Goal: Task Accomplishment & Management: Manage account settings

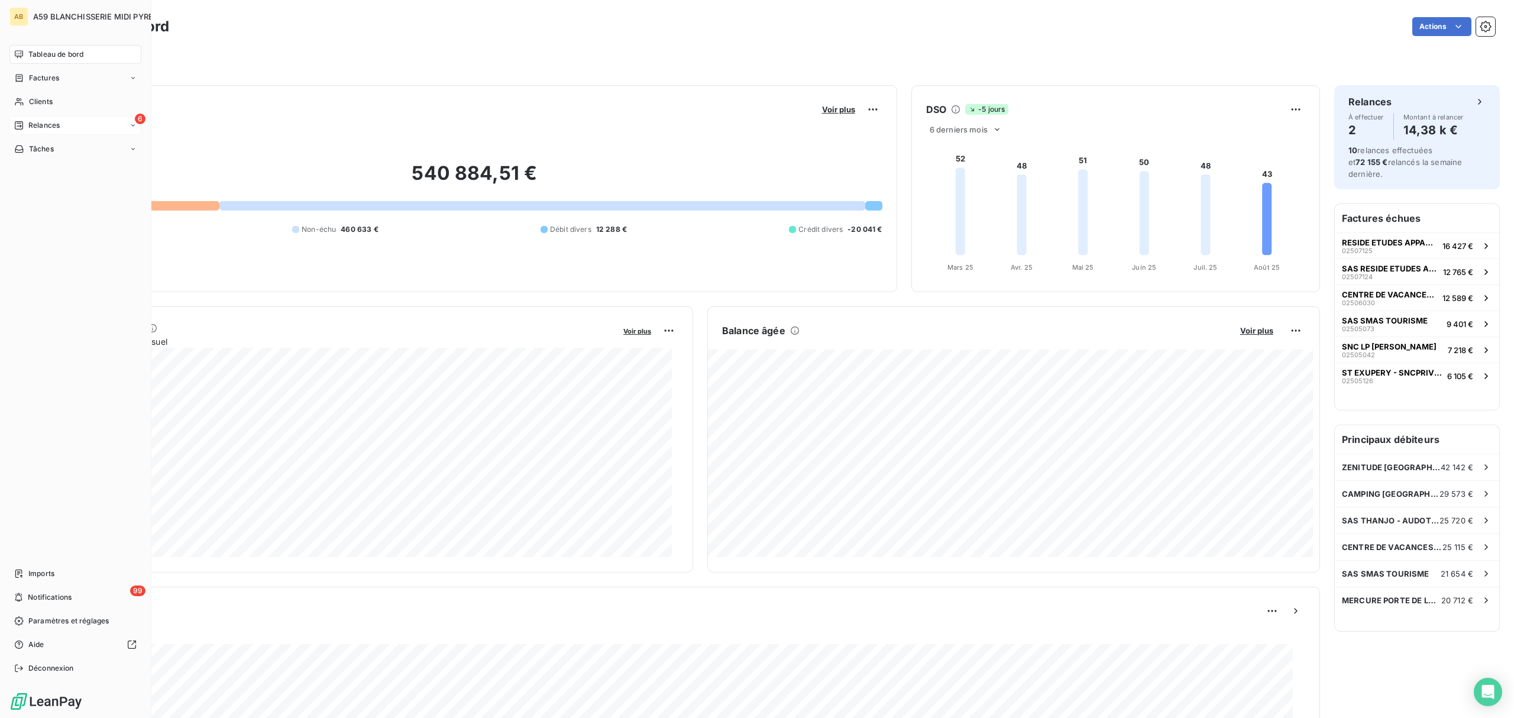
click at [39, 130] on span "Relances" at bounding box center [43, 125] width 31 height 11
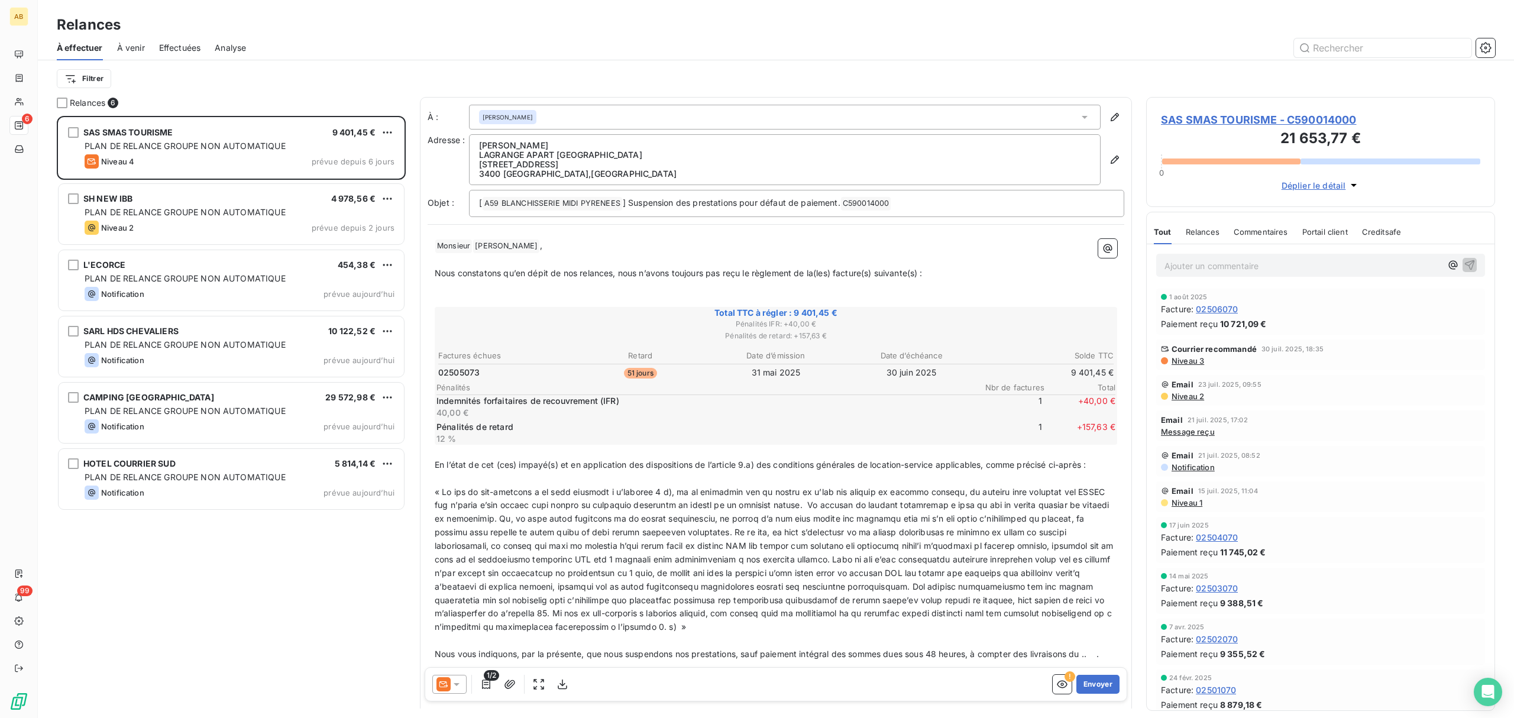
scroll to position [590, 337]
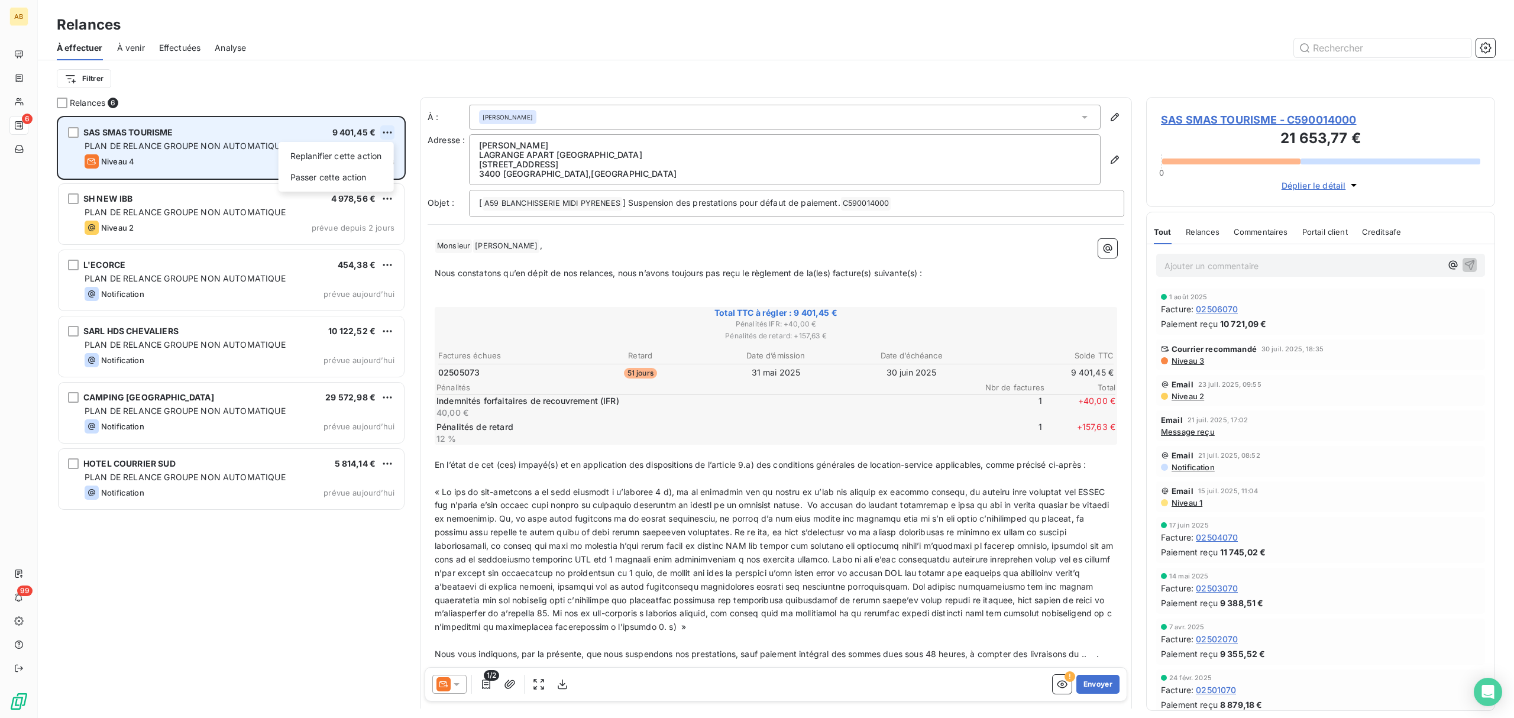
click at [388, 131] on html "AB 6 99 Relances À effectuer À venir Effectuées Analyse Filtrer Relances 6 SAS …" at bounding box center [757, 359] width 1514 height 718
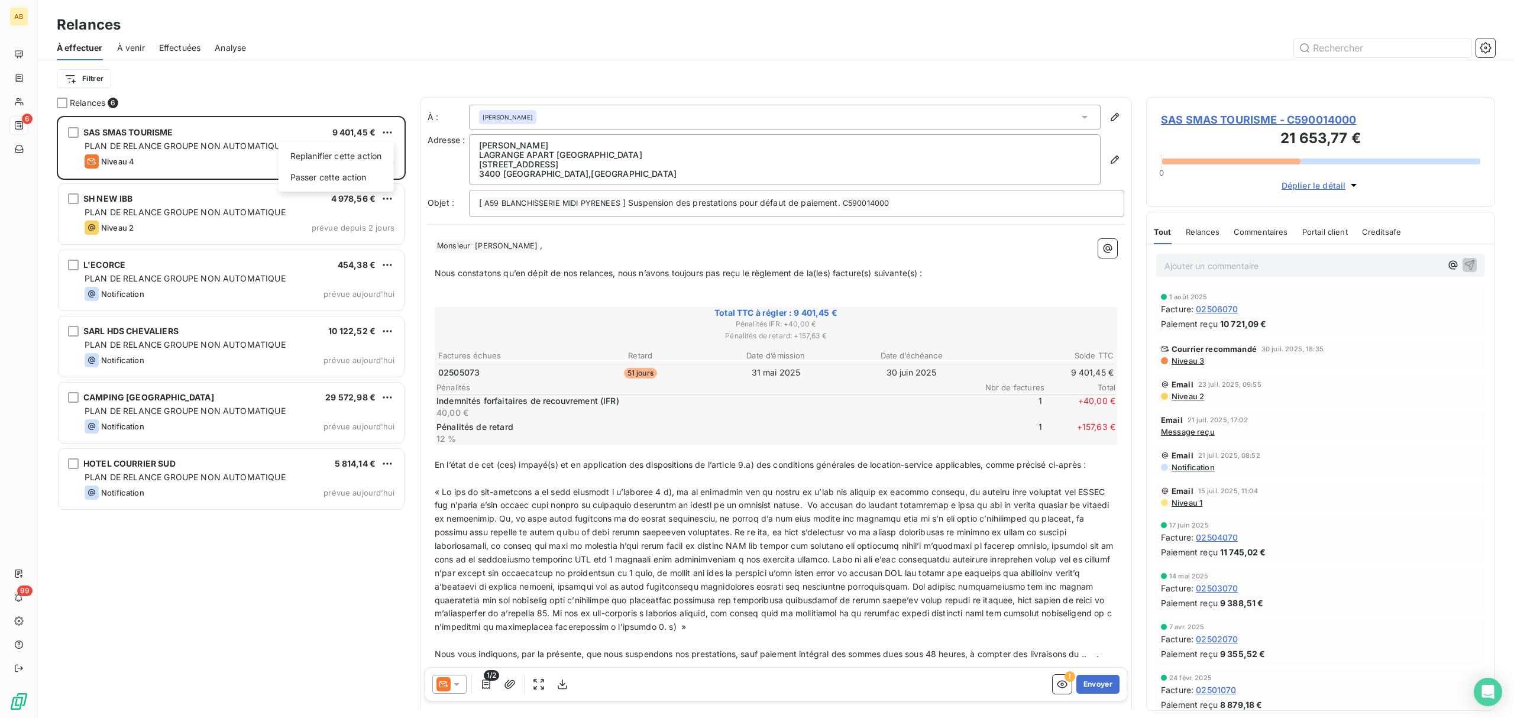
click at [111, 133] on html "AB 6 99 Relances À effectuer À venir Effectuées Analyse Filtrer Relances 6 SAS …" at bounding box center [757, 359] width 1514 height 718
click at [111, 133] on span "SAS SMAS TOURISME" at bounding box center [128, 132] width 90 height 10
click at [1330, 118] on span "SAS SMAS TOURISME - C590014000" at bounding box center [1320, 120] width 319 height 16
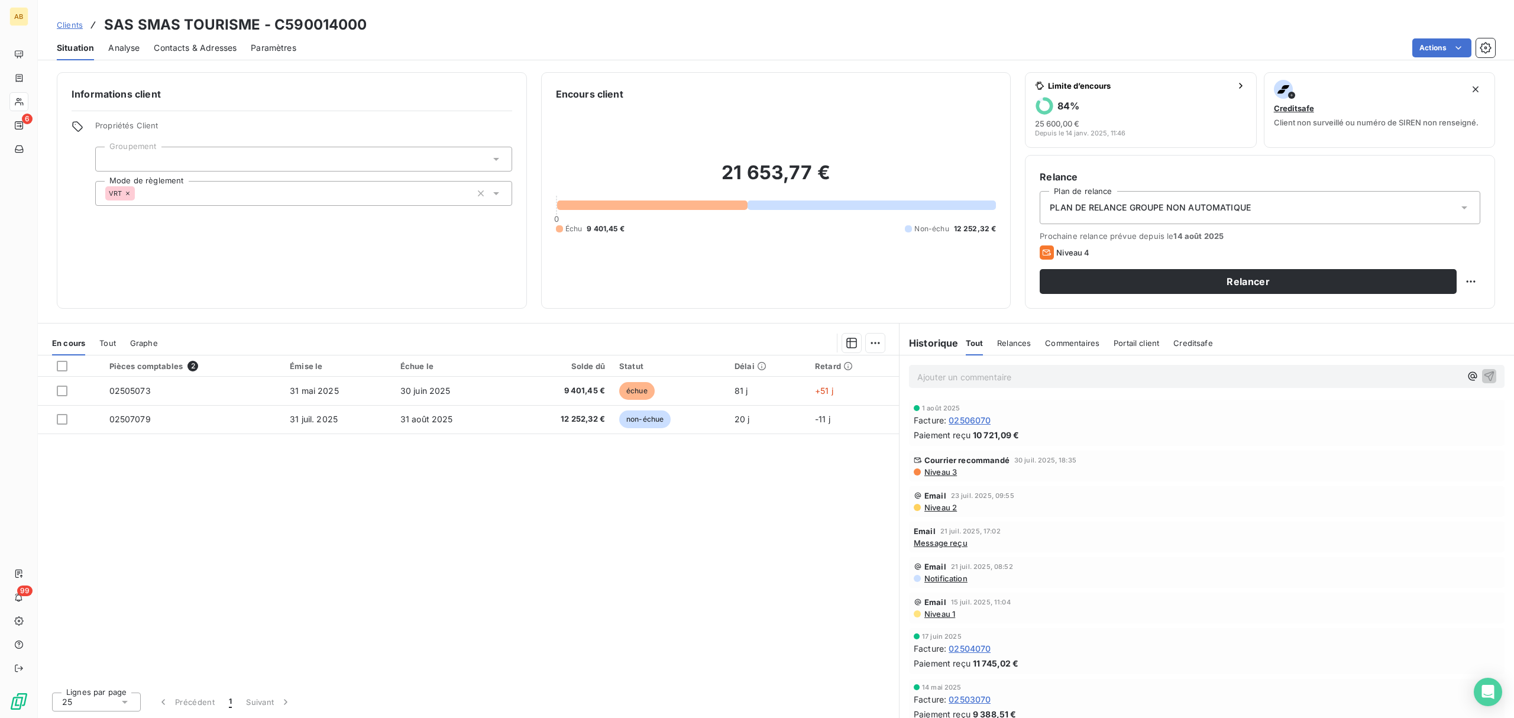
click at [1462, 205] on icon at bounding box center [1465, 208] width 12 height 12
click at [1465, 50] on html "AB 6 99 Clients SAS SMAS TOURISME - C590014000 Situation Analyse Contacts & Adr…" at bounding box center [757, 359] width 1514 height 718
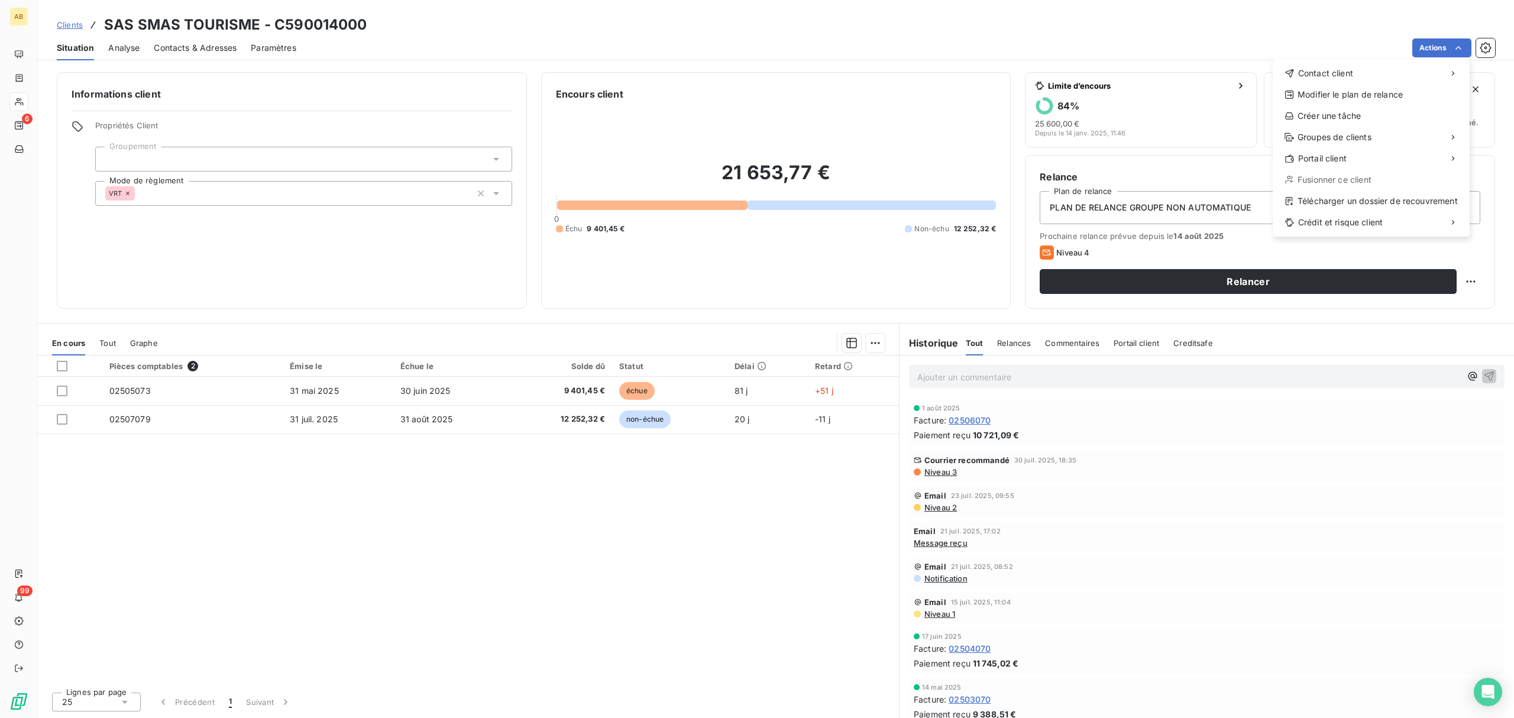
click at [1491, 38] on html "AB 6 99 Clients SAS SMAS TOURISME - C590014000 Situation Analyse Contacts & Adr…" at bounding box center [757, 359] width 1514 height 718
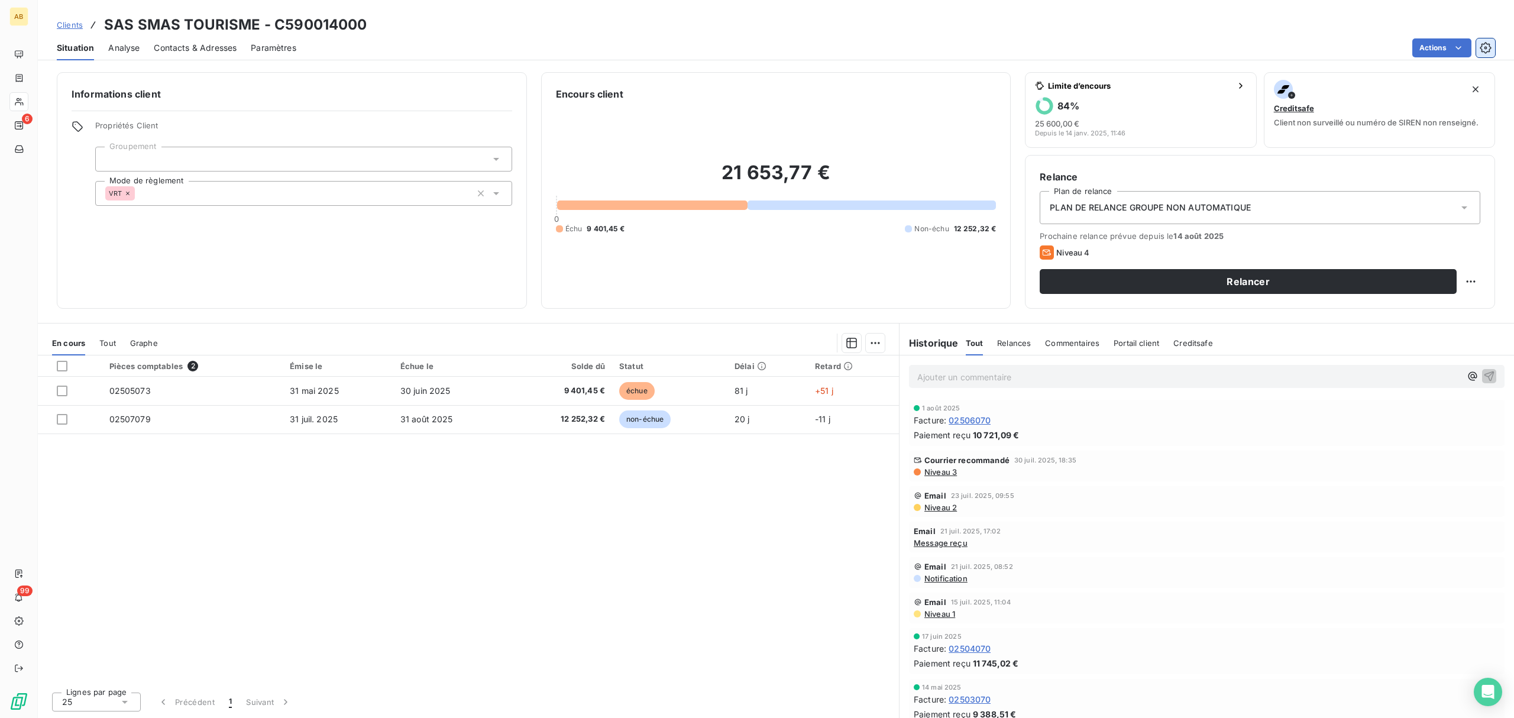
click at [1484, 46] on icon "button" at bounding box center [1486, 48] width 12 height 12
click at [1019, 372] on p "Ajouter un commentaire ﻿" at bounding box center [1189, 377] width 544 height 15
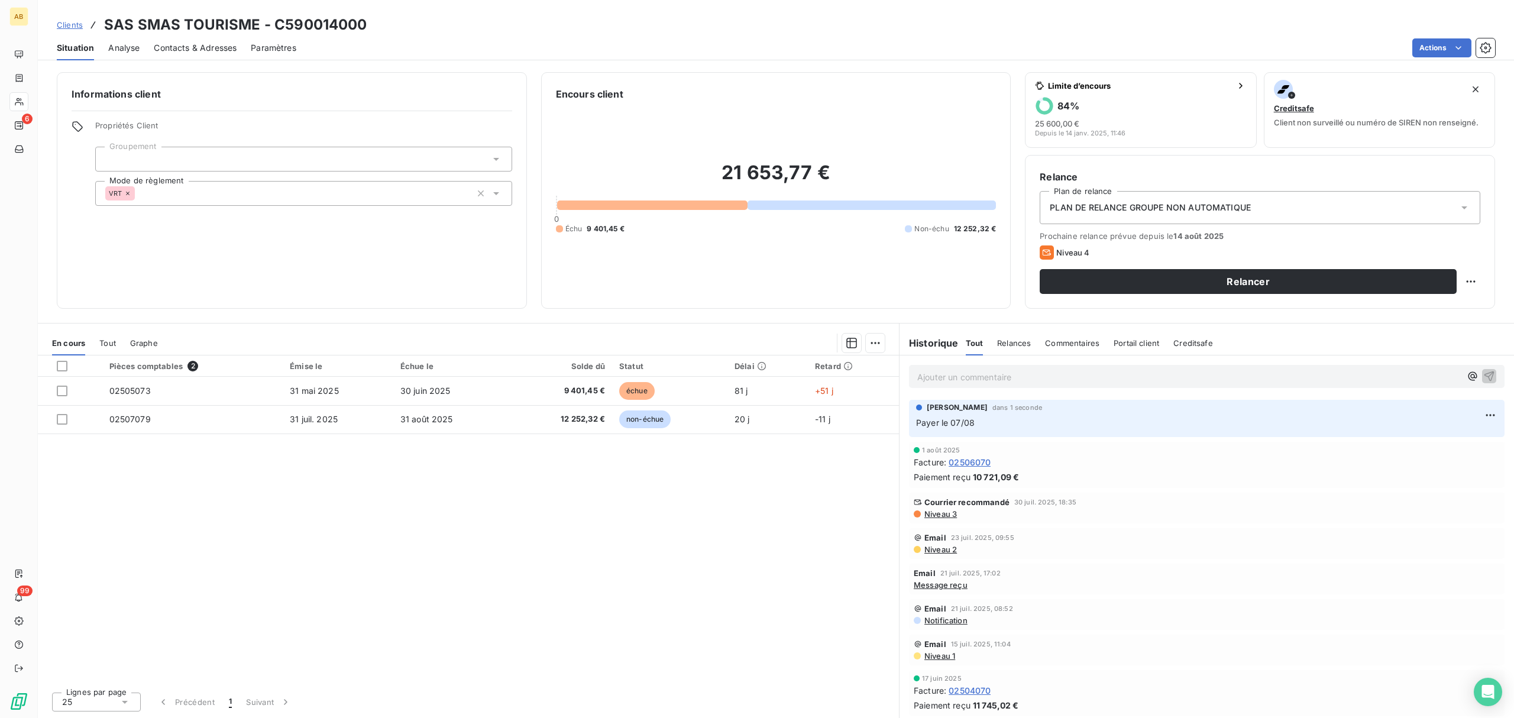
click at [1469, 202] on icon at bounding box center [1465, 208] width 12 height 12
click at [1458, 200] on div "PLAN DE RELANCE GROUPE NON AUTOMATIQUE" at bounding box center [1260, 207] width 441 height 33
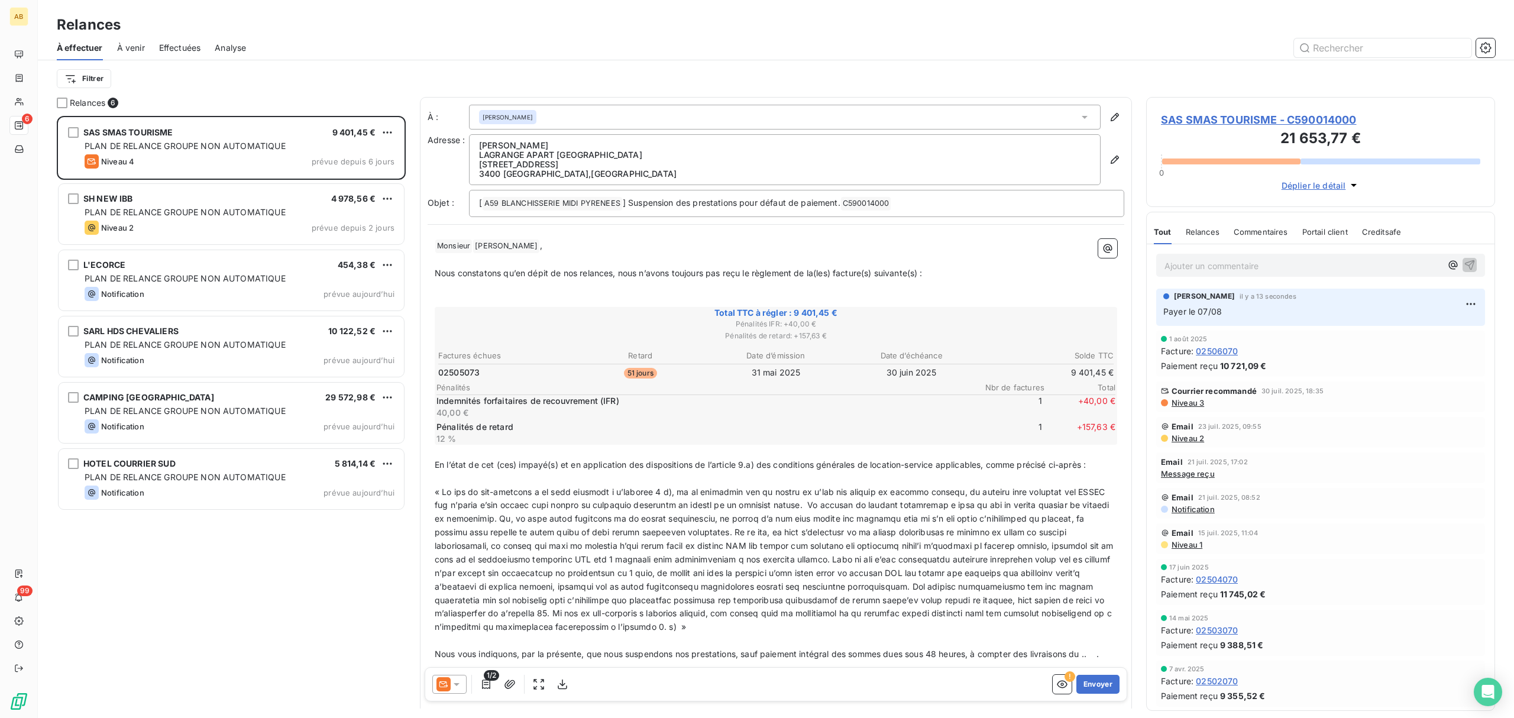
scroll to position [590, 337]
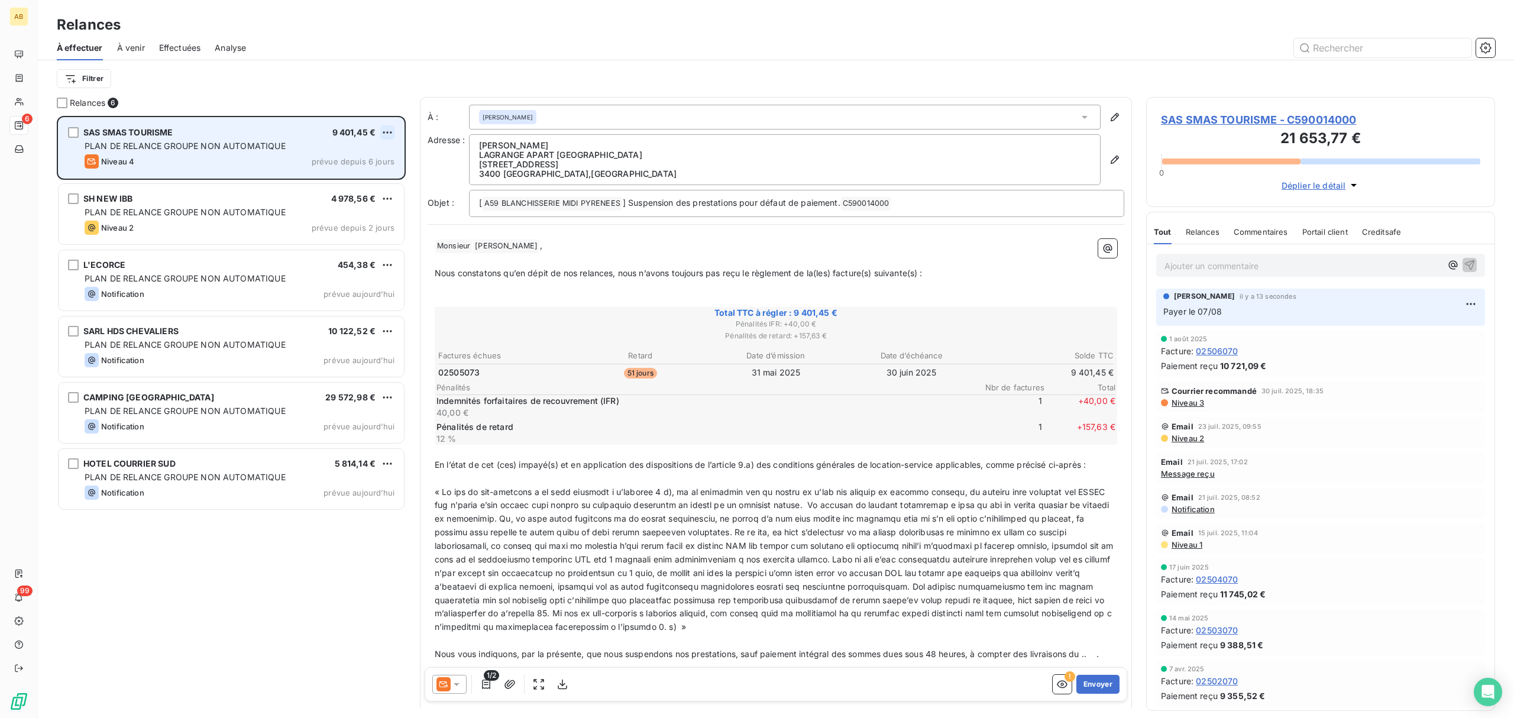
click at [386, 138] on html "AB 6 99 Relances À effectuer À venir Effectuées Analyse Filtrer Relances 6 SAS …" at bounding box center [757, 359] width 1514 height 718
click at [332, 176] on div "Passer cette action" at bounding box center [336, 177] width 106 height 19
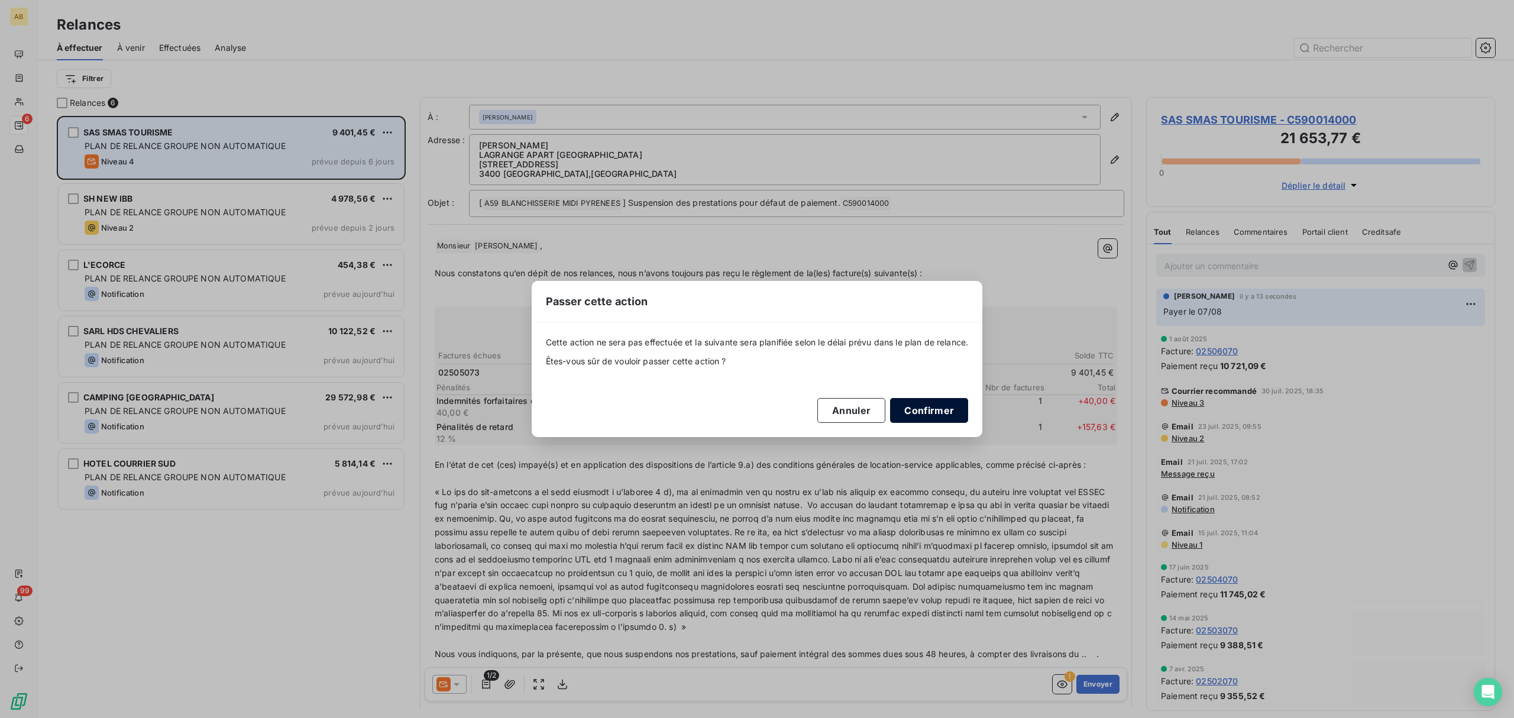
click at [937, 413] on button "Confirmer" at bounding box center [929, 410] width 78 height 25
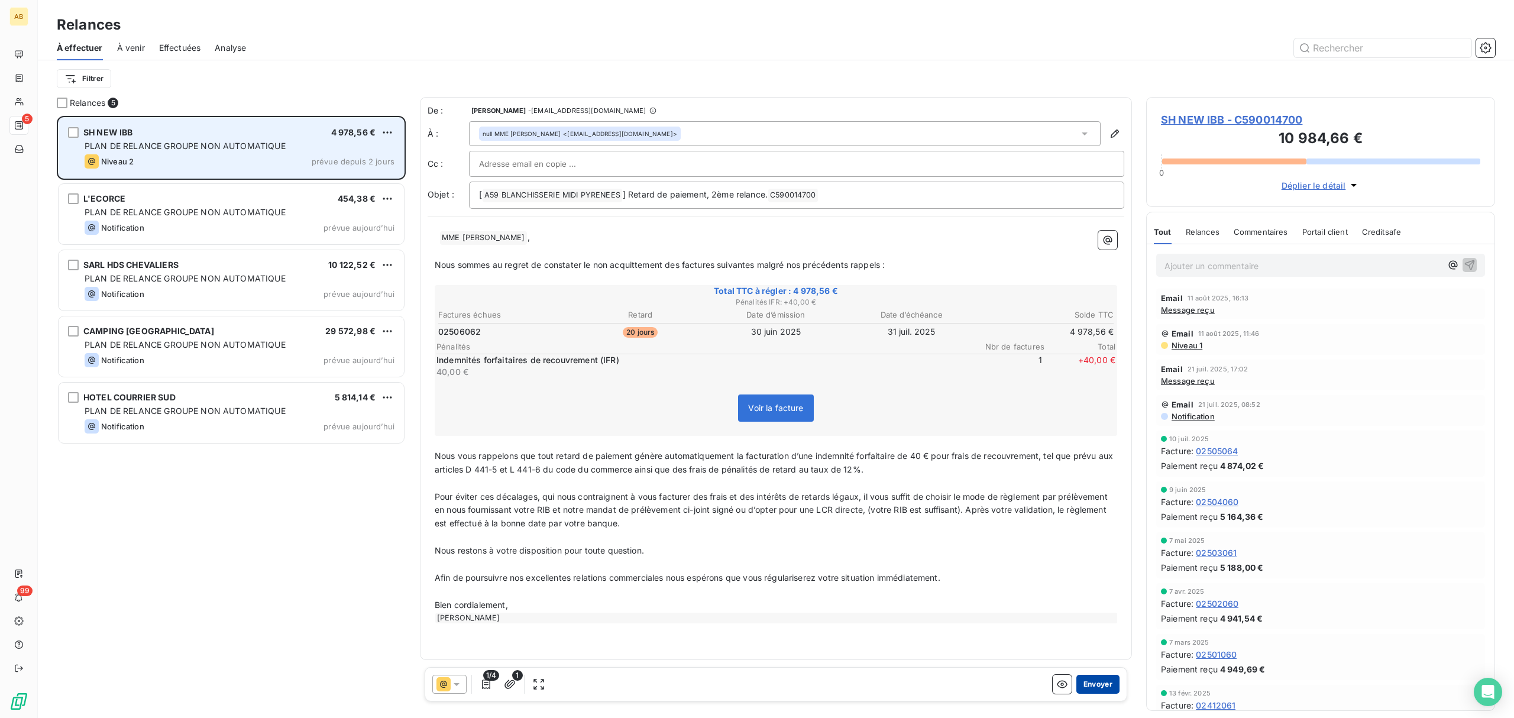
click at [1100, 680] on button "Envoyer" at bounding box center [1098, 684] width 43 height 19
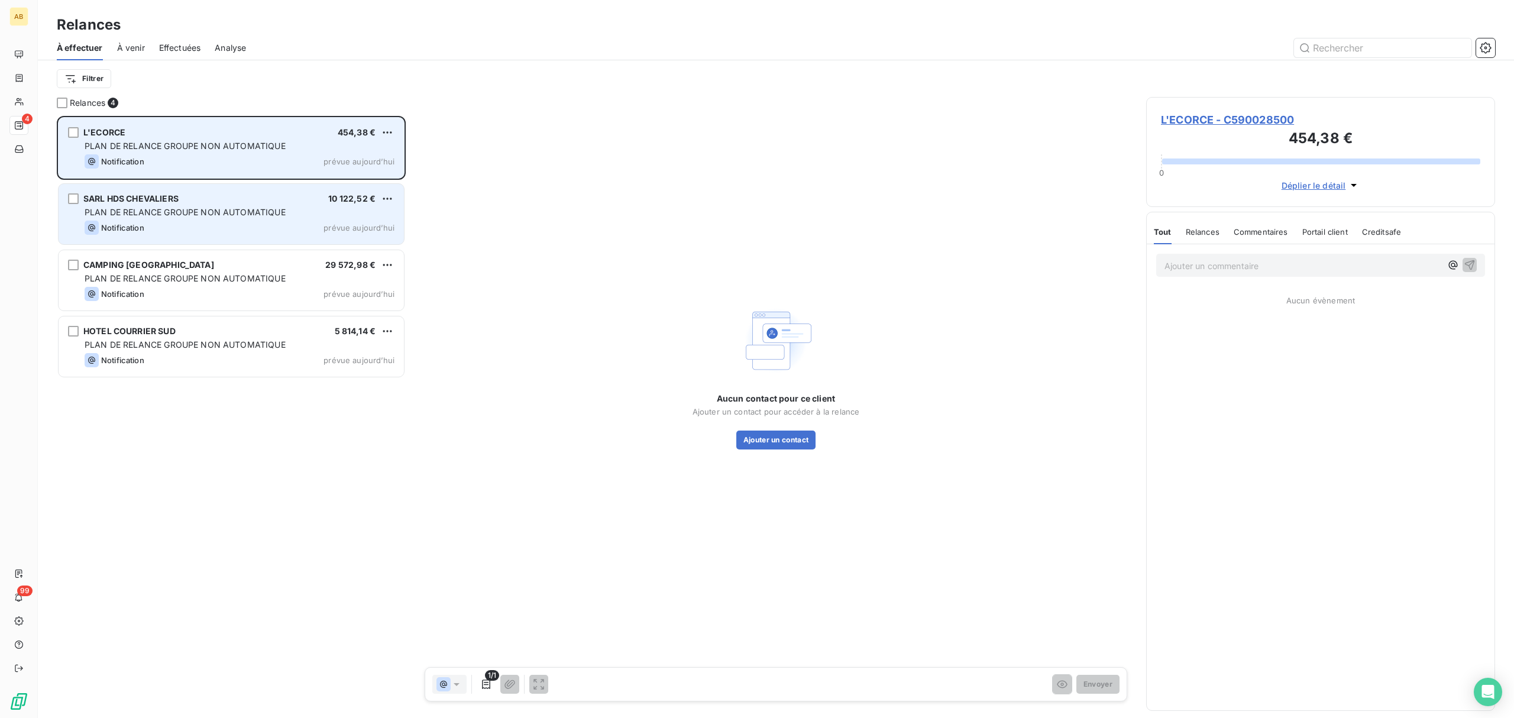
click at [277, 211] on span "PLAN DE RELANCE GROUPE NON AUTOMATIQUE" at bounding box center [185, 212] width 201 height 10
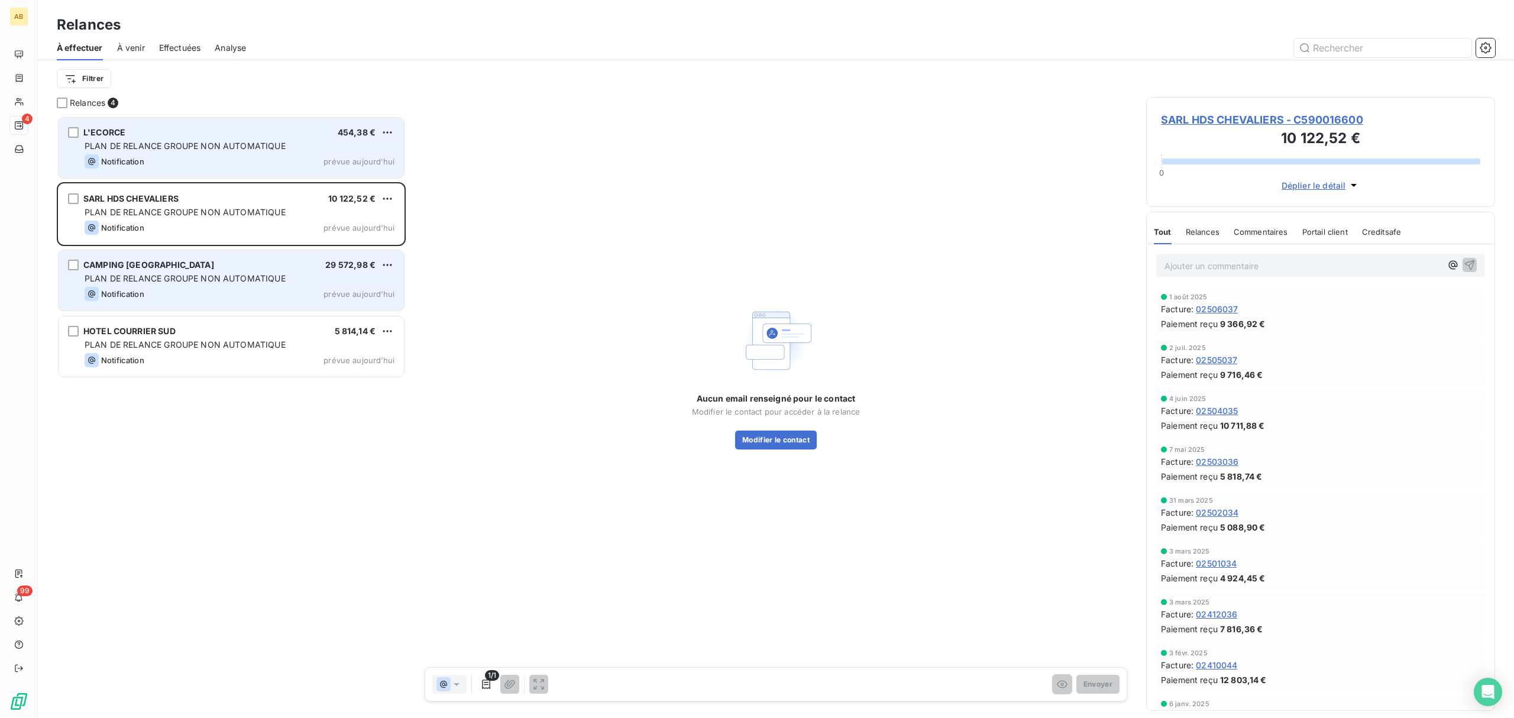
click at [223, 269] on div "CAMPING [GEOGRAPHIC_DATA] 29 572,98 €" at bounding box center [240, 265] width 310 height 11
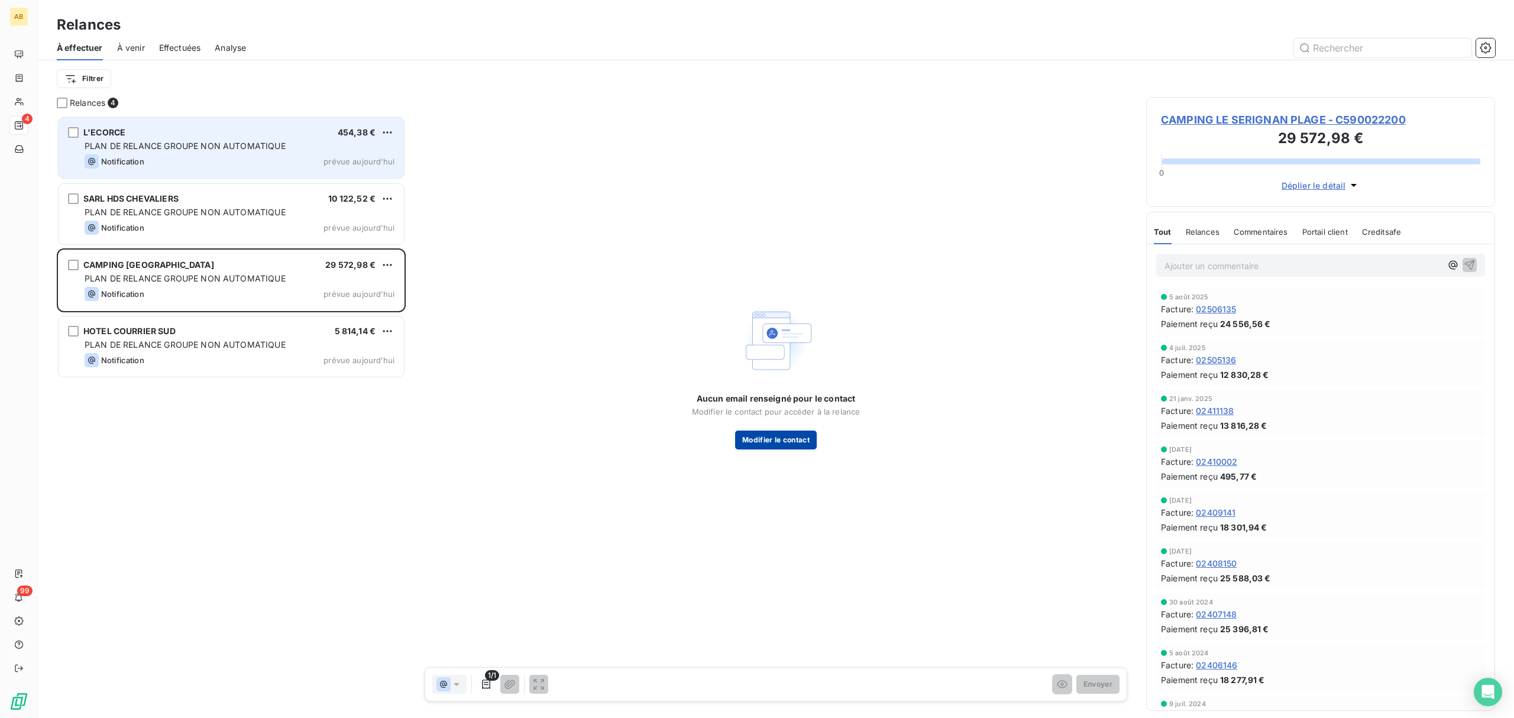
click at [778, 434] on button "Modifier le contact" at bounding box center [776, 440] width 82 height 19
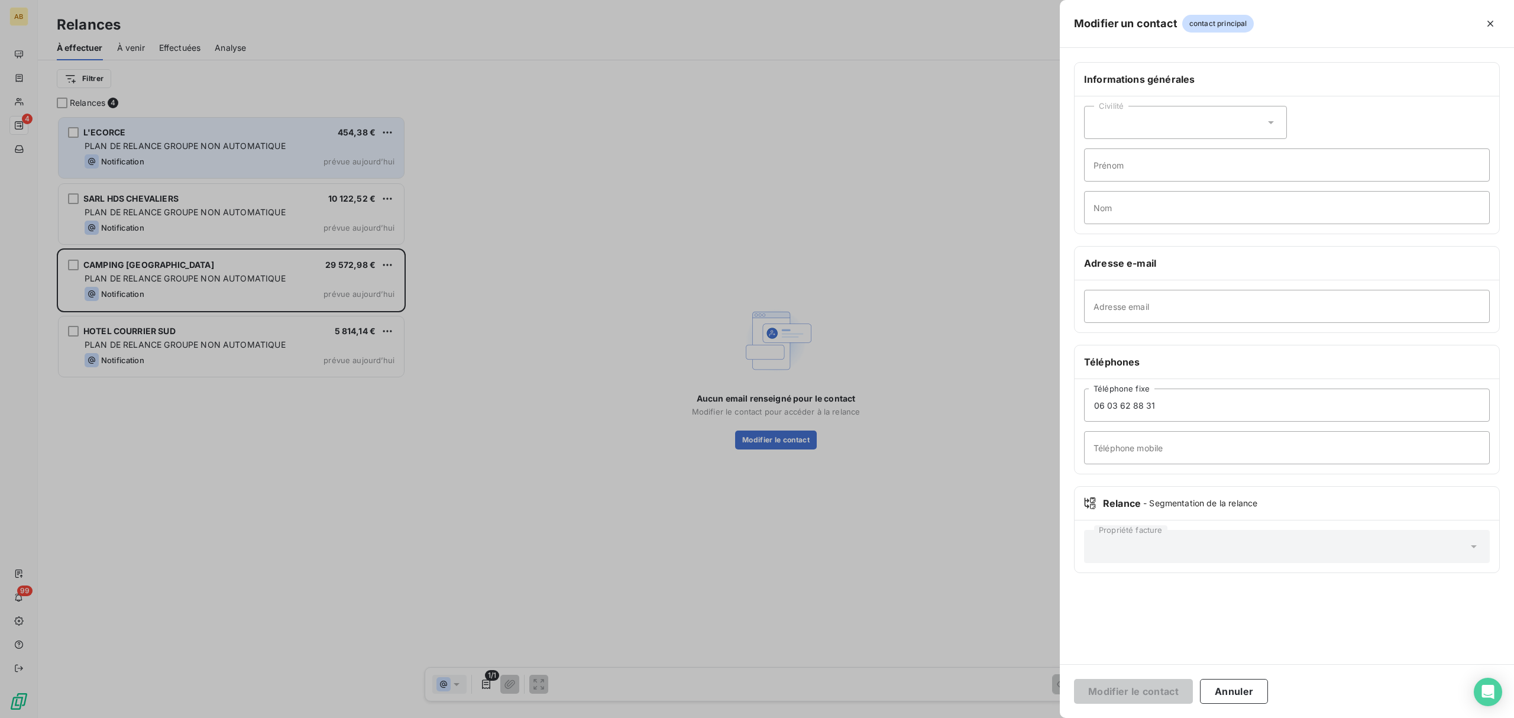
click at [1205, 131] on div "Civilité" at bounding box center [1185, 122] width 203 height 33
click at [1101, 173] on input "radio" at bounding box center [1097, 173] width 12 height 12
click at [1130, 176] on input "Prénom" at bounding box center [1287, 164] width 406 height 33
type input "[PERSON_NAME]"
type input "FERRET"
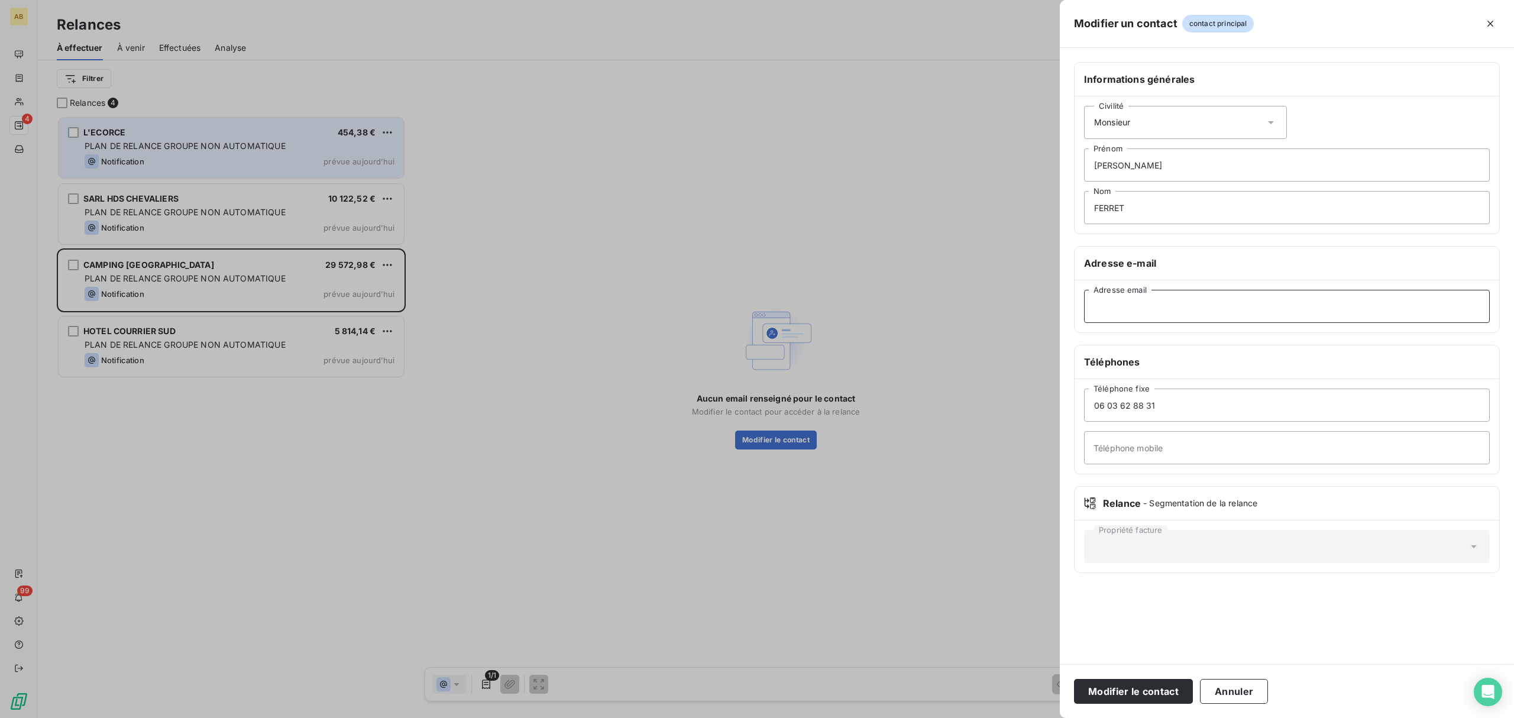
click at [1164, 304] on input "Adresse email" at bounding box center [1287, 306] width 406 height 33
paste input "[PERSON_NAME][EMAIL_ADDRESS][DOMAIN_NAME]"
type input "[PERSON_NAME][EMAIL_ADDRESS][DOMAIN_NAME]"
click at [1122, 699] on button "Modifier le contact" at bounding box center [1133, 691] width 119 height 25
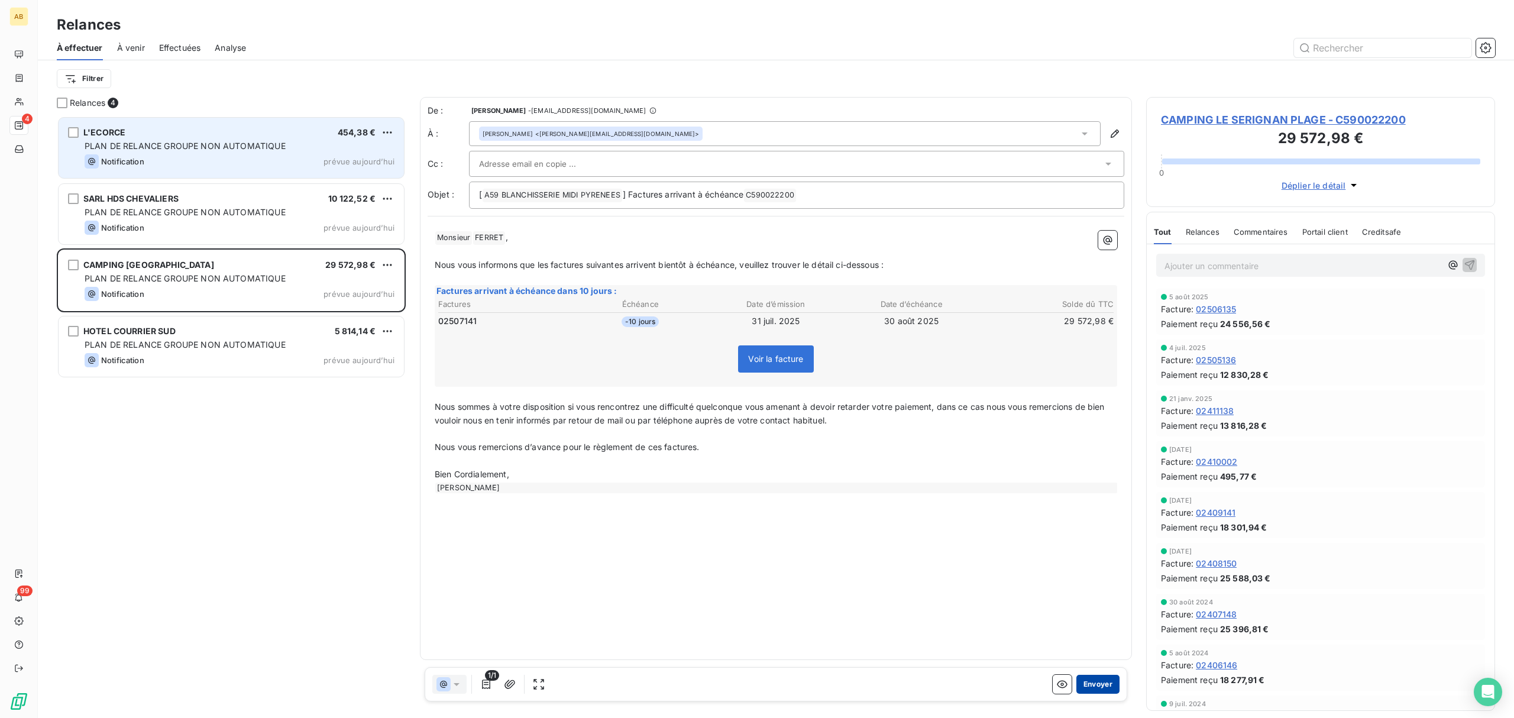
click at [1103, 684] on button "Envoyer" at bounding box center [1098, 684] width 43 height 19
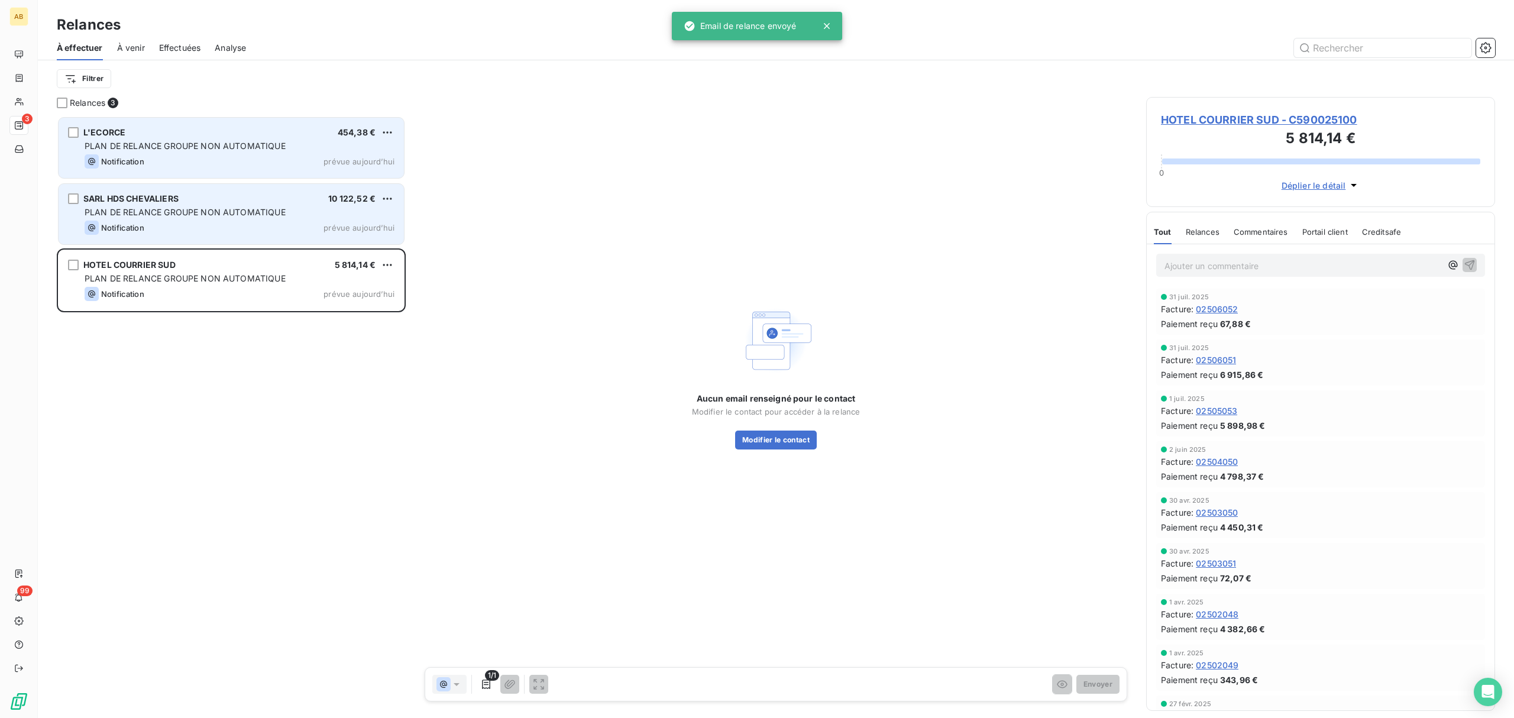
click at [202, 209] on span "PLAN DE RELANCE GROUPE NON AUTOMATIQUE" at bounding box center [185, 212] width 201 height 10
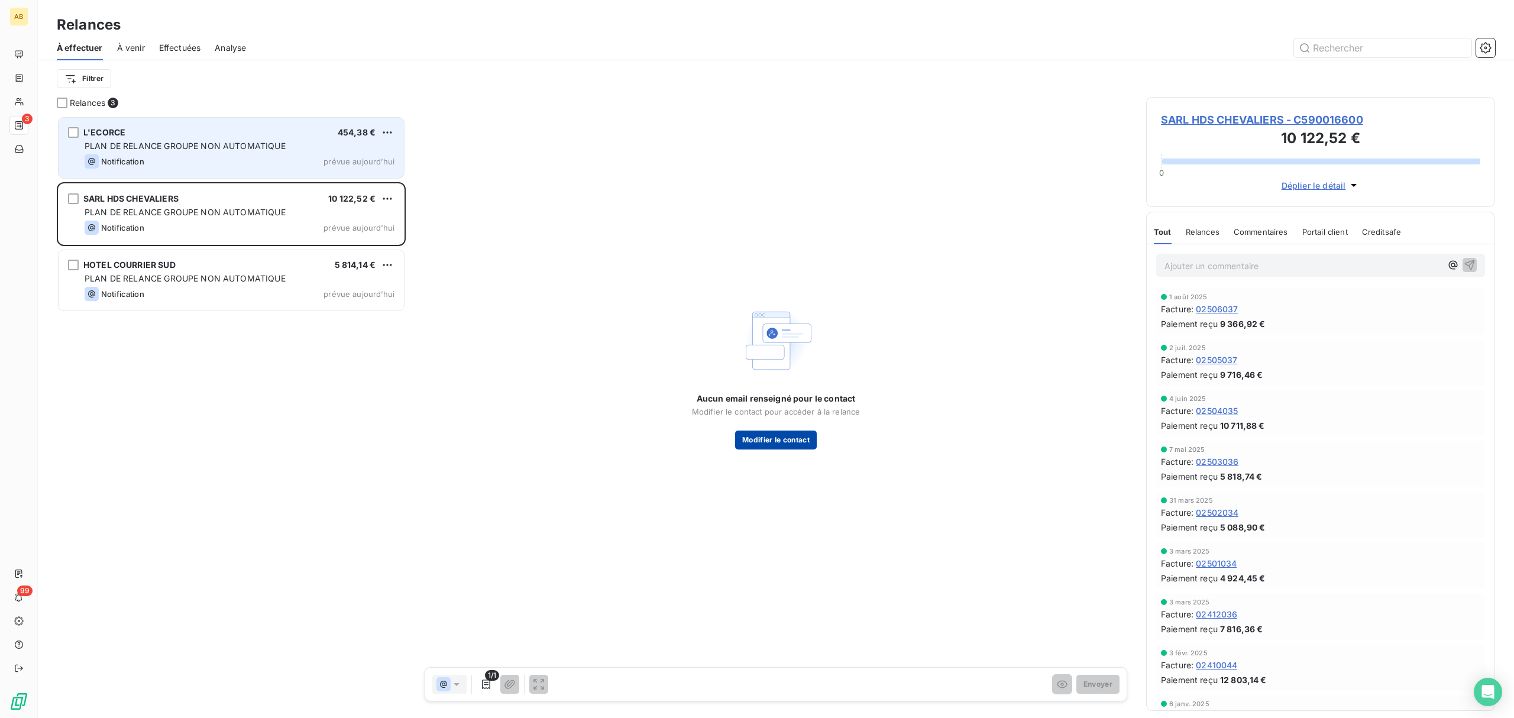
click at [786, 443] on button "Modifier le contact" at bounding box center [776, 440] width 82 height 19
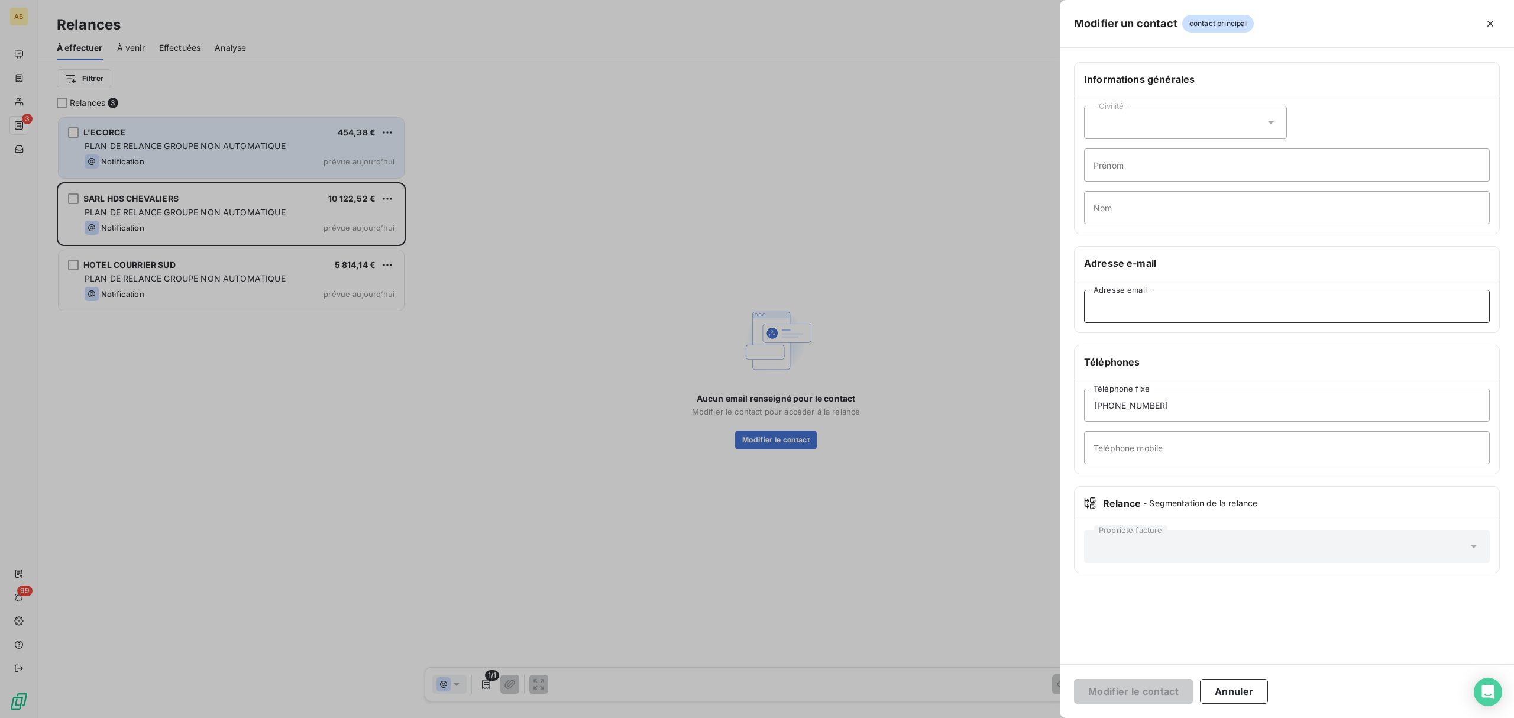
click at [1158, 305] on input "Adresse email" at bounding box center [1287, 306] width 406 height 33
paste input "[EMAIL_ADDRESS][PERSON_NAME][DOMAIN_NAME]"
type input "[EMAIL_ADDRESS][PERSON_NAME][DOMAIN_NAME]"
click at [1164, 206] on input "Nom" at bounding box center [1287, 207] width 406 height 33
paste input "LATRONCHE"
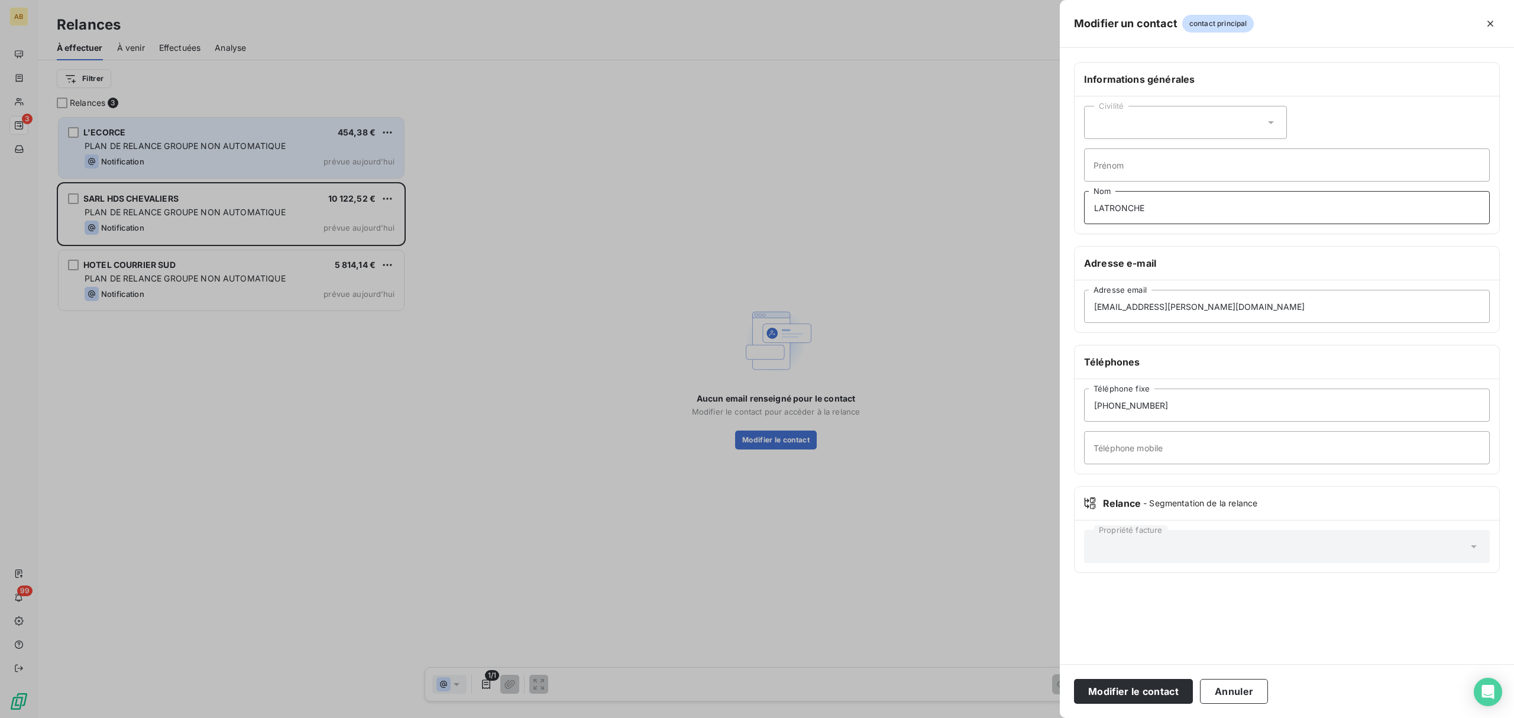
type input "LATRONCHE"
click at [1132, 181] on input "Prénom" at bounding box center [1287, 164] width 406 height 33
click at [1144, 130] on div "Civilité" at bounding box center [1185, 122] width 203 height 33
click at [1129, 171] on span "Monsieur" at bounding box center [1125, 173] width 35 height 11
click at [1146, 156] on input "Prénom" at bounding box center [1287, 164] width 406 height 33
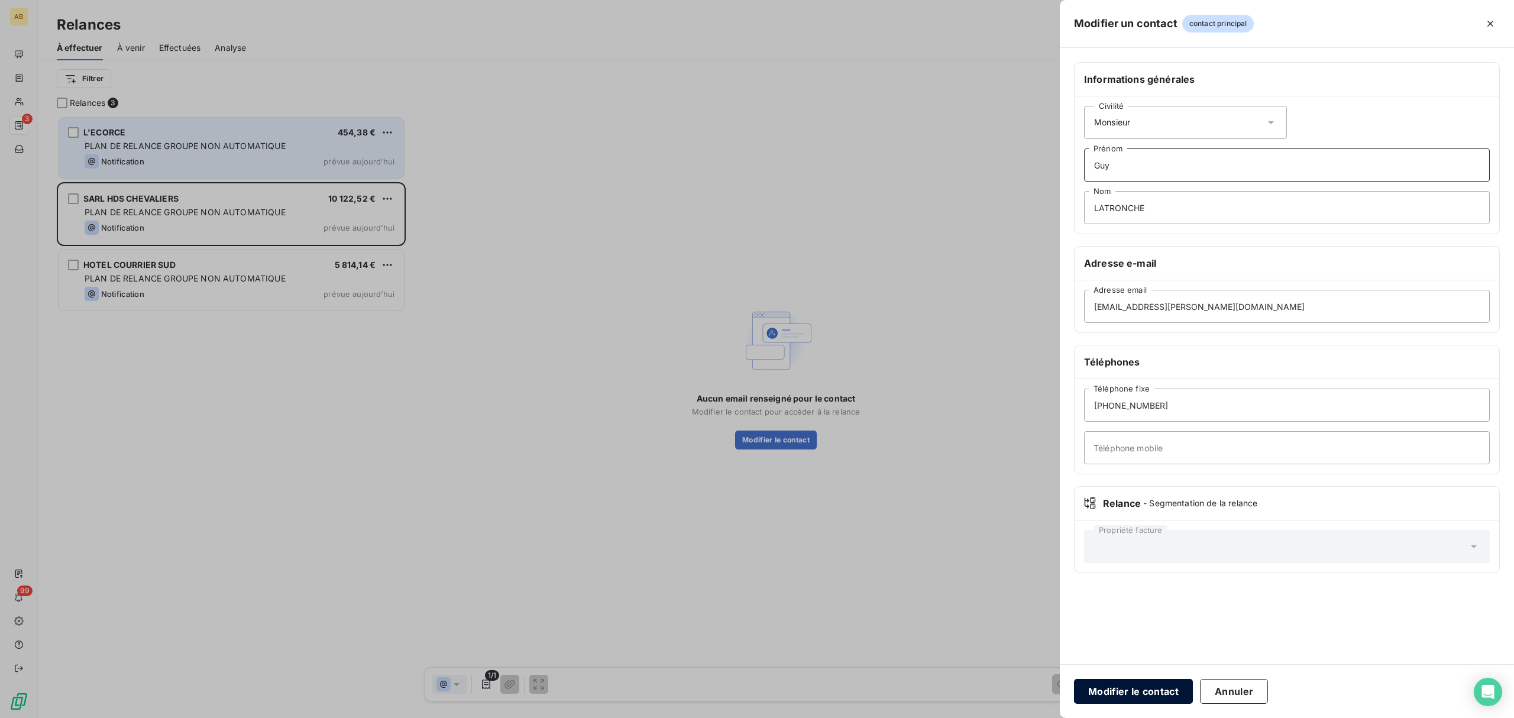
type input "Guy"
click at [1143, 687] on button "Modifier le contact" at bounding box center [1133, 691] width 119 height 25
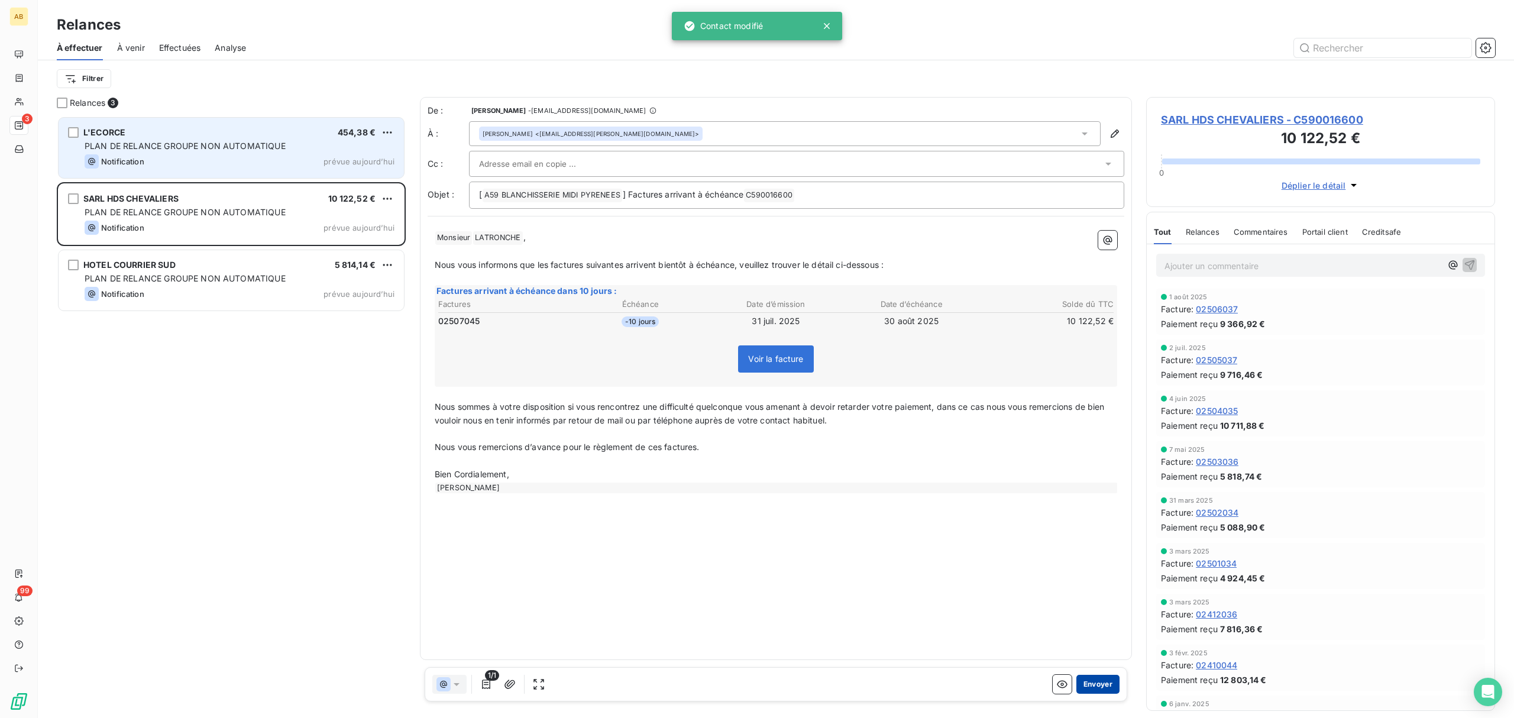
click at [1110, 689] on button "Envoyer" at bounding box center [1098, 684] width 43 height 19
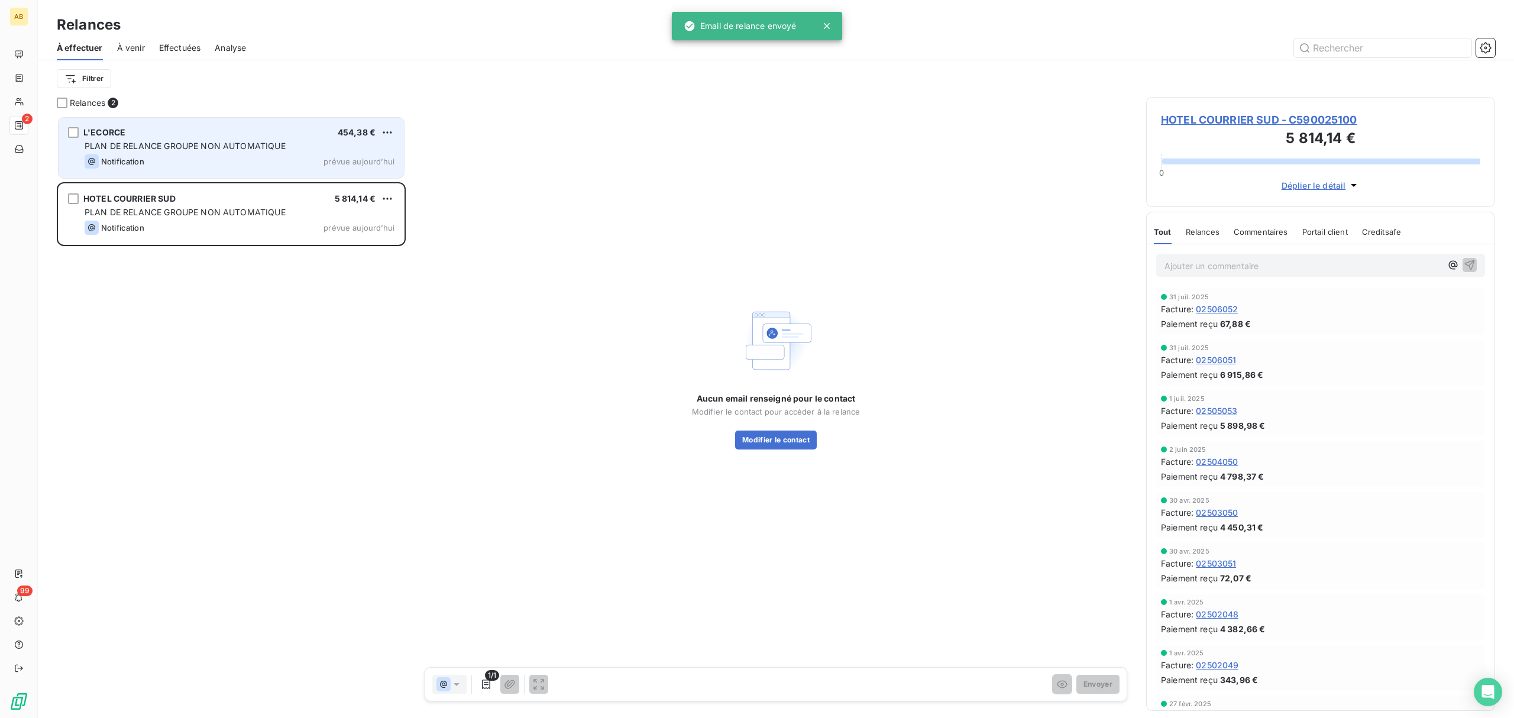
drag, startPoint x: 220, startPoint y: 150, endPoint x: 230, endPoint y: 159, distance: 13.0
click at [221, 150] on span "PLAN DE RELANCE GROUPE NON AUTOMATIQUE" at bounding box center [185, 146] width 201 height 10
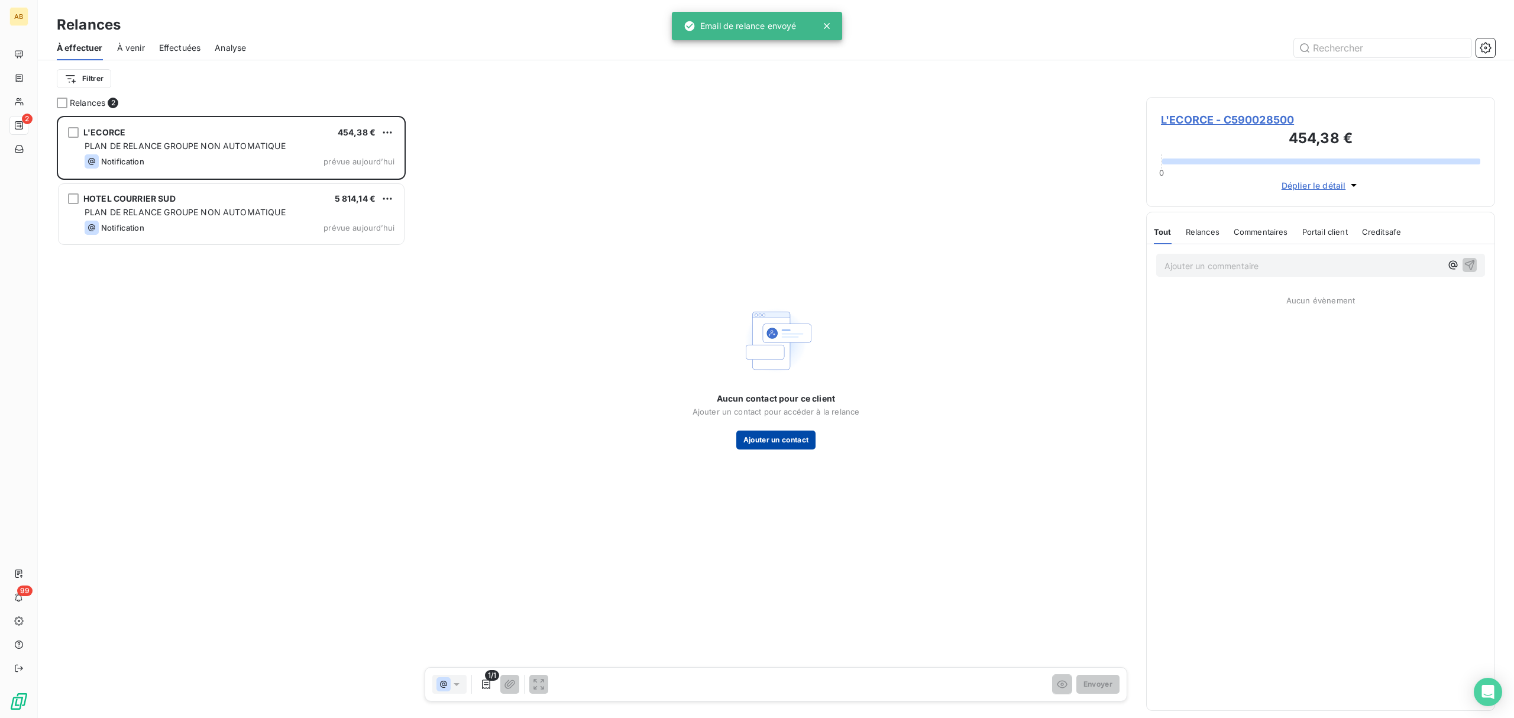
click at [797, 440] on button "Ajouter un contact" at bounding box center [776, 440] width 80 height 19
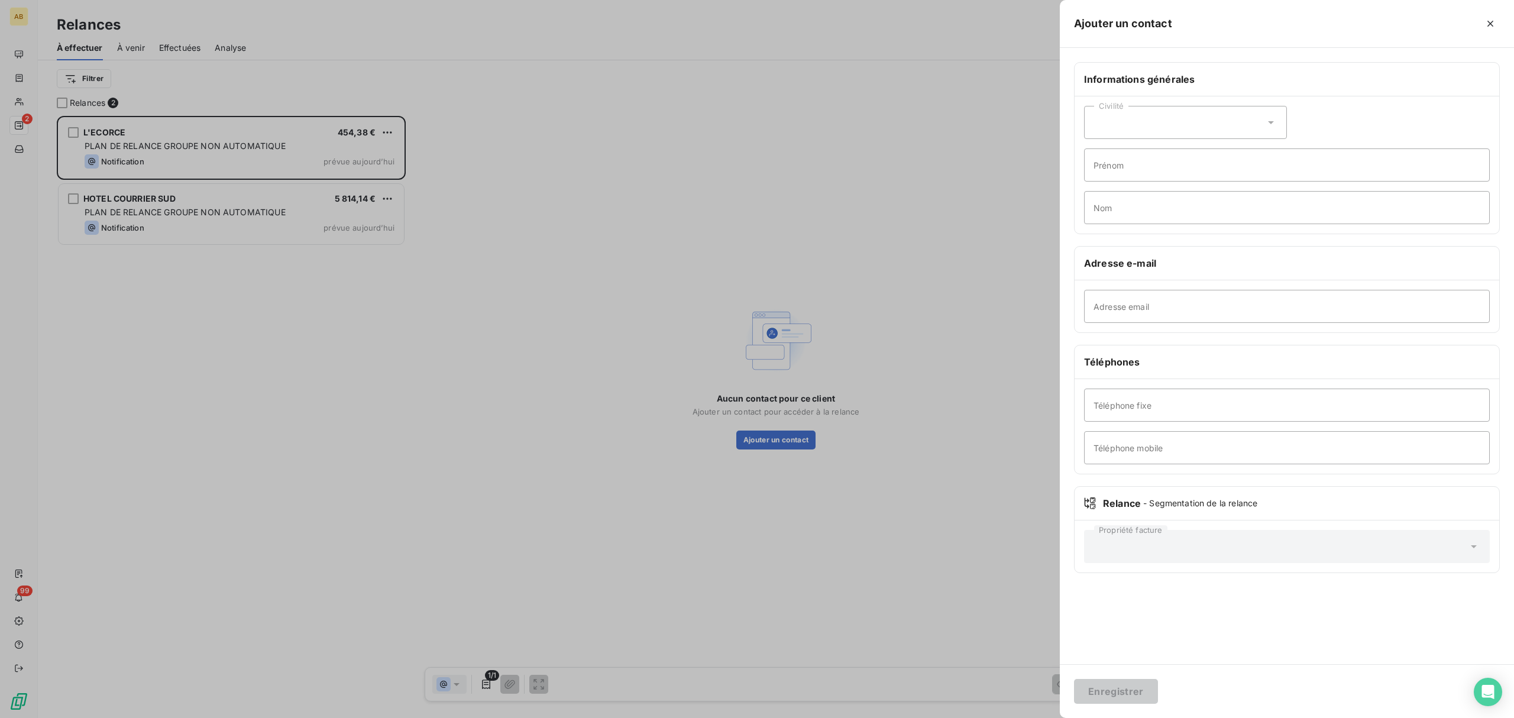
drag, startPoint x: 1266, startPoint y: 123, endPoint x: 1246, endPoint y: 136, distance: 24.0
click at [1264, 123] on div "Civilité" at bounding box center [1185, 122] width 203 height 33
click at [1117, 173] on span "Monsieur" at bounding box center [1125, 173] width 35 height 11
click at [1129, 167] on input "Prénom" at bounding box center [1287, 164] width 406 height 33
type input "[PERSON_NAME]"
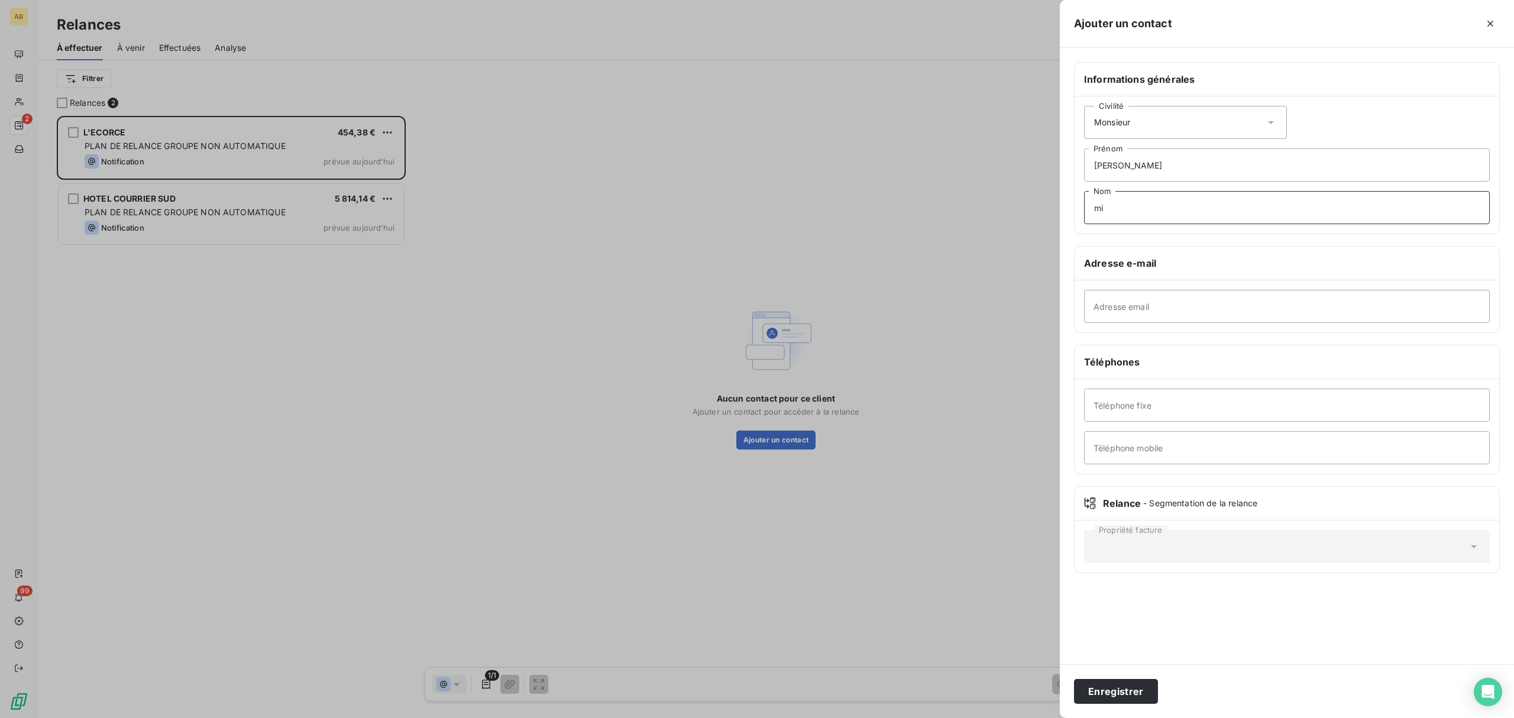
type input "m"
type input "[PERSON_NAME]"
click at [1162, 315] on input "Adresse email" at bounding box center [1287, 306] width 406 height 33
paste input "[PERSON_NAME] <[EMAIL_ADDRESS][DOMAIN_NAME]>"
drag, startPoint x: 1160, startPoint y: 306, endPoint x: 1044, endPoint y: 306, distance: 115.9
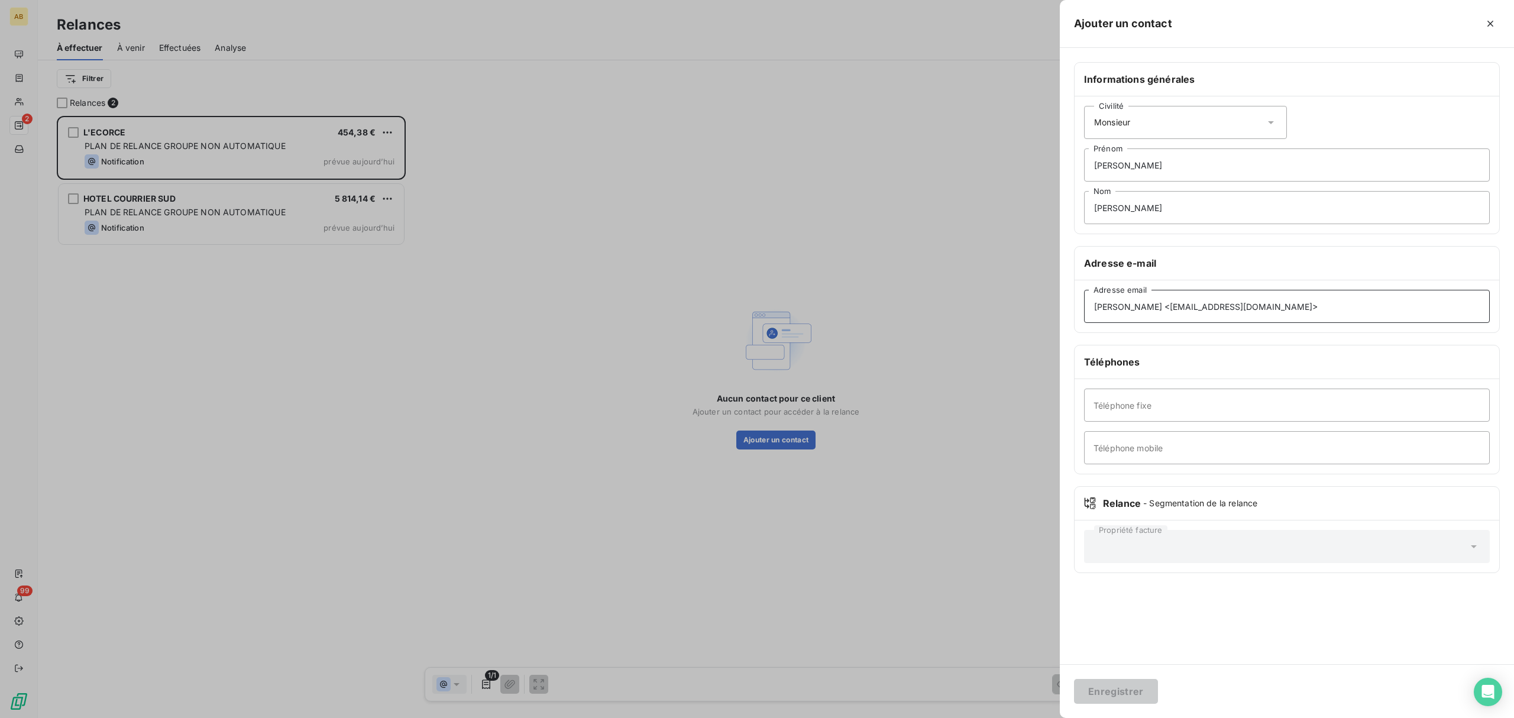
click at [1044, 718] on div "Ajouter un contact Informations générales Civilité Monsieur [PERSON_NAME] [PERS…" at bounding box center [757, 718] width 1514 height 0
click at [1212, 303] on input "[EMAIL_ADDRESS][DOMAIN_NAME]>" at bounding box center [1287, 306] width 406 height 33
type input "[EMAIL_ADDRESS][DOMAIN_NAME]"
click at [1108, 673] on div "Enregistrer" at bounding box center [1287, 691] width 454 height 54
click at [1106, 683] on button "Enregistrer" at bounding box center [1116, 691] width 84 height 25
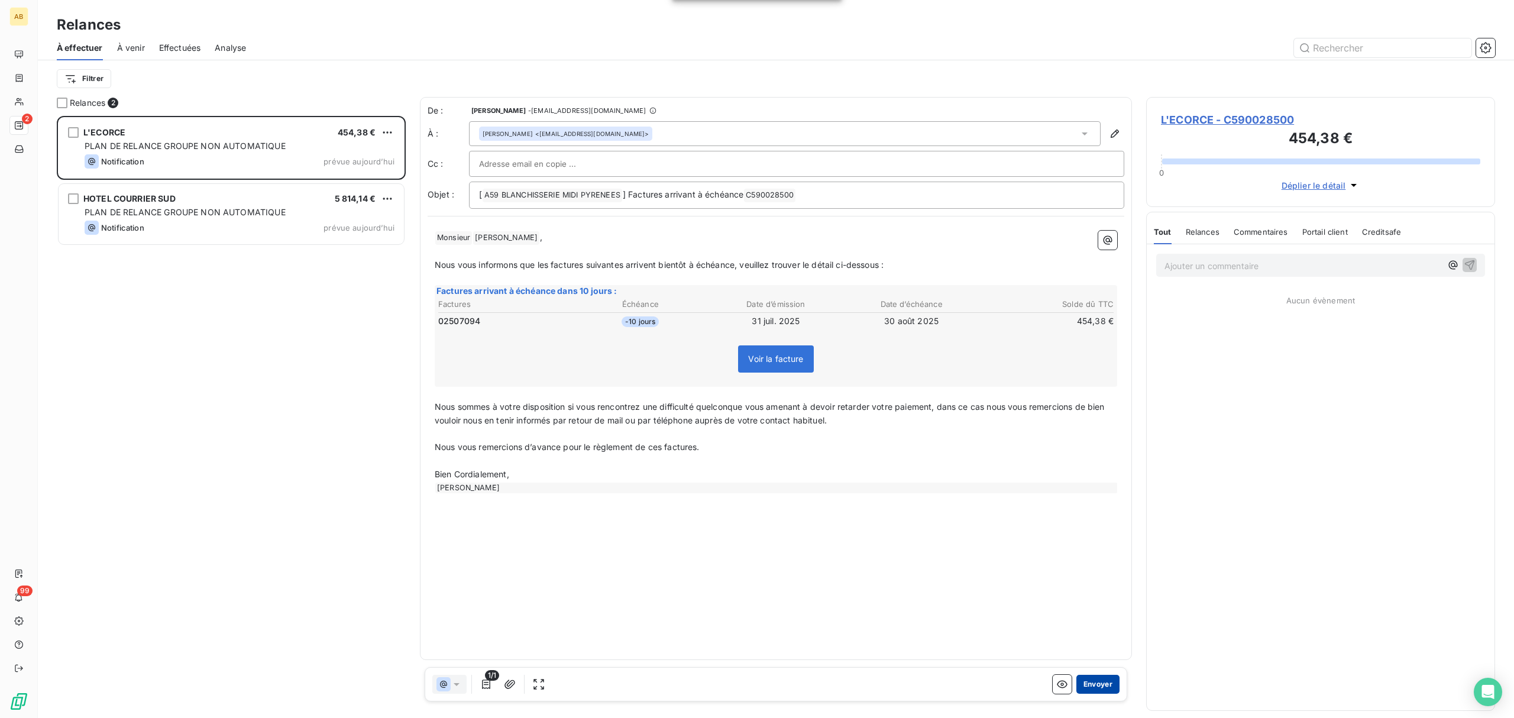
click at [1103, 684] on button "Envoyer" at bounding box center [1098, 684] width 43 height 19
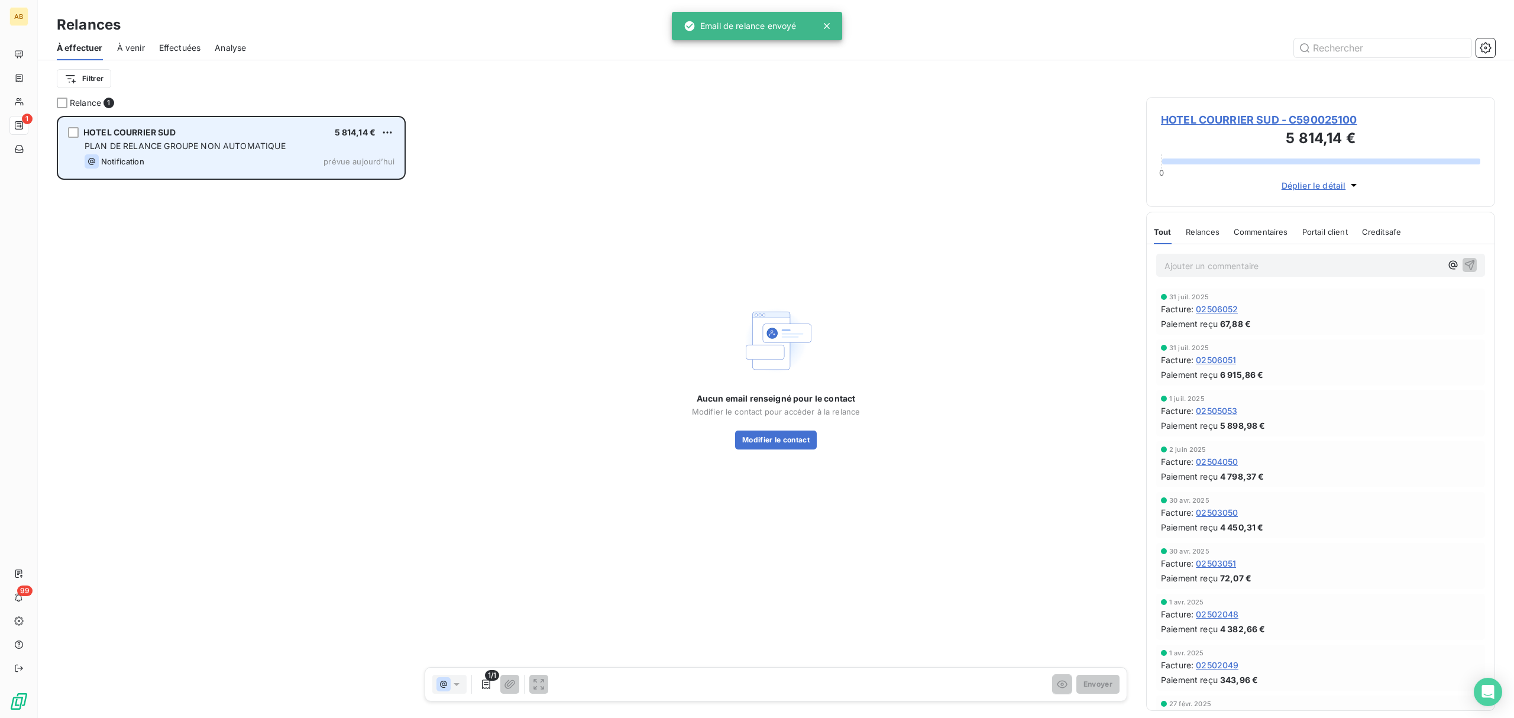
click at [211, 147] on span "PLAN DE RELANCE GROUPE NON AUTOMATIQUE" at bounding box center [185, 146] width 201 height 10
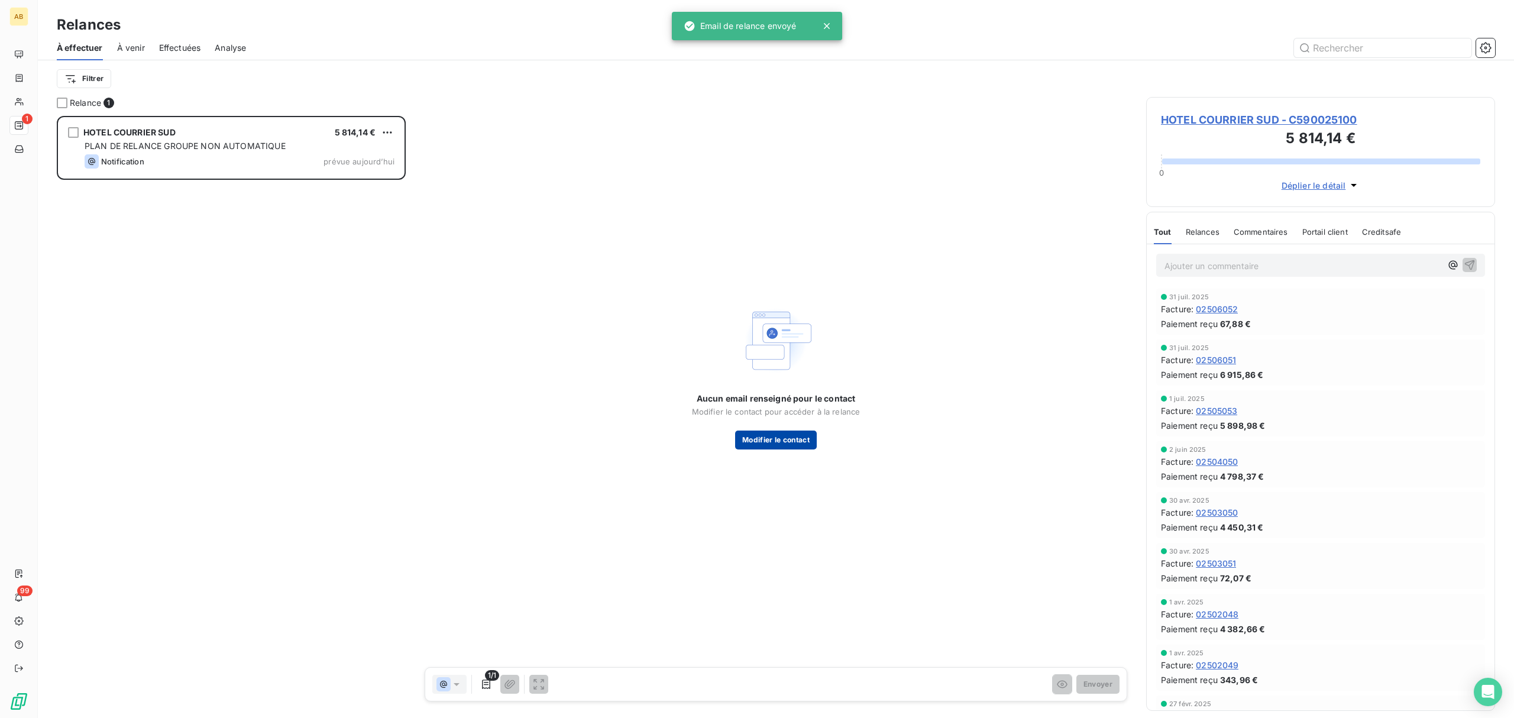
click at [798, 439] on button "Modifier le contact" at bounding box center [776, 440] width 82 height 19
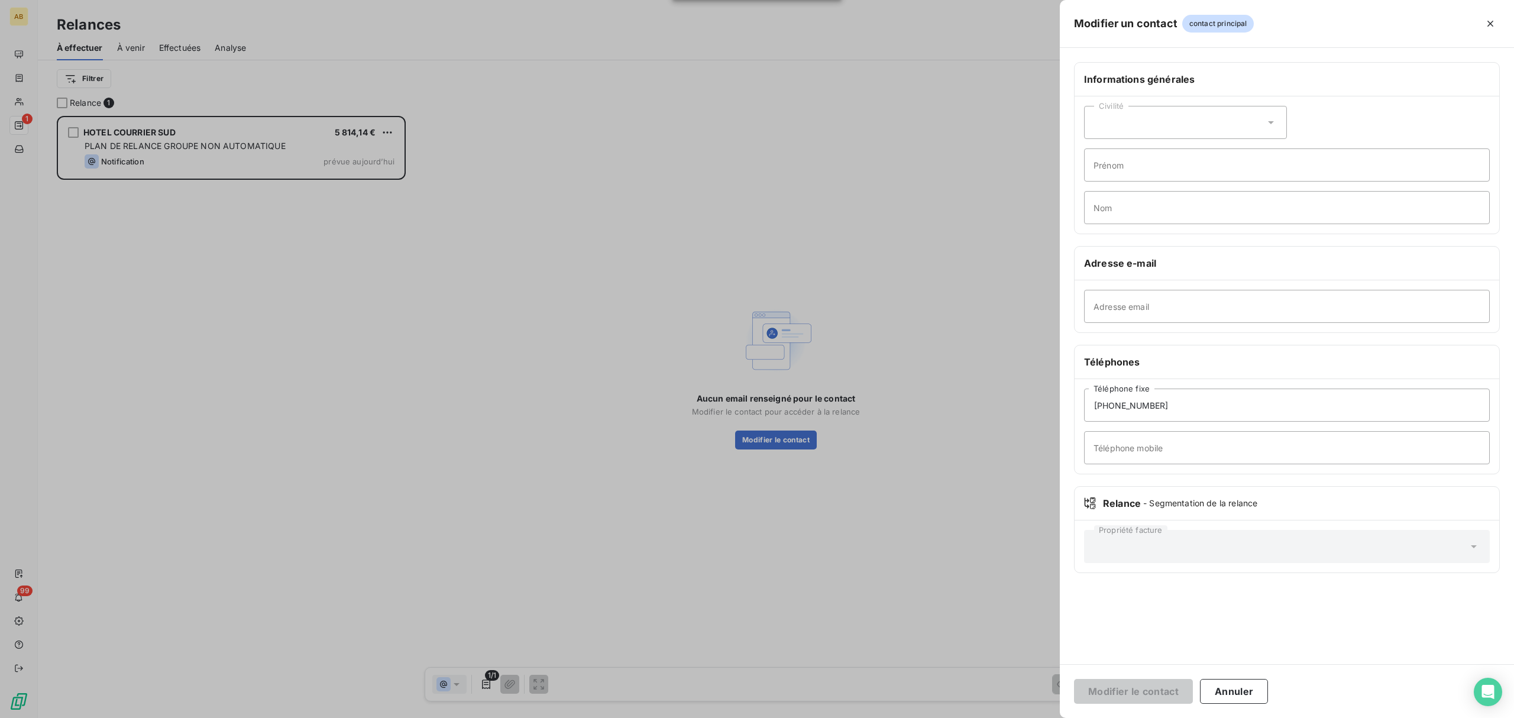
click at [1193, 128] on div "Civilité" at bounding box center [1185, 122] width 203 height 33
click at [1150, 168] on li "Monsieur" at bounding box center [1185, 173] width 203 height 21
click at [1156, 166] on input "Prénom" at bounding box center [1287, 164] width 406 height 33
type input "Mathieur"
type input "[PERSON_NAME]"
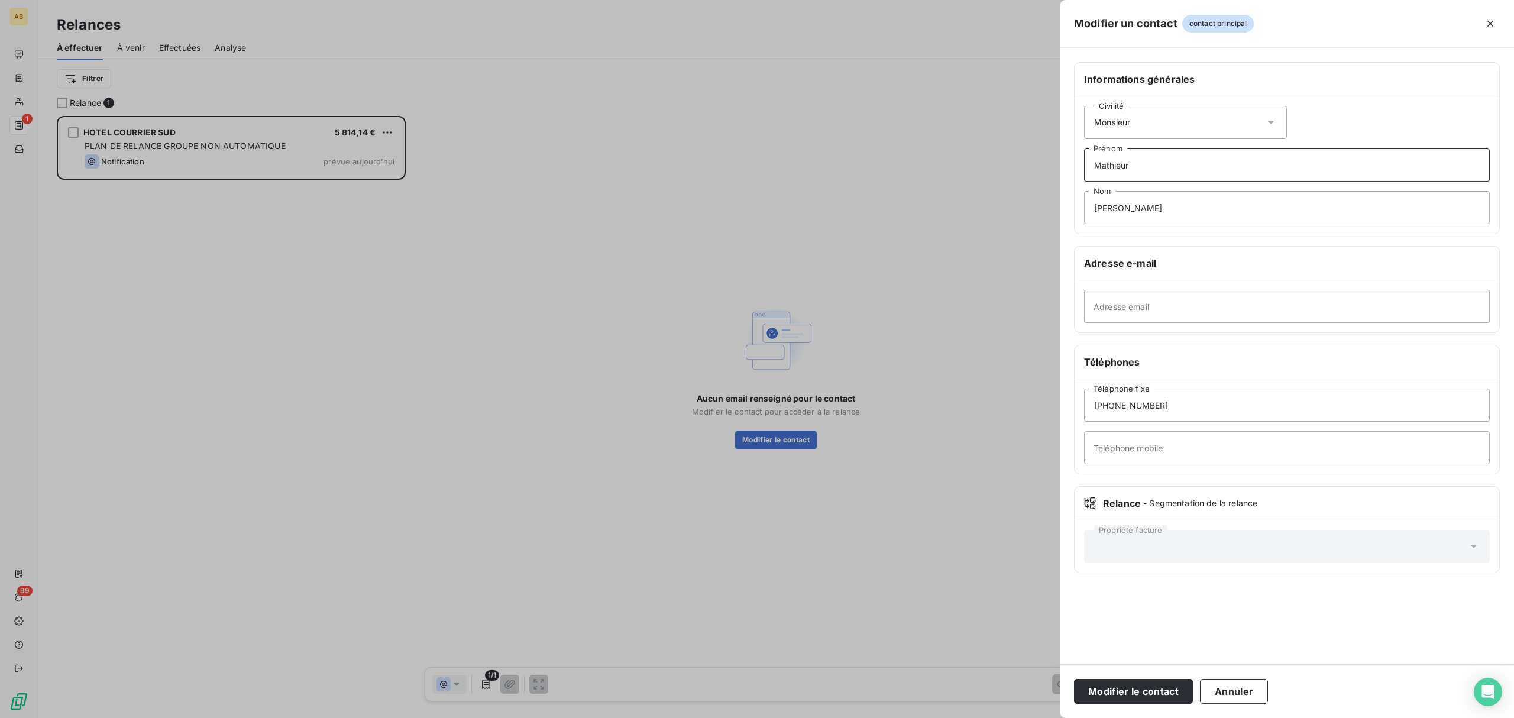
click at [1156, 166] on input "Mathieur" at bounding box center [1287, 164] width 406 height 33
type input "[PERSON_NAME]"
click at [1177, 303] on input "Adresse email" at bounding box center [1287, 306] width 406 height 33
paste input "[PERSON_NAME][EMAIL_ADDRESS][PERSON_NAME][DOMAIN_NAME]"
type input "[PERSON_NAME][EMAIL_ADDRESS][PERSON_NAME][DOMAIN_NAME]"
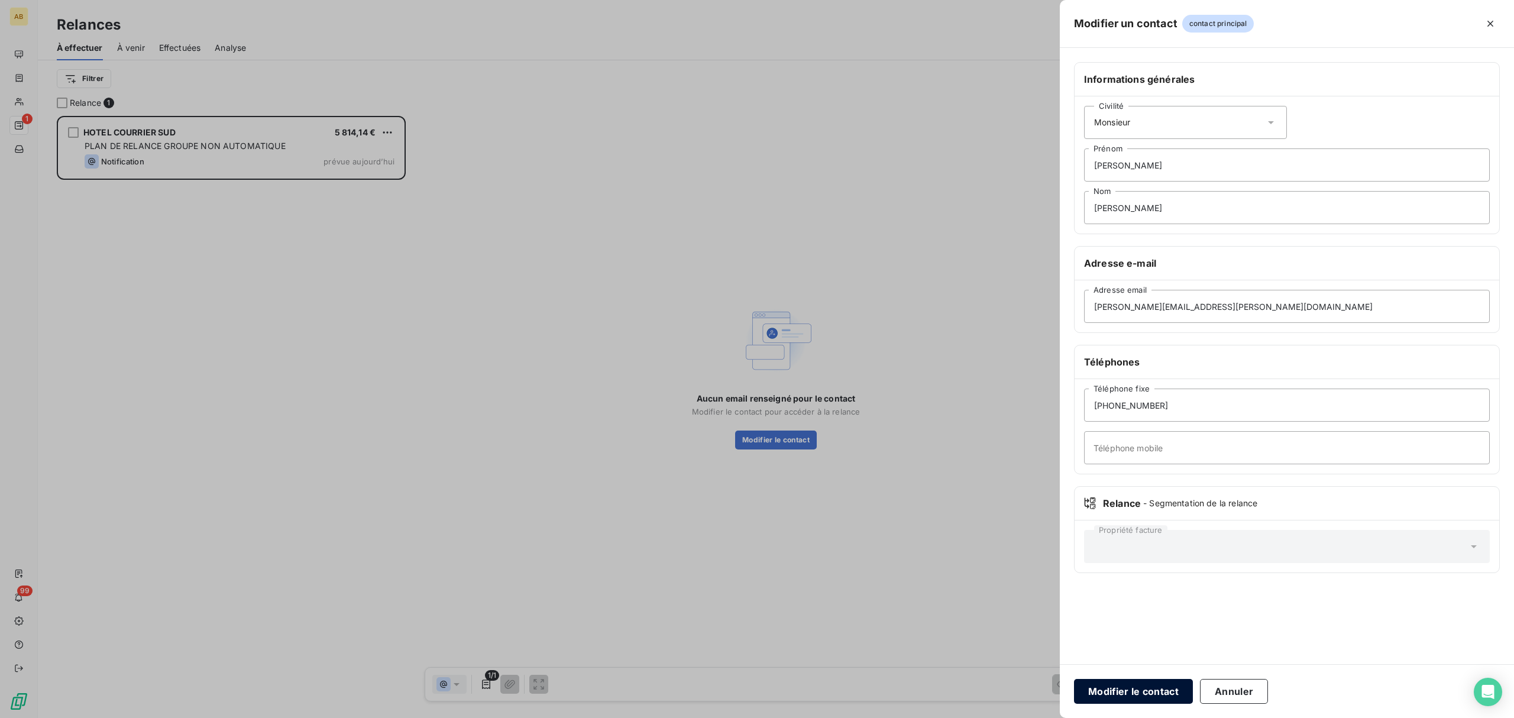
click at [1153, 687] on button "Modifier le contact" at bounding box center [1133, 691] width 119 height 25
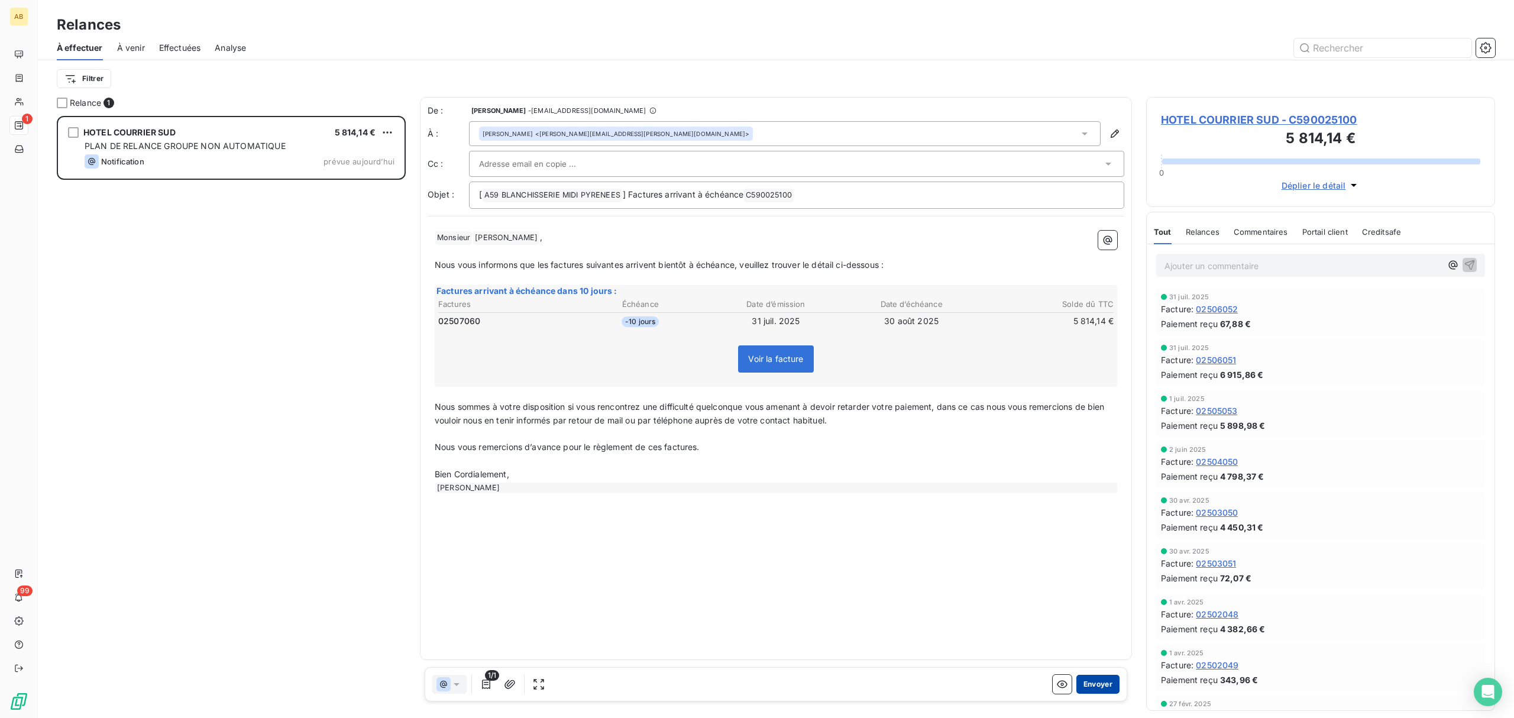
click at [1105, 681] on button "Envoyer" at bounding box center [1098, 684] width 43 height 19
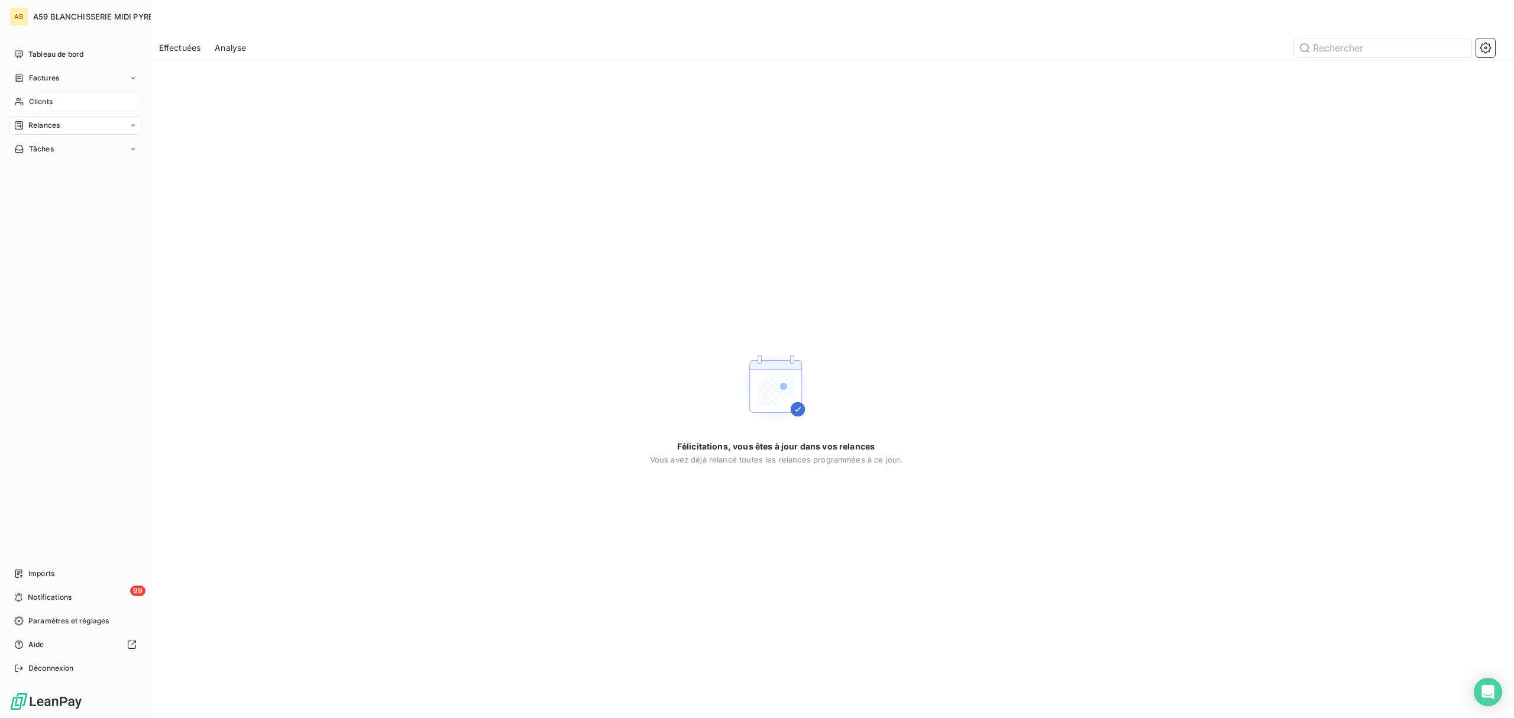
click at [31, 103] on span "Clients" at bounding box center [41, 101] width 24 height 11
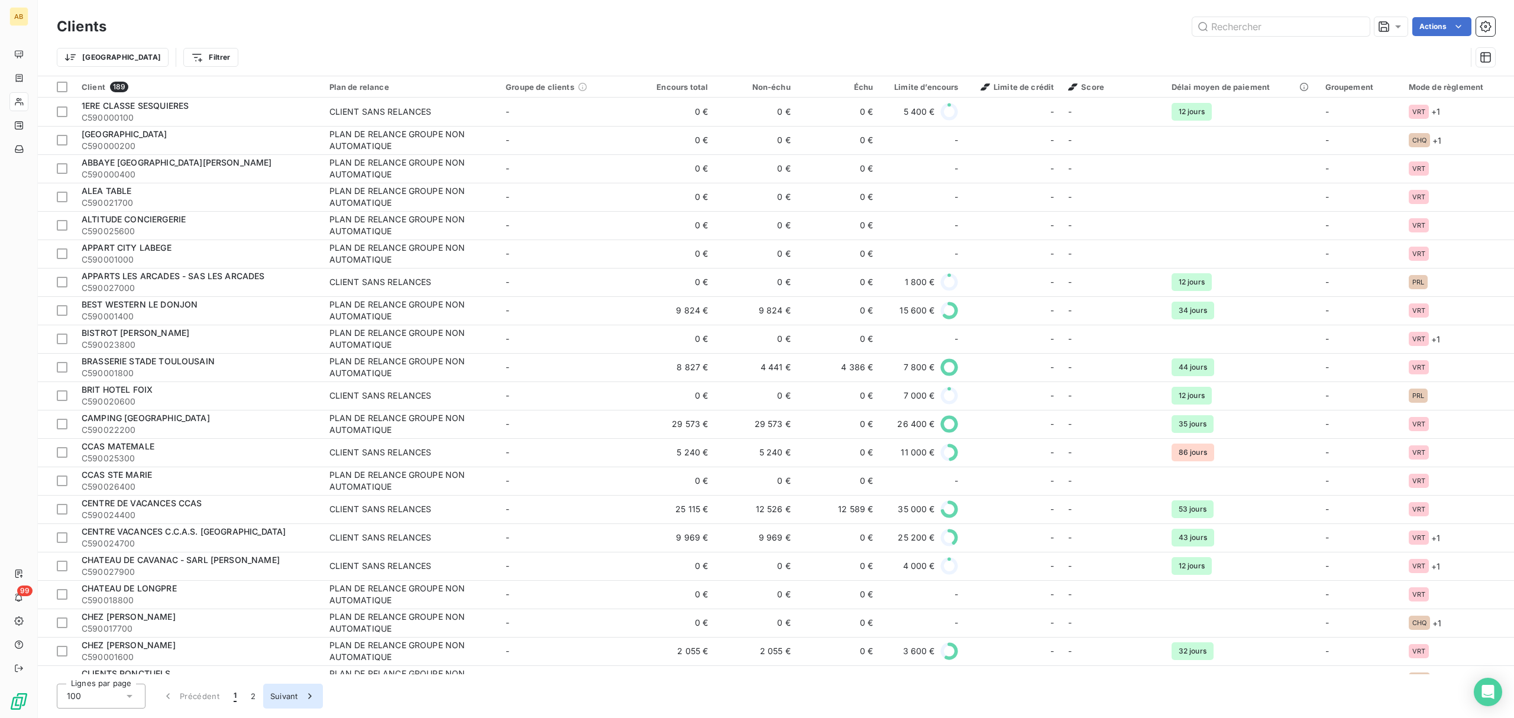
click at [280, 698] on button "Suivant" at bounding box center [293, 696] width 60 height 25
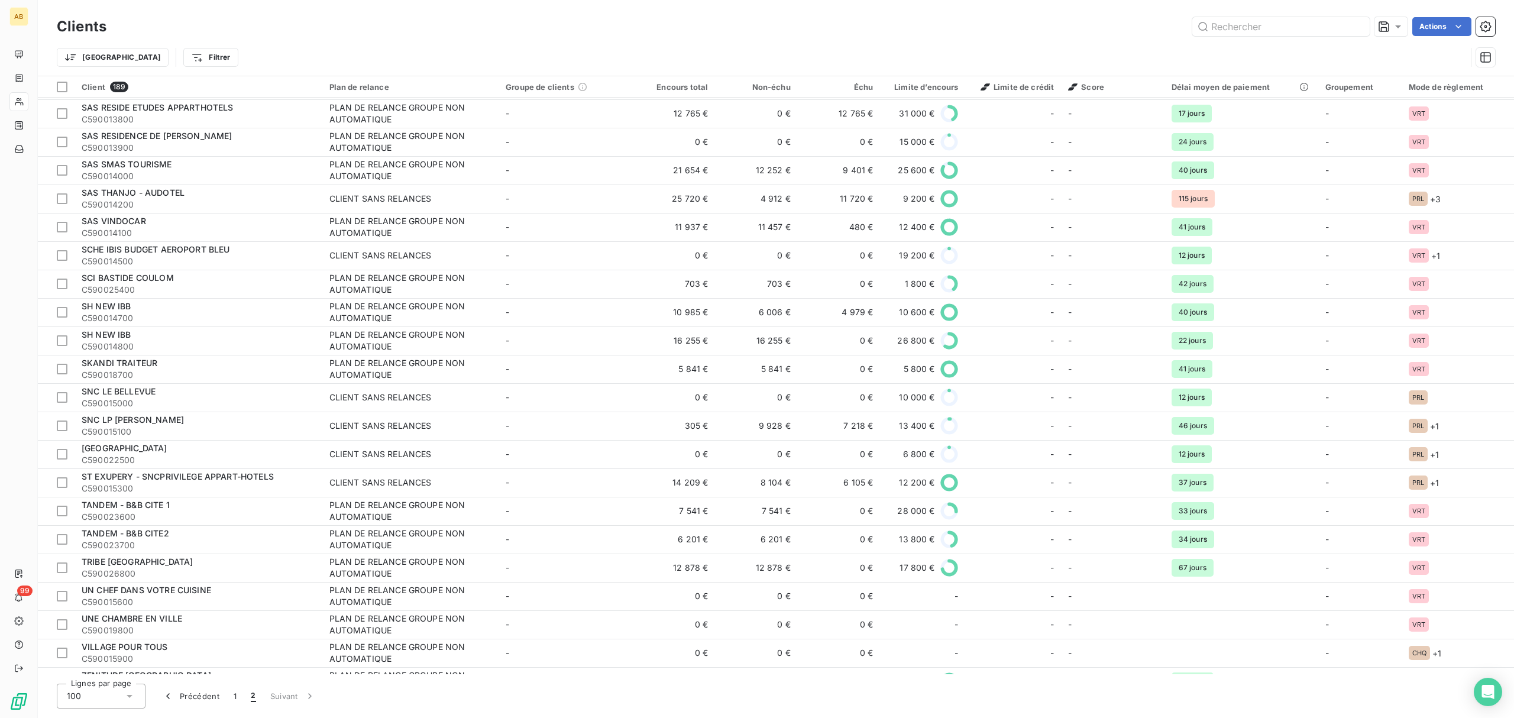
scroll to position [1950, 0]
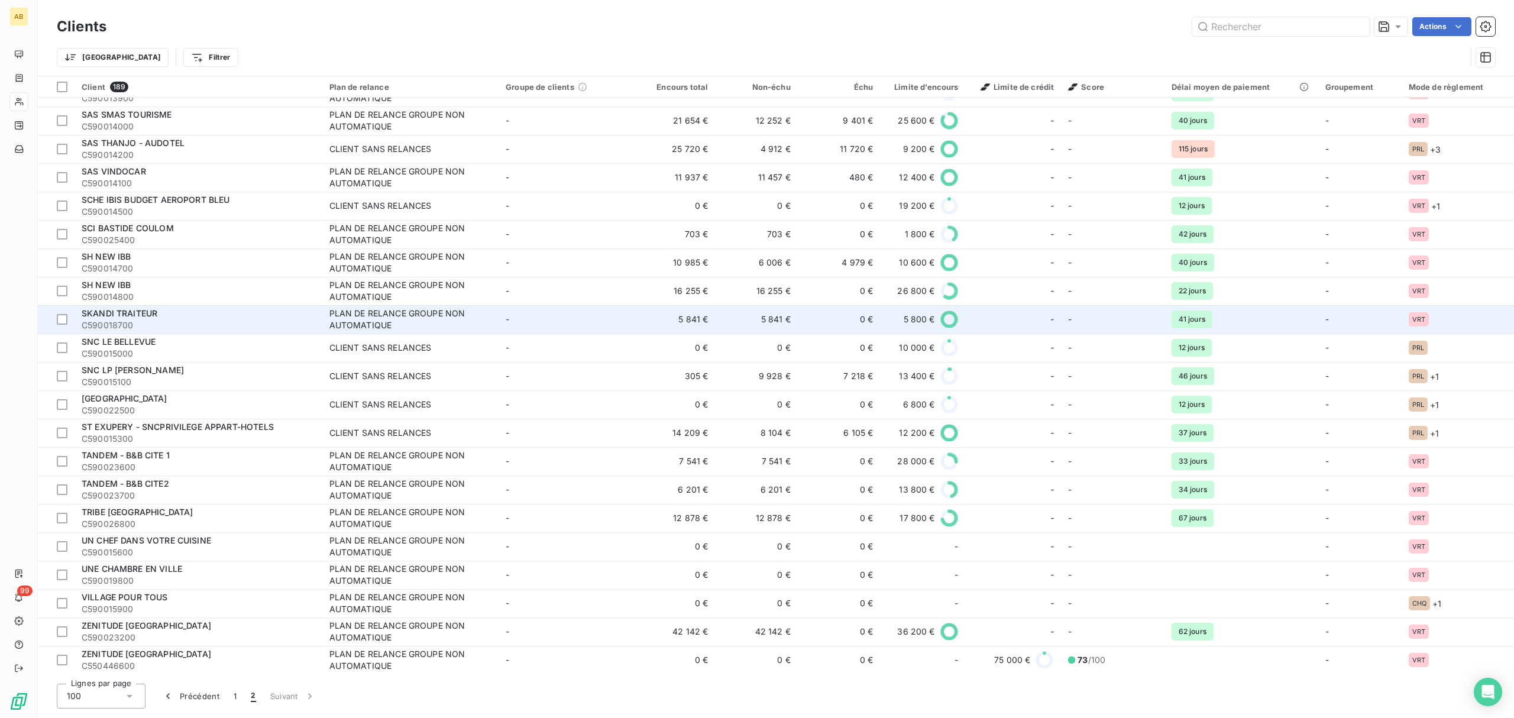
click at [140, 318] on div "SKANDI TRAITEUR" at bounding box center [199, 314] width 234 height 12
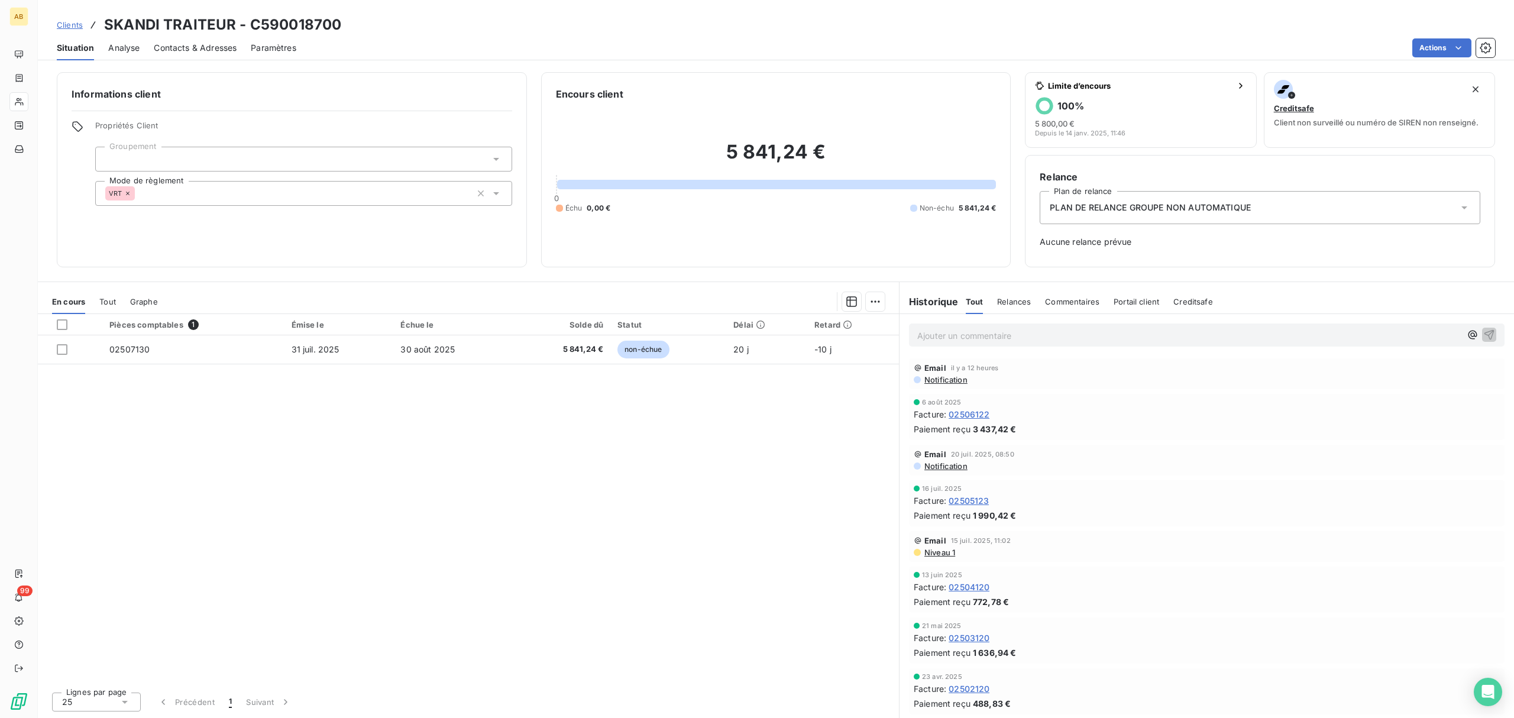
click at [177, 50] on span "Contacts & Adresses" at bounding box center [195, 48] width 83 height 12
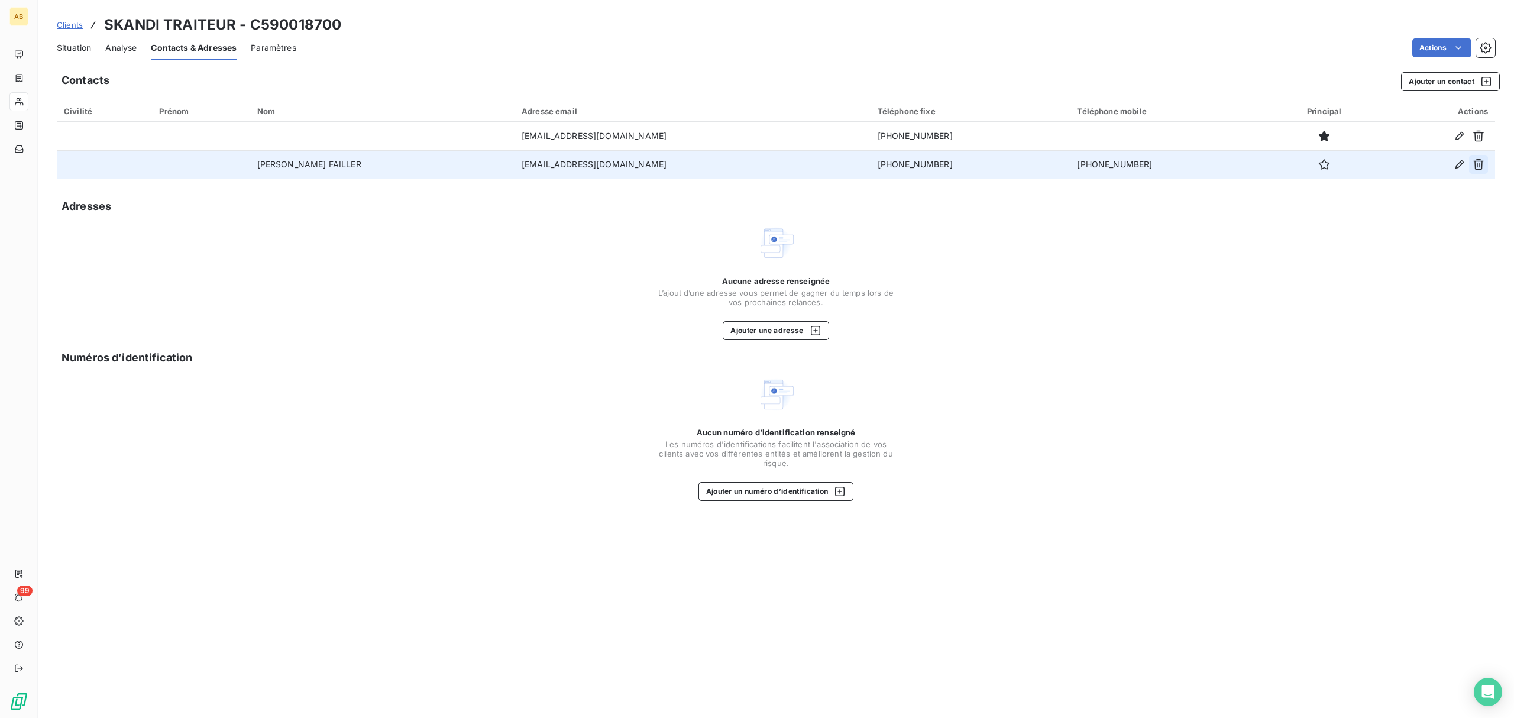
click at [1473, 167] on icon "button" at bounding box center [1479, 165] width 12 height 12
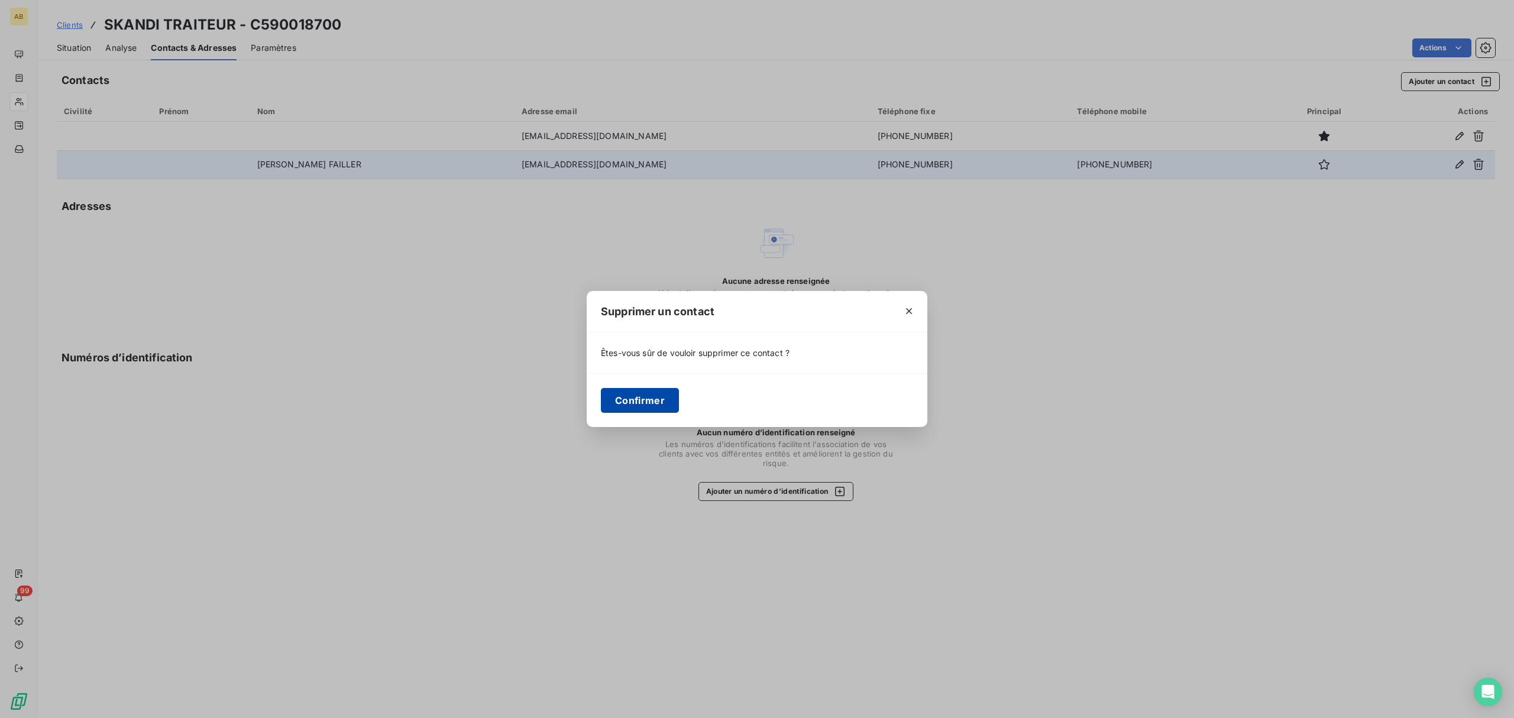
click at [638, 408] on button "Confirmer" at bounding box center [640, 400] width 78 height 25
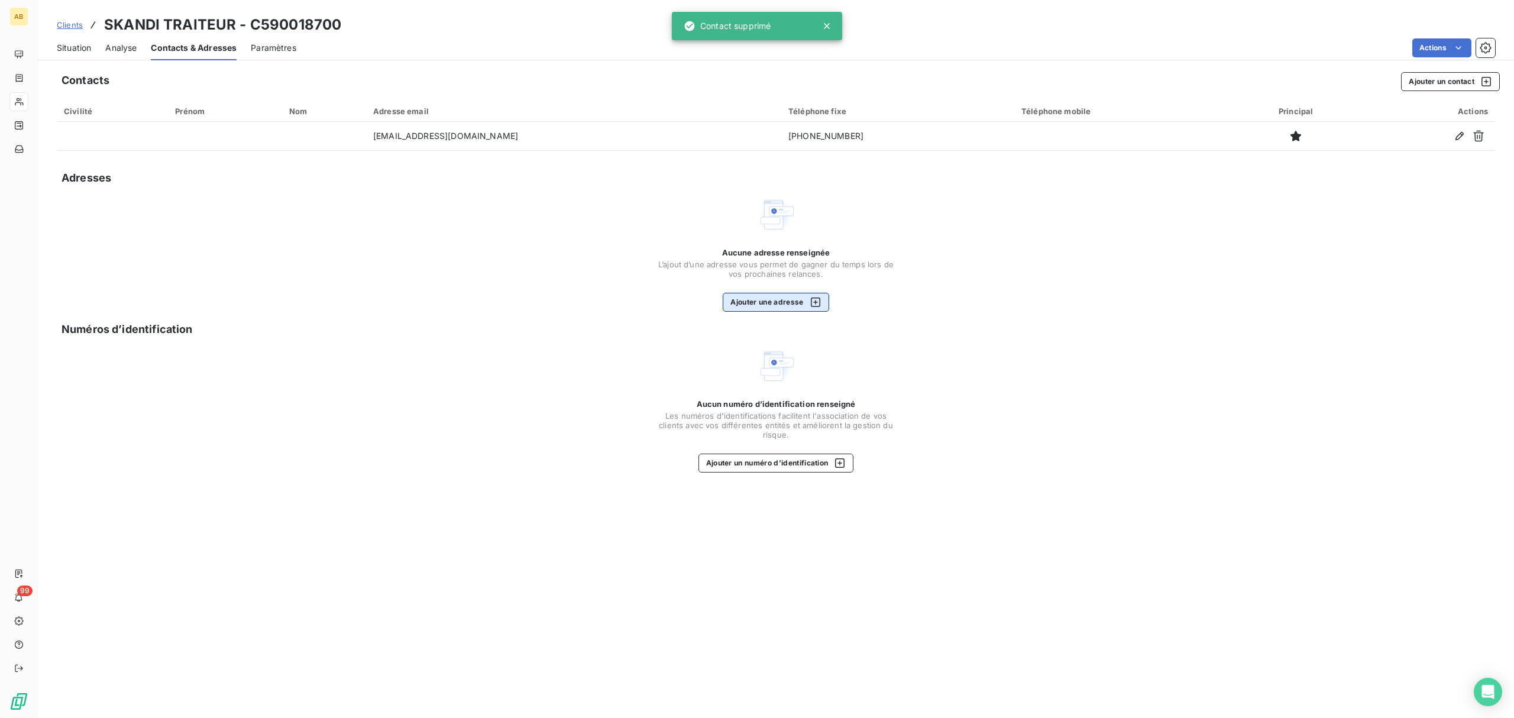
click at [781, 306] on button "Ajouter une adresse" at bounding box center [776, 302] width 106 height 19
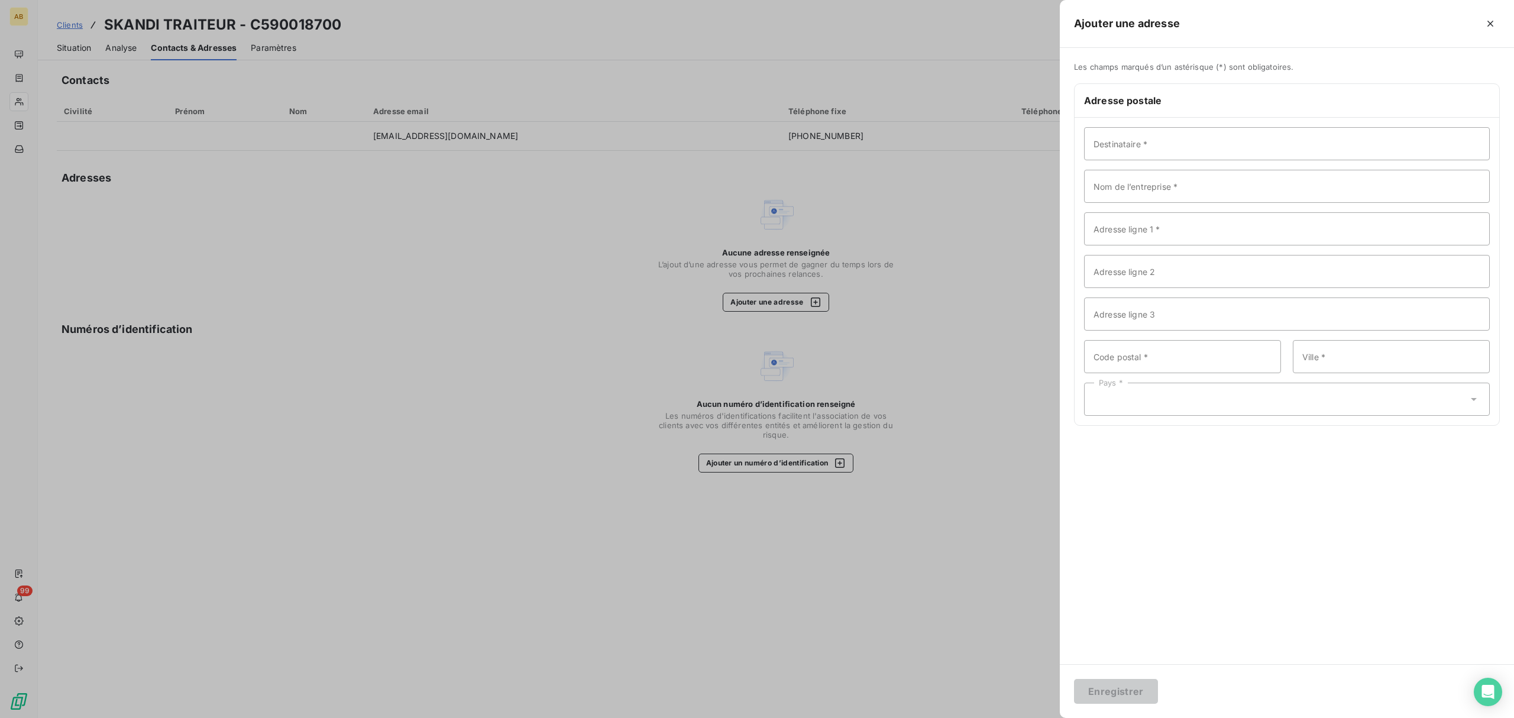
drag, startPoint x: 849, startPoint y: 193, endPoint x: 860, endPoint y: 190, distance: 10.3
click at [851, 194] on div at bounding box center [757, 359] width 1514 height 718
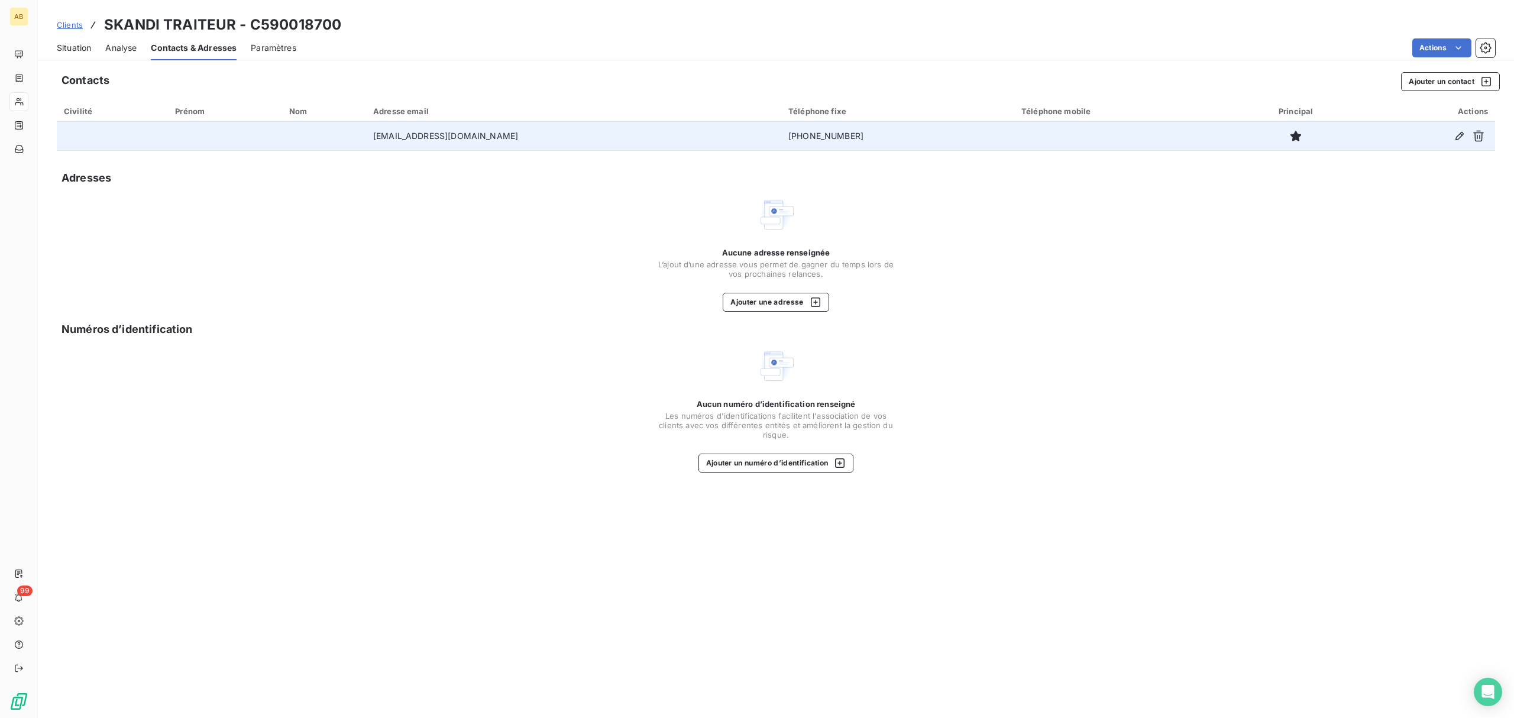
click at [781, 130] on td "[PHONE_NUMBER]" at bounding box center [897, 136] width 233 height 28
click at [781, 137] on td "[PHONE_NUMBER]" at bounding box center [897, 136] width 233 height 28
click at [360, 143] on td at bounding box center [324, 136] width 84 height 28
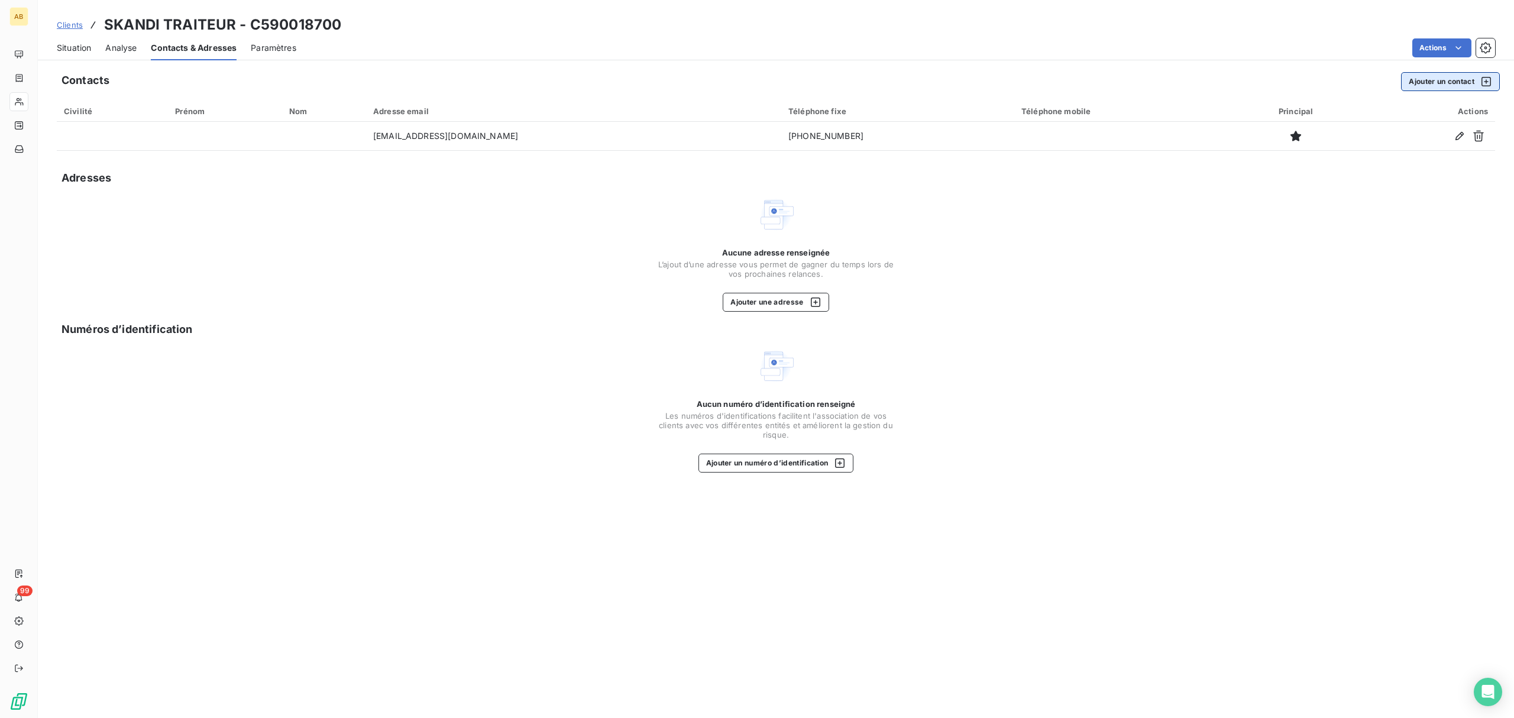
click at [1445, 88] on button "Ajouter un contact" at bounding box center [1450, 81] width 99 height 19
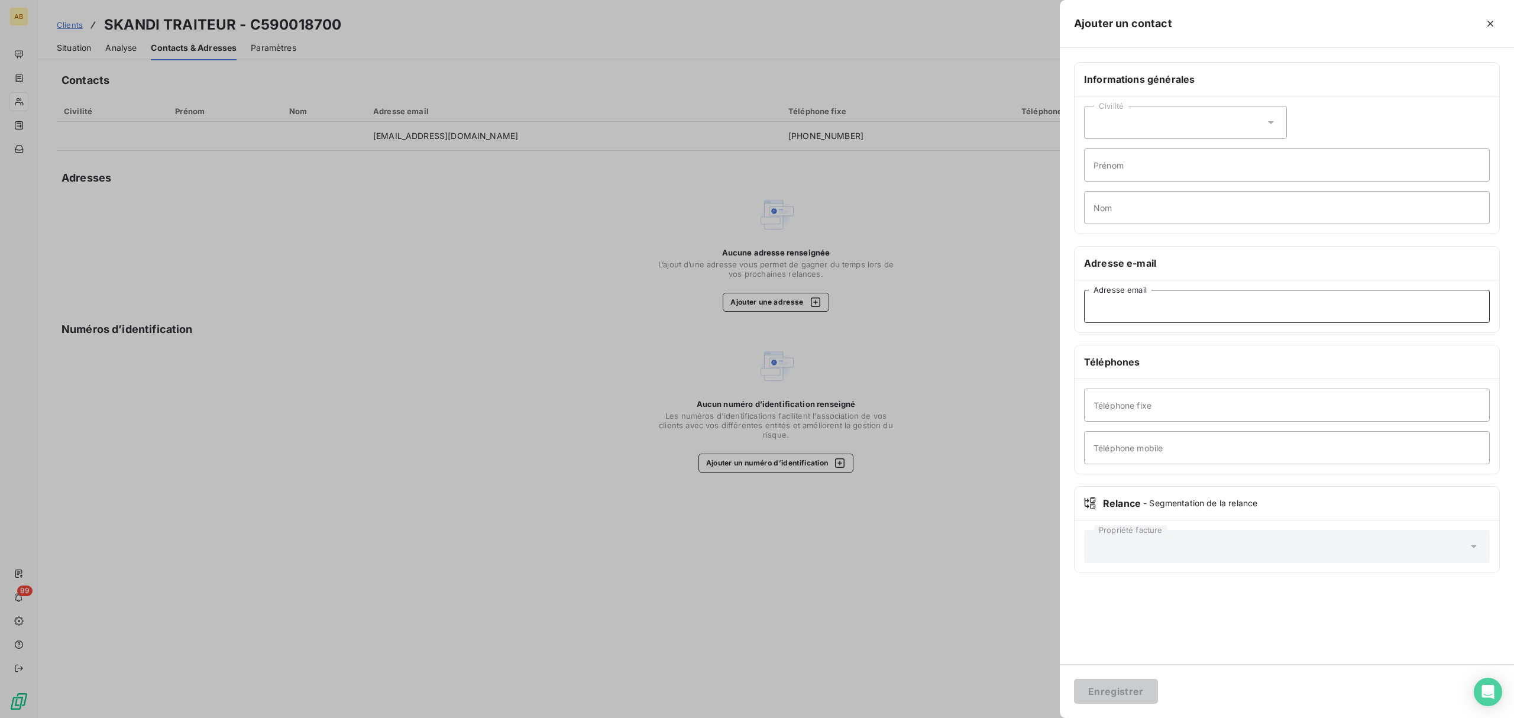
click at [1143, 304] on input "Adresse email" at bounding box center [1287, 306] width 406 height 33
paste input "[EMAIL_ADDRESS][DOMAIN_NAME]"
type input "[EMAIL_ADDRESS][DOMAIN_NAME]"
click at [1120, 684] on button "Enregistrer" at bounding box center [1116, 691] width 84 height 25
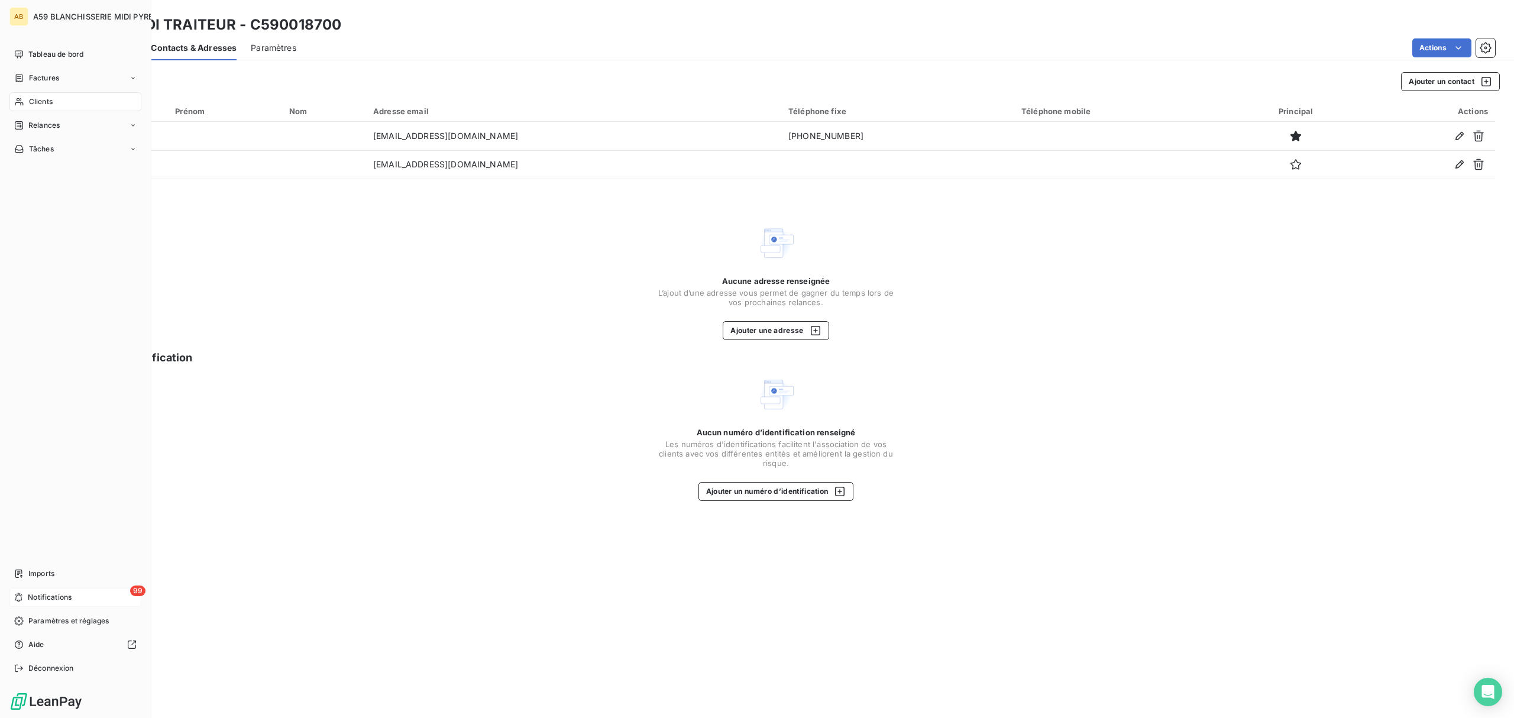
click at [64, 597] on span "Notifications" at bounding box center [50, 597] width 44 height 11
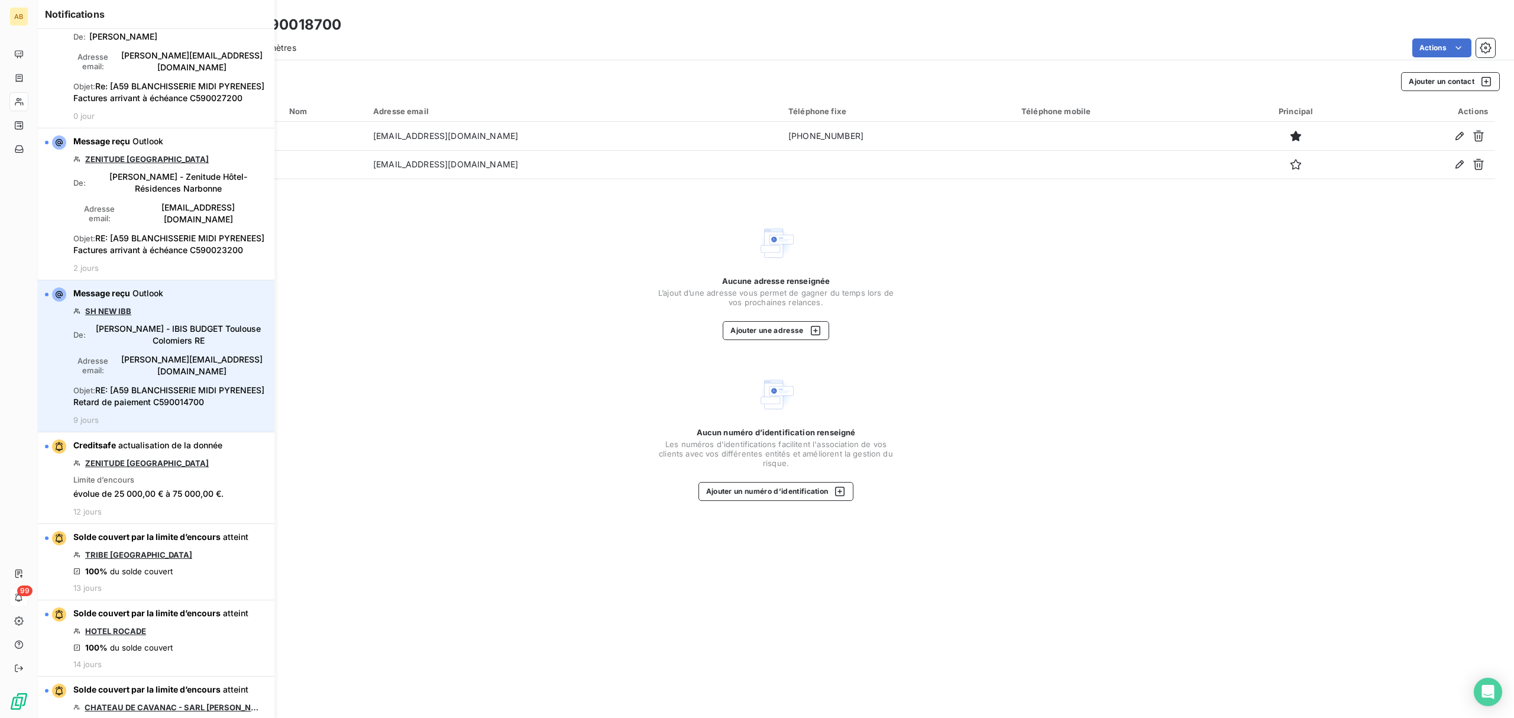
scroll to position [79, 0]
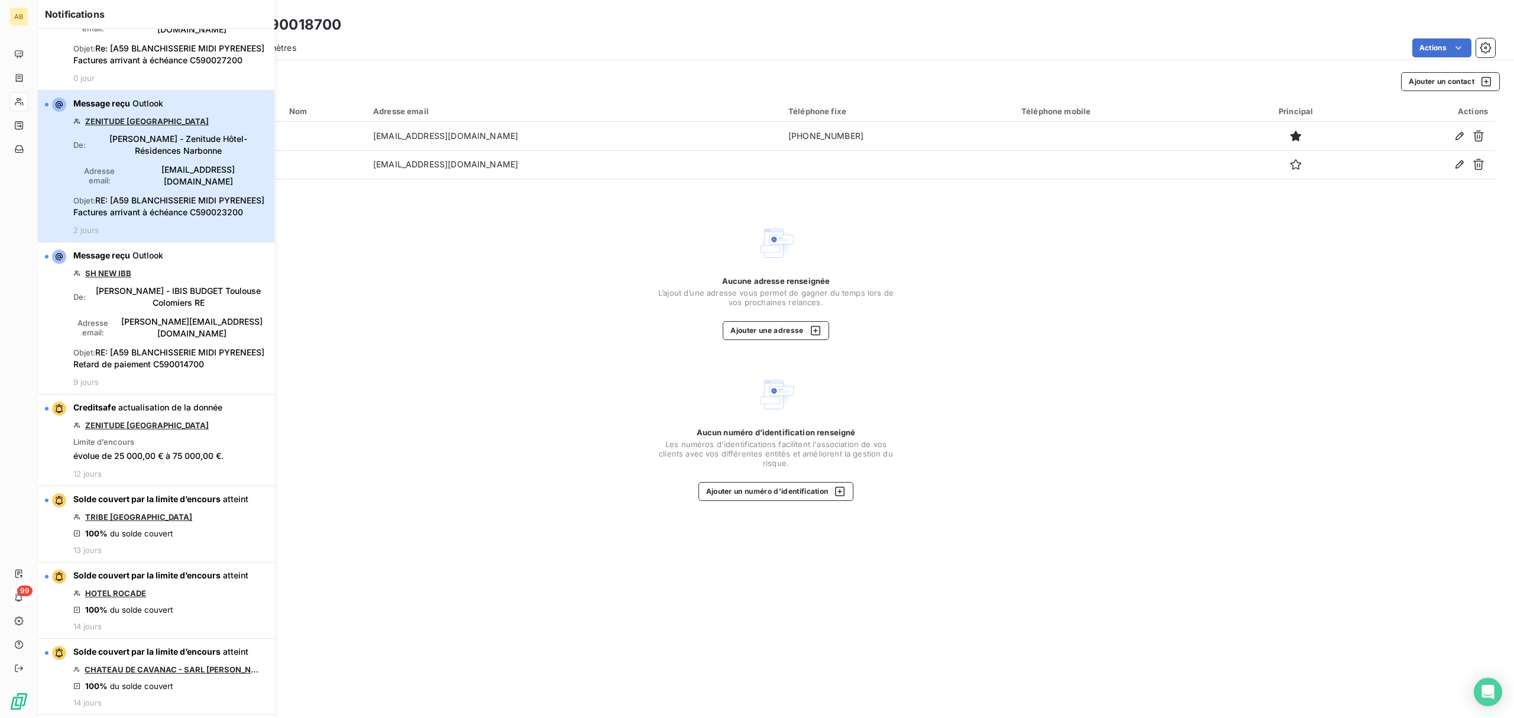
click at [151, 111] on div "Message reçu Outlook ZENITUDE NARBONNE CENTRE De : Maverick BOUETEL - Zenitude …" at bounding box center [170, 166] width 194 height 137
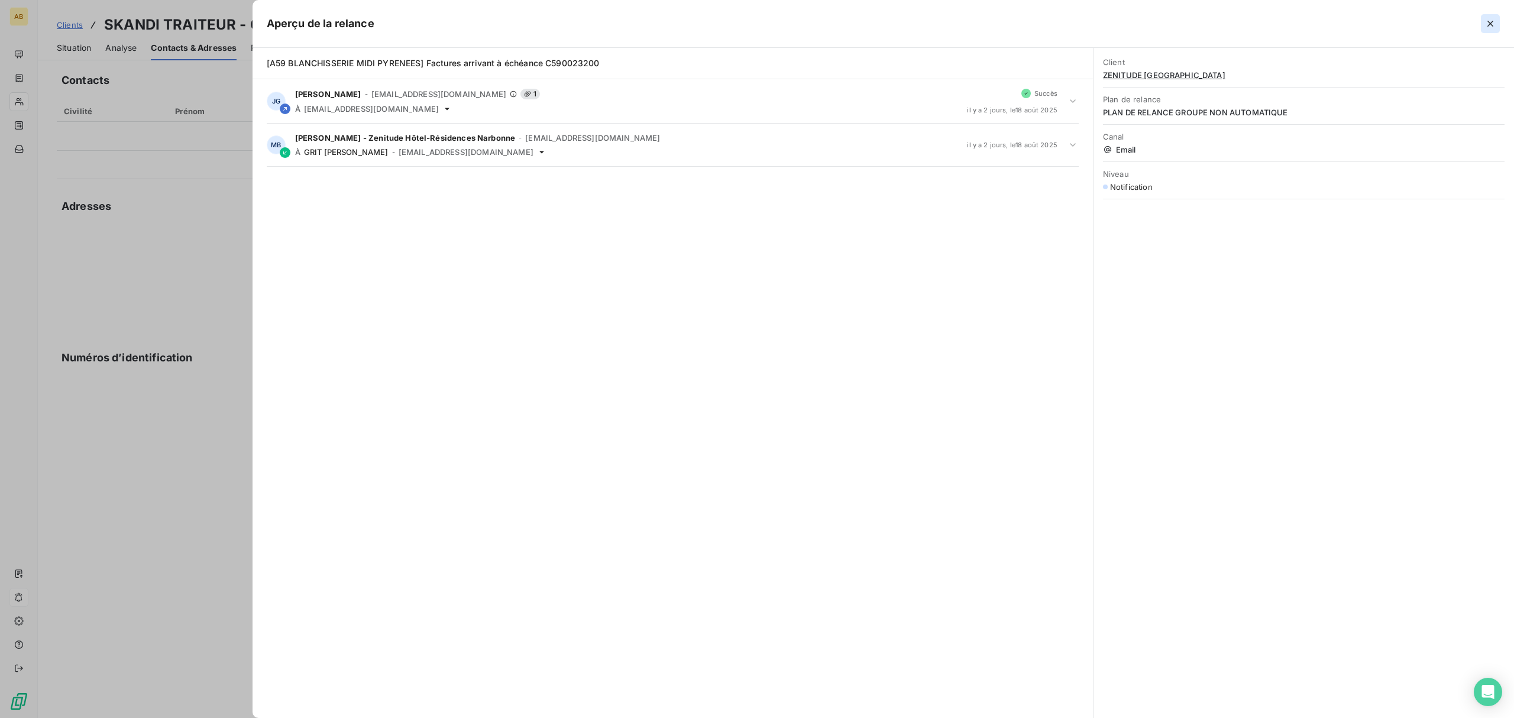
click at [1488, 22] on icon "button" at bounding box center [1491, 24] width 12 height 12
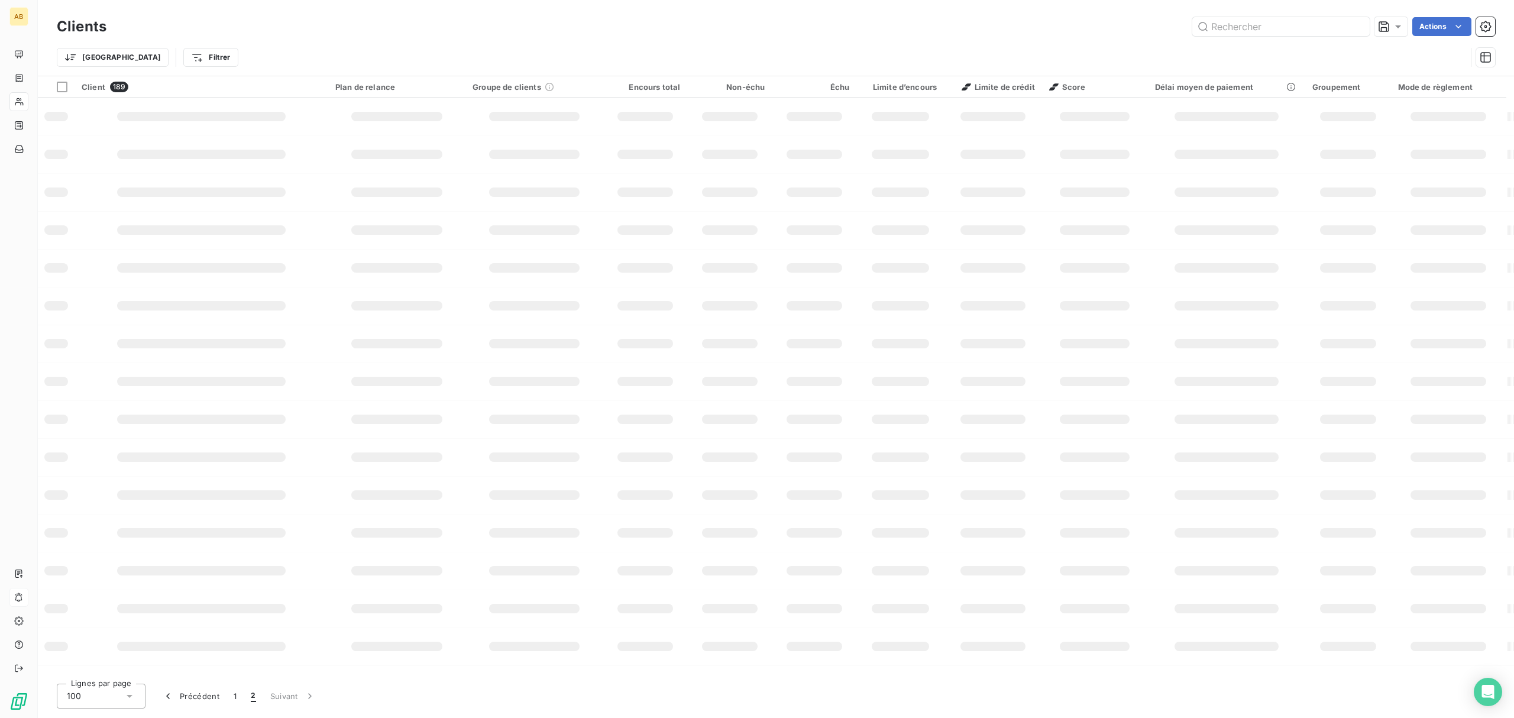
click at [1491, 24] on icon "button" at bounding box center [1486, 27] width 12 height 12
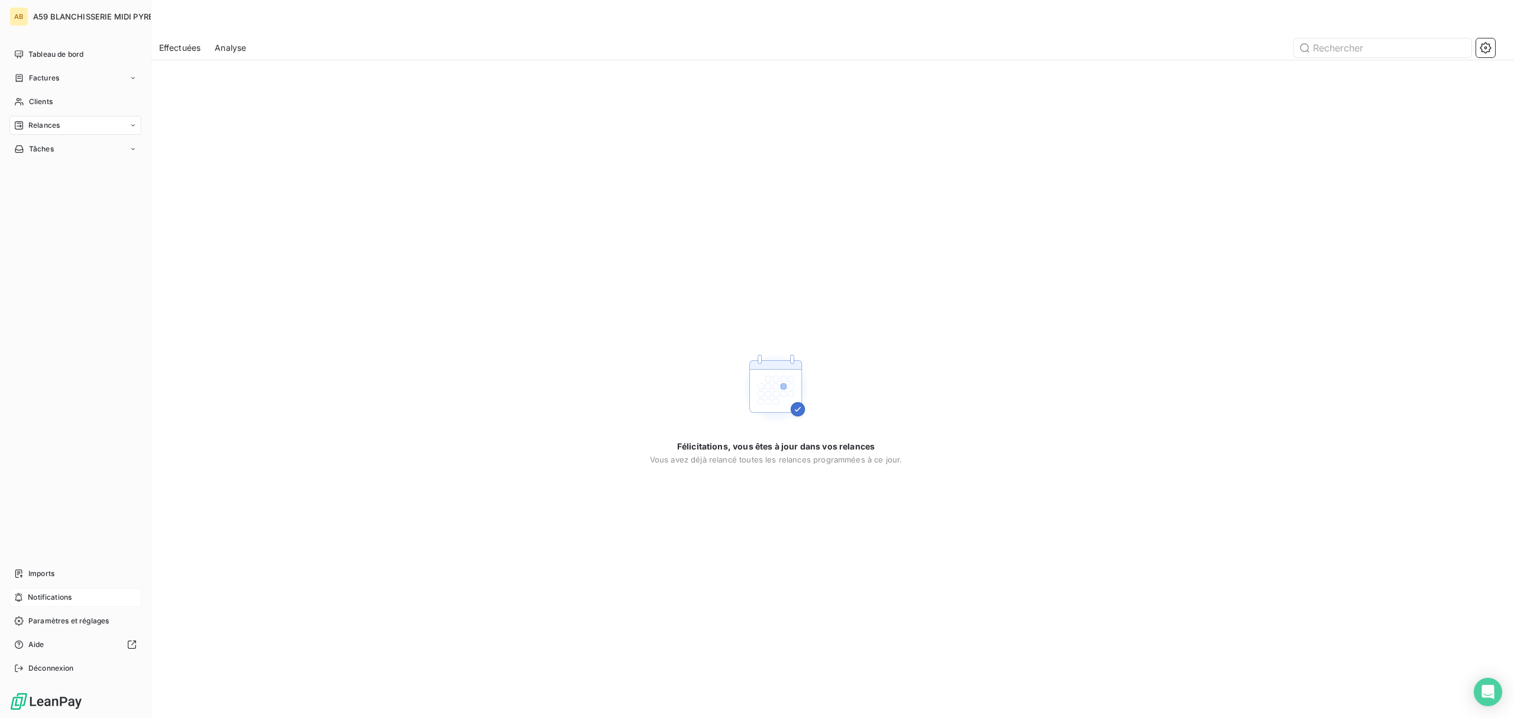
click at [62, 597] on span "Notifications" at bounding box center [50, 597] width 44 height 11
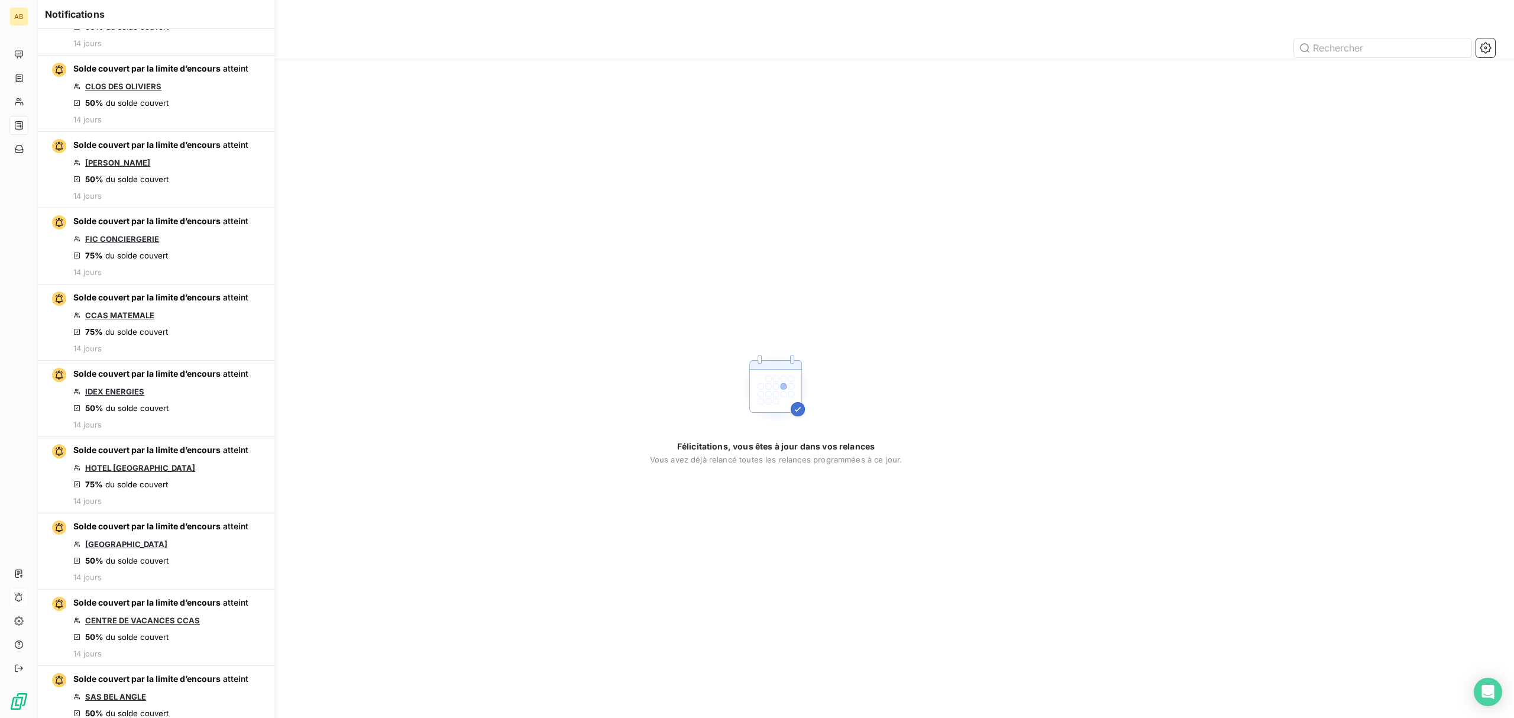
scroll to position [1991, 0]
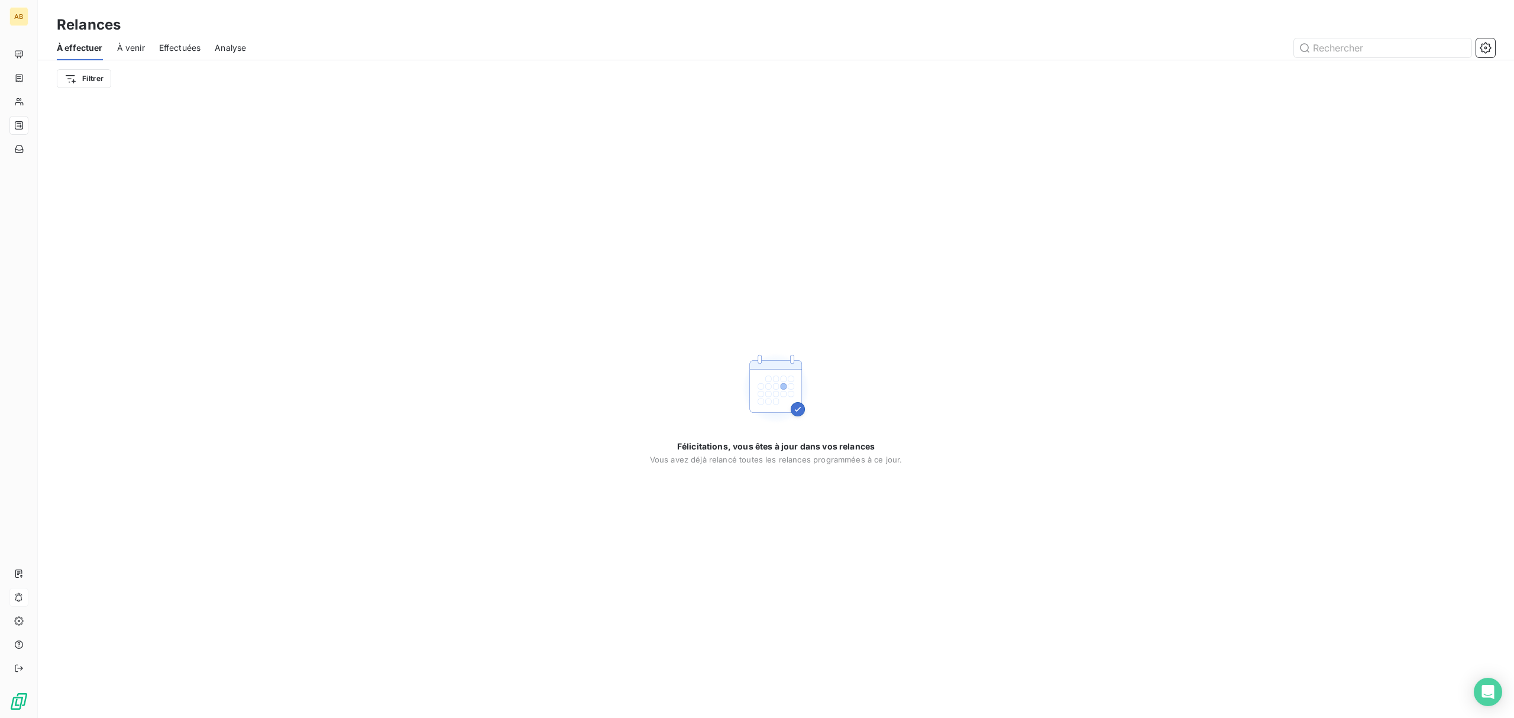
click at [459, 545] on div "Félicitations, vous êtes à jour dans vos relances Vous avez déjà relancé toutes…" at bounding box center [776, 407] width 1477 height 621
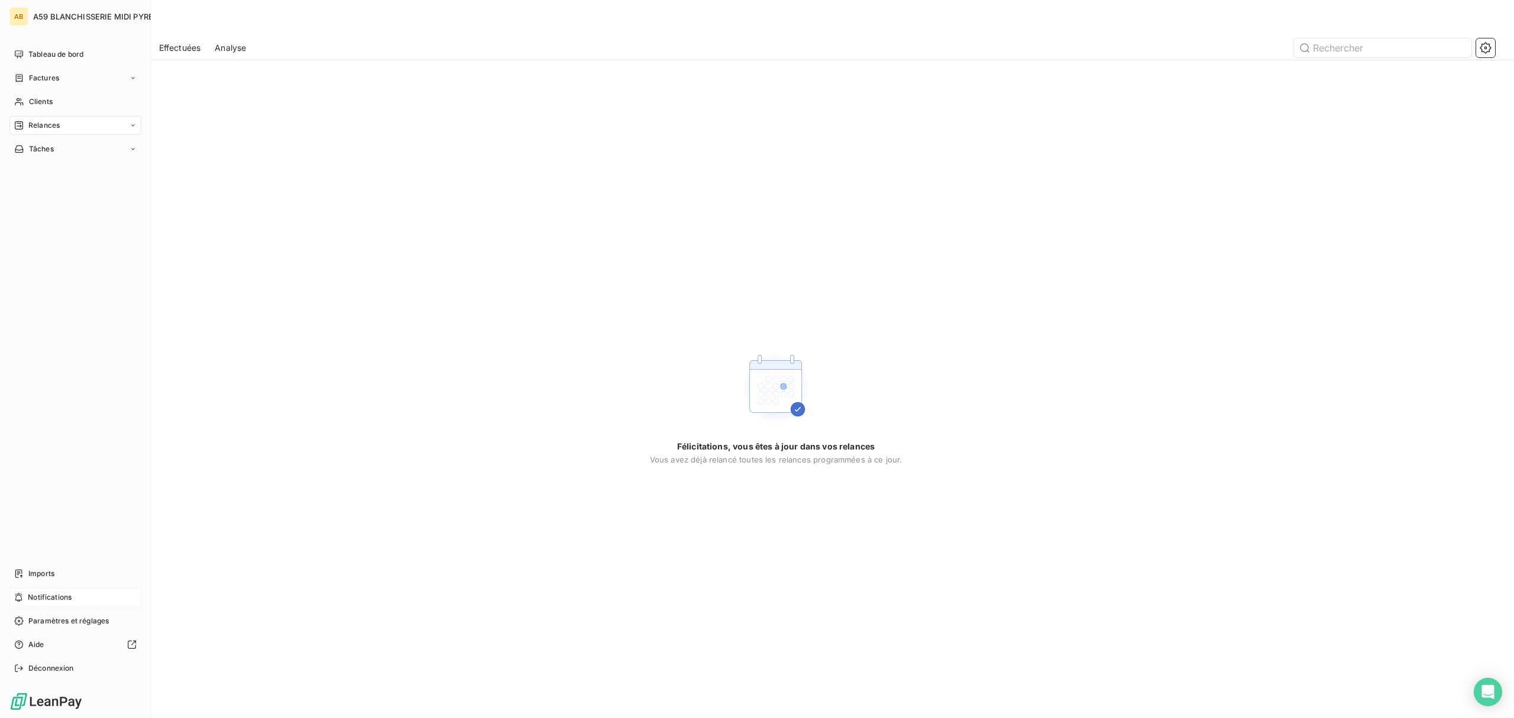
click at [44, 123] on span "Relances" at bounding box center [43, 125] width 31 height 11
click at [32, 199] on span "Effectuées" at bounding box center [46, 196] width 37 height 11
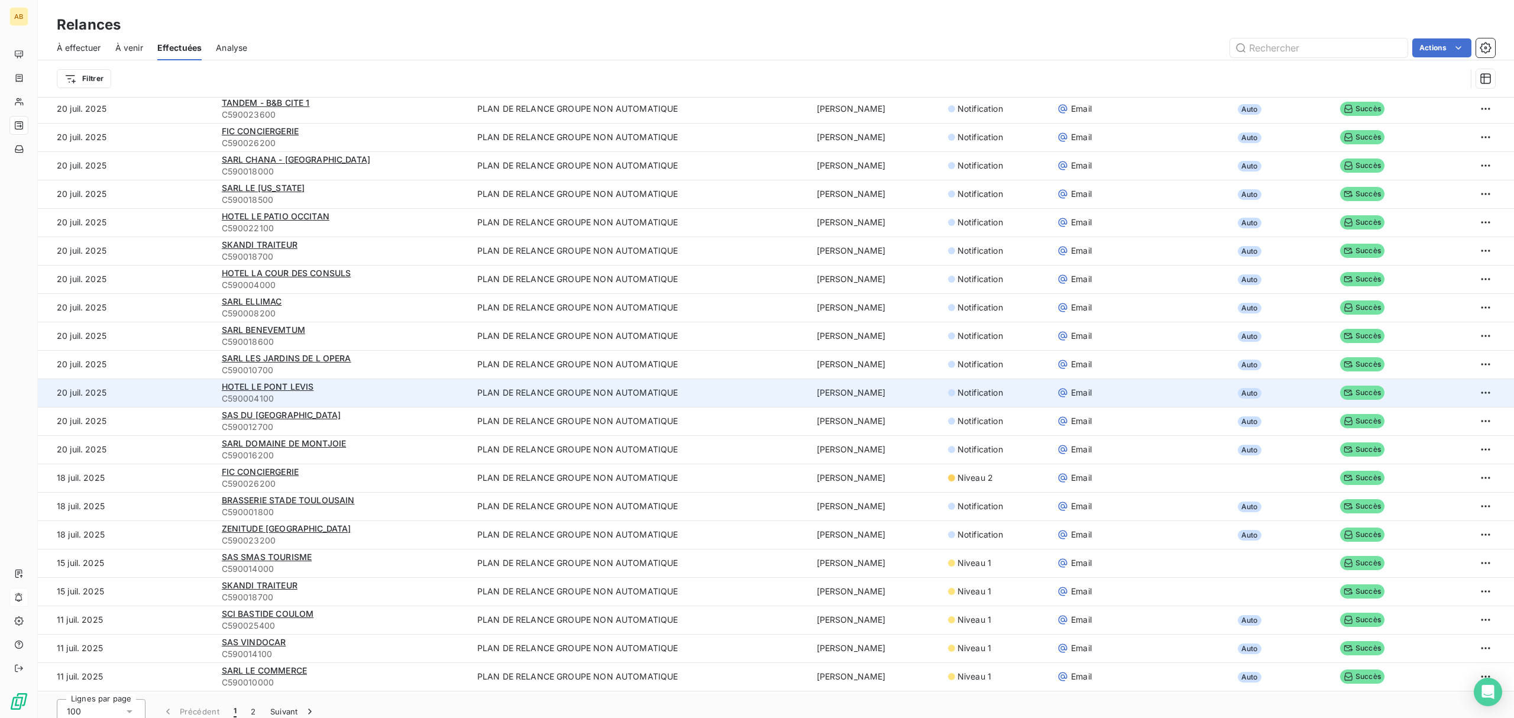
scroll to position [40, 0]
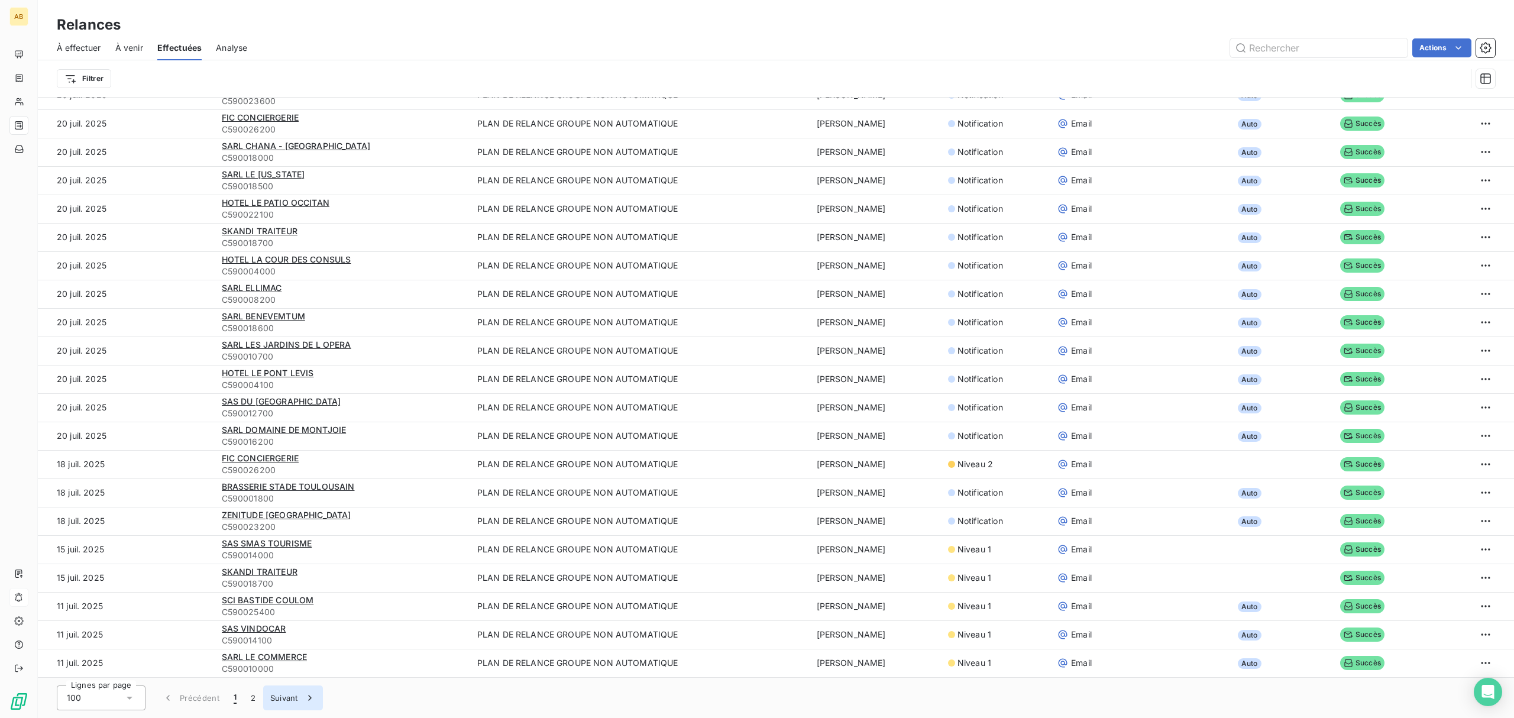
click at [286, 703] on button "Suivant" at bounding box center [293, 698] width 60 height 25
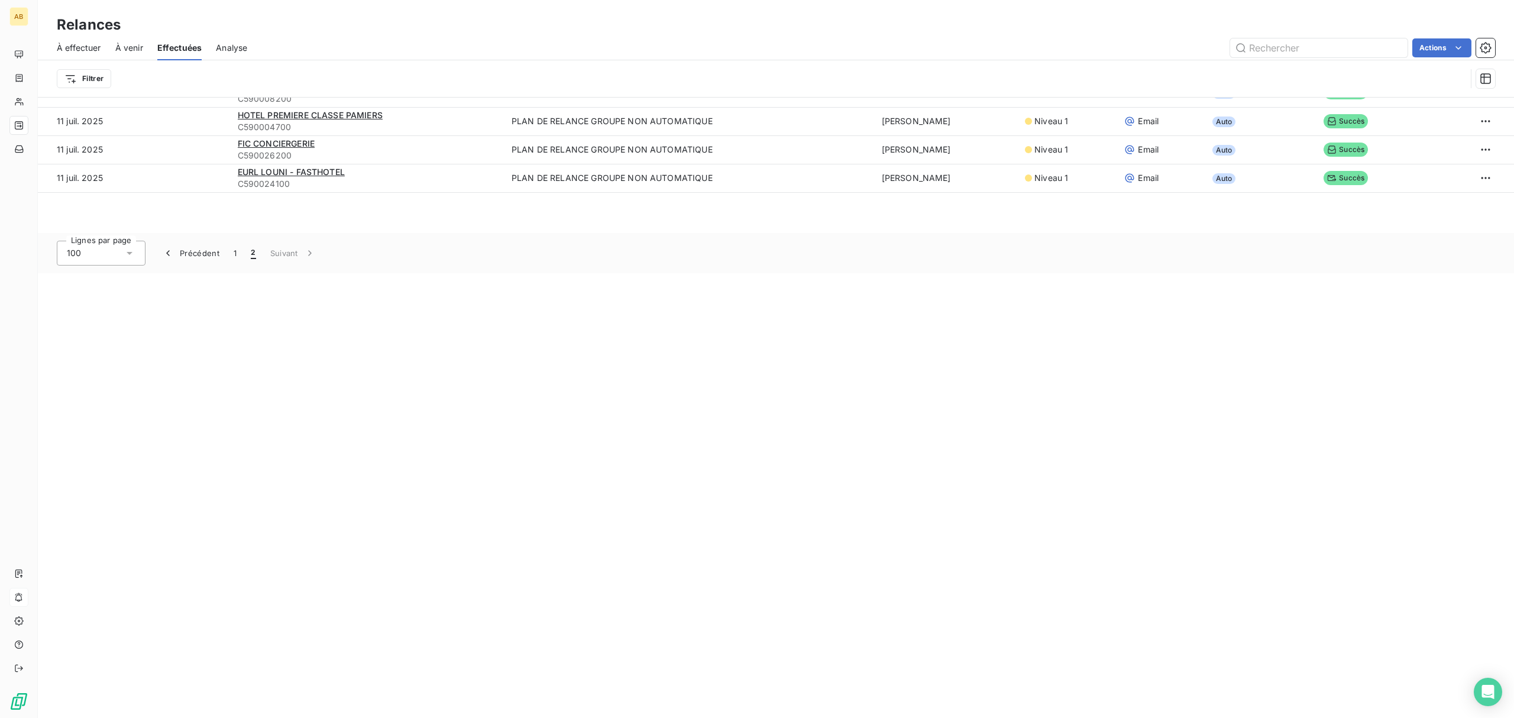
scroll to position [0, 0]
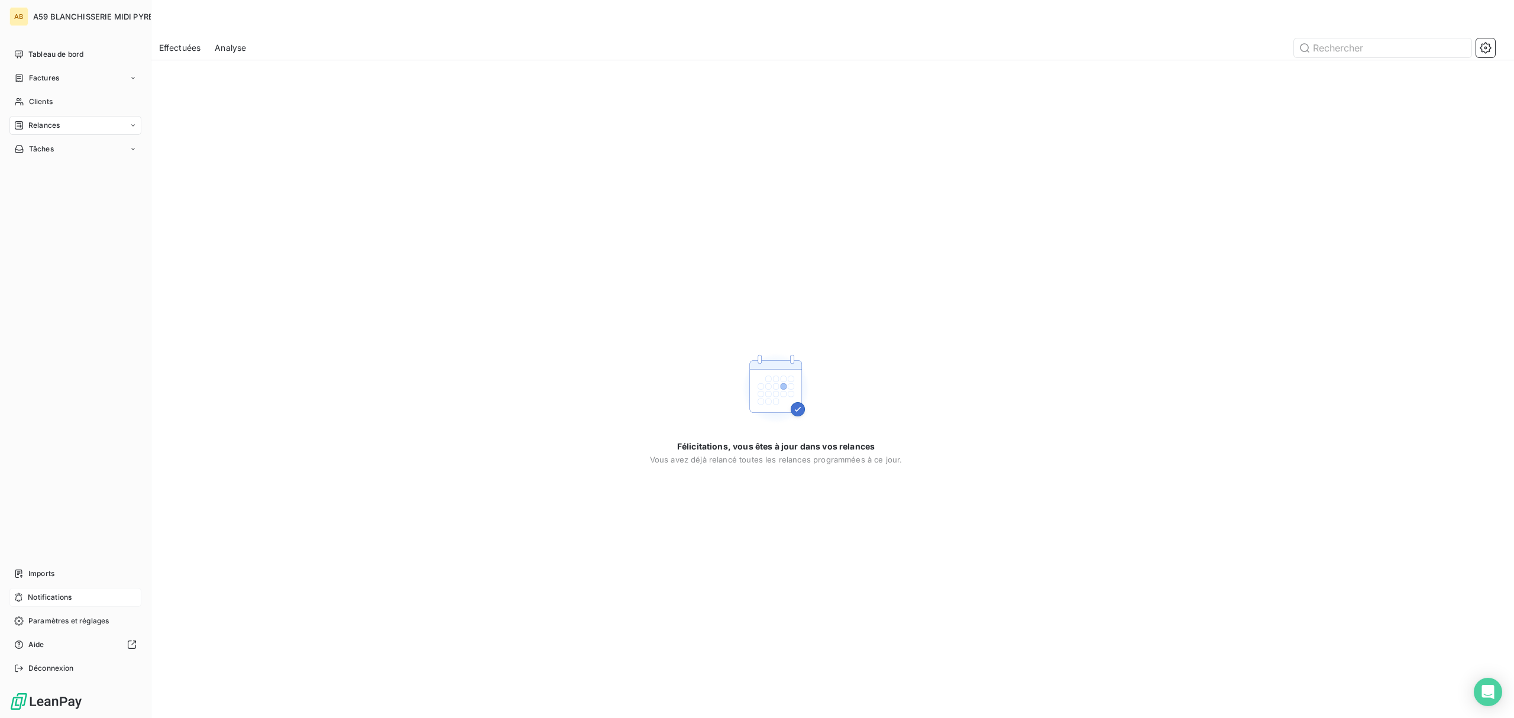
click at [64, 128] on div "Relances" at bounding box center [75, 125] width 132 height 19
click at [46, 221] on span "Analyse" at bounding box center [41, 220] width 27 height 11
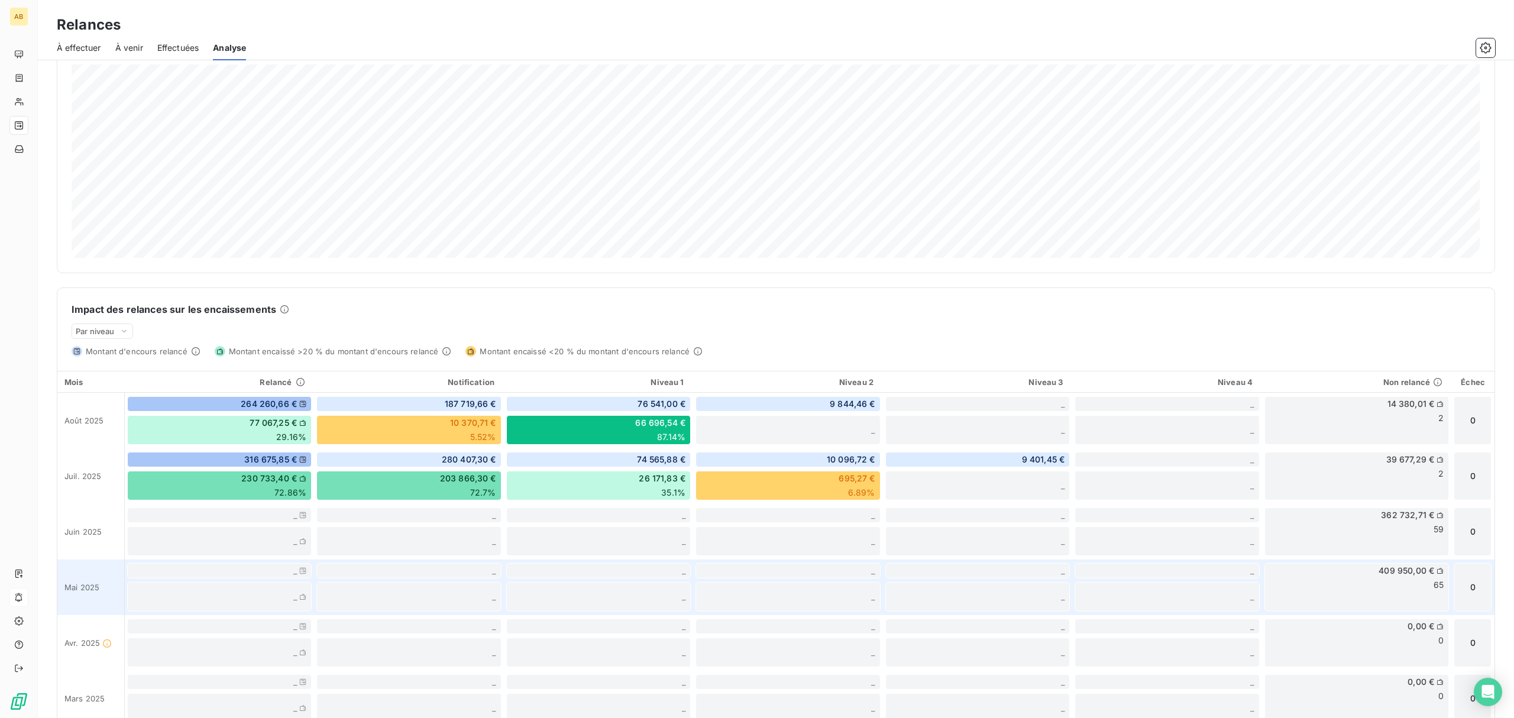
scroll to position [122, 0]
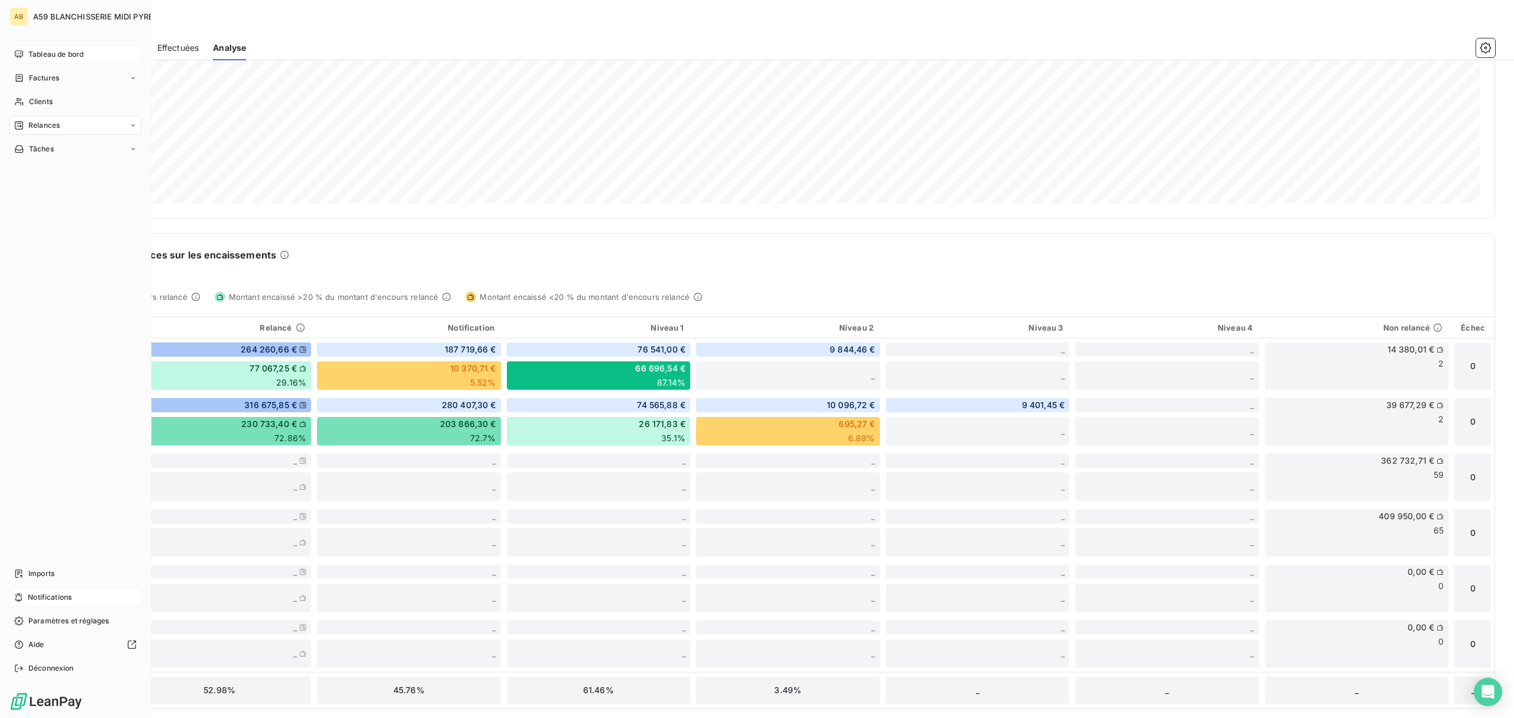
click at [52, 52] on span "Tableau de bord" at bounding box center [55, 54] width 55 height 11
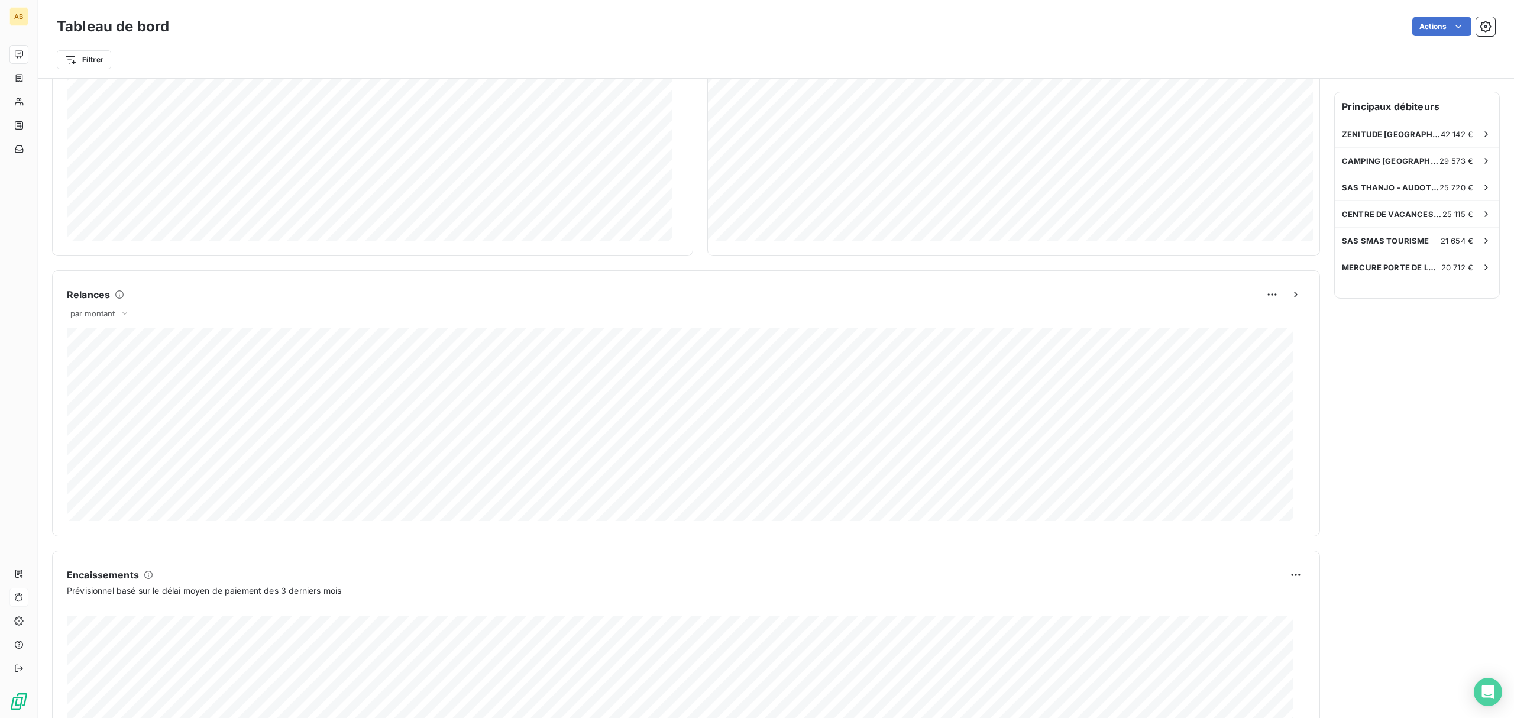
scroll to position [434, 0]
